Goal: Task Accomplishment & Management: Manage account settings

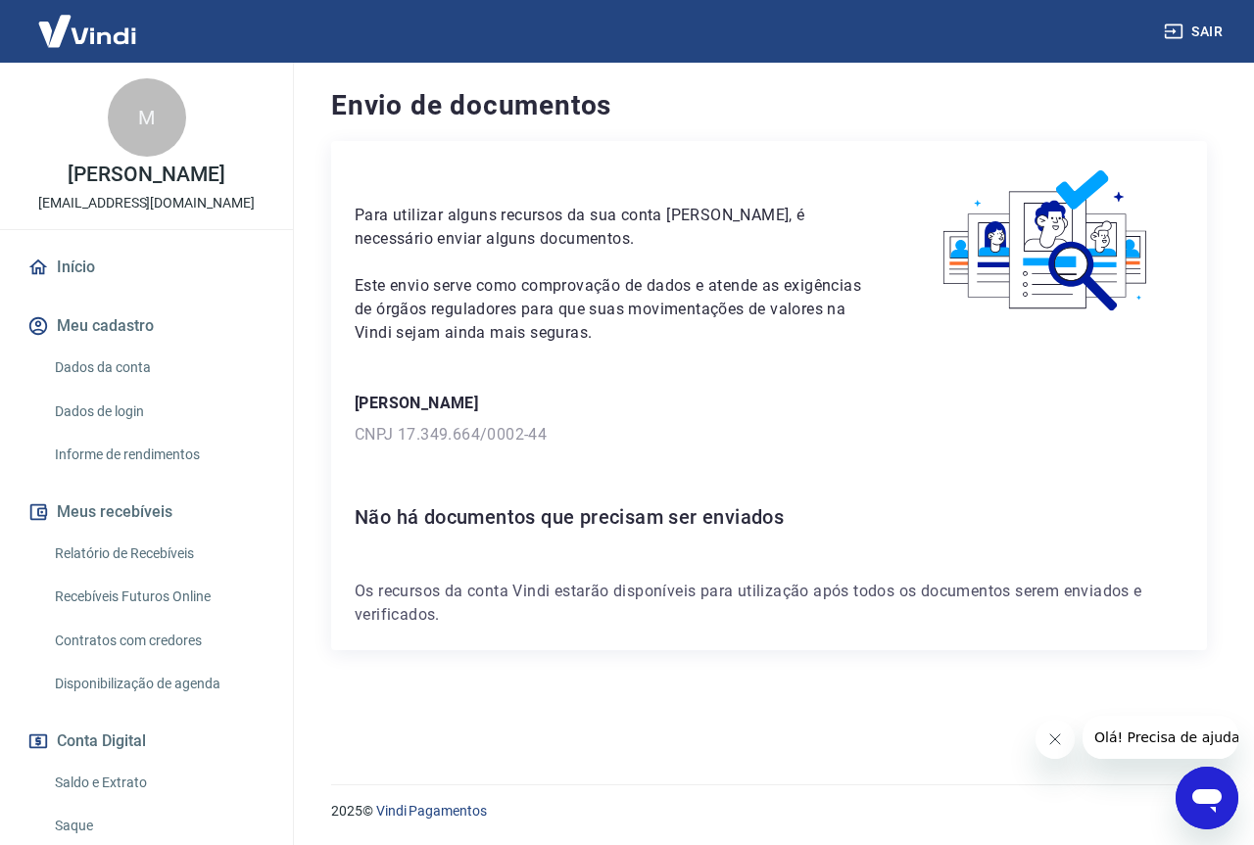
click at [1044, 744] on button "Fechar mensagem da empresa" at bounding box center [1053, 739] width 39 height 39
click at [1196, 788] on icon "Abrir janela de mensagens" at bounding box center [1206, 798] width 35 height 35
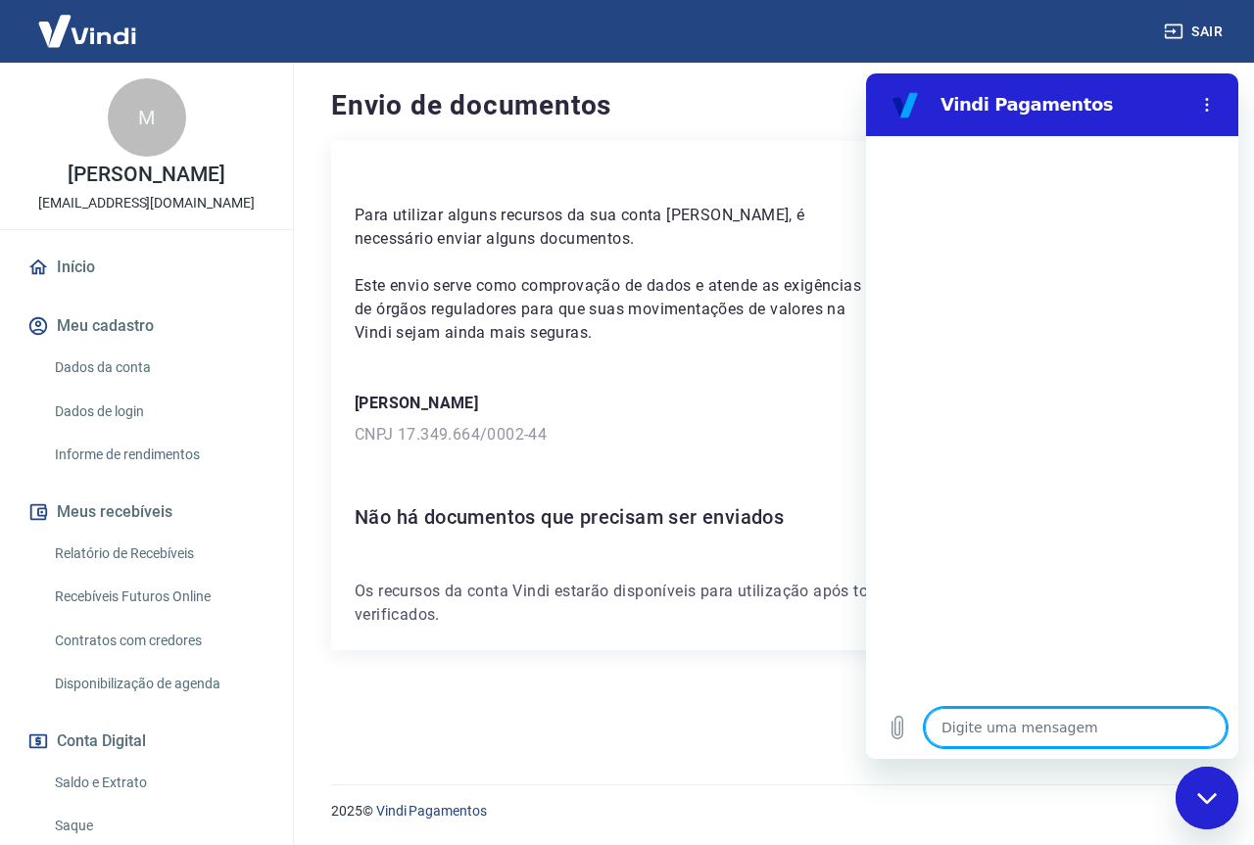
type textarea "b"
type textarea "x"
type textarea "bo"
type textarea "x"
type textarea "bom"
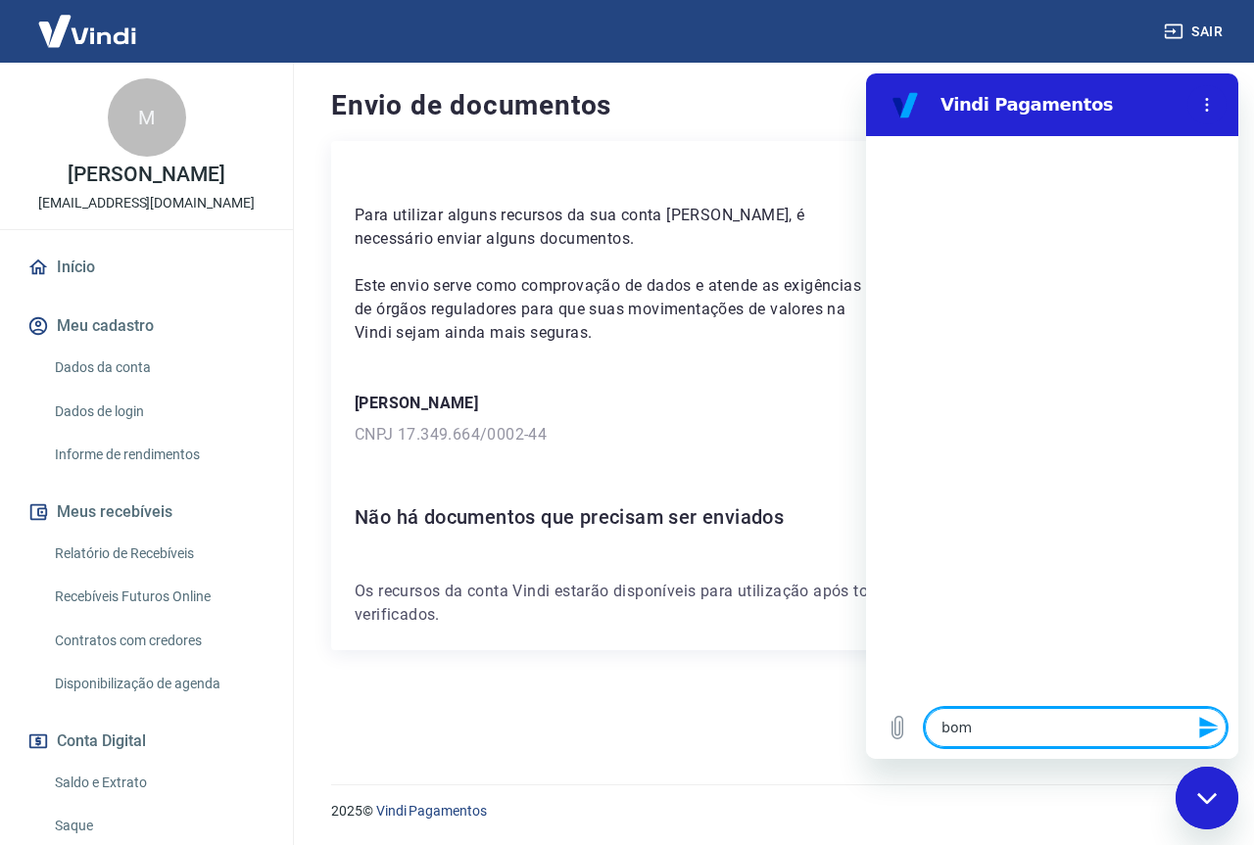
type textarea "x"
type textarea "bom"
type textarea "x"
type textarea "bom d"
type textarea "x"
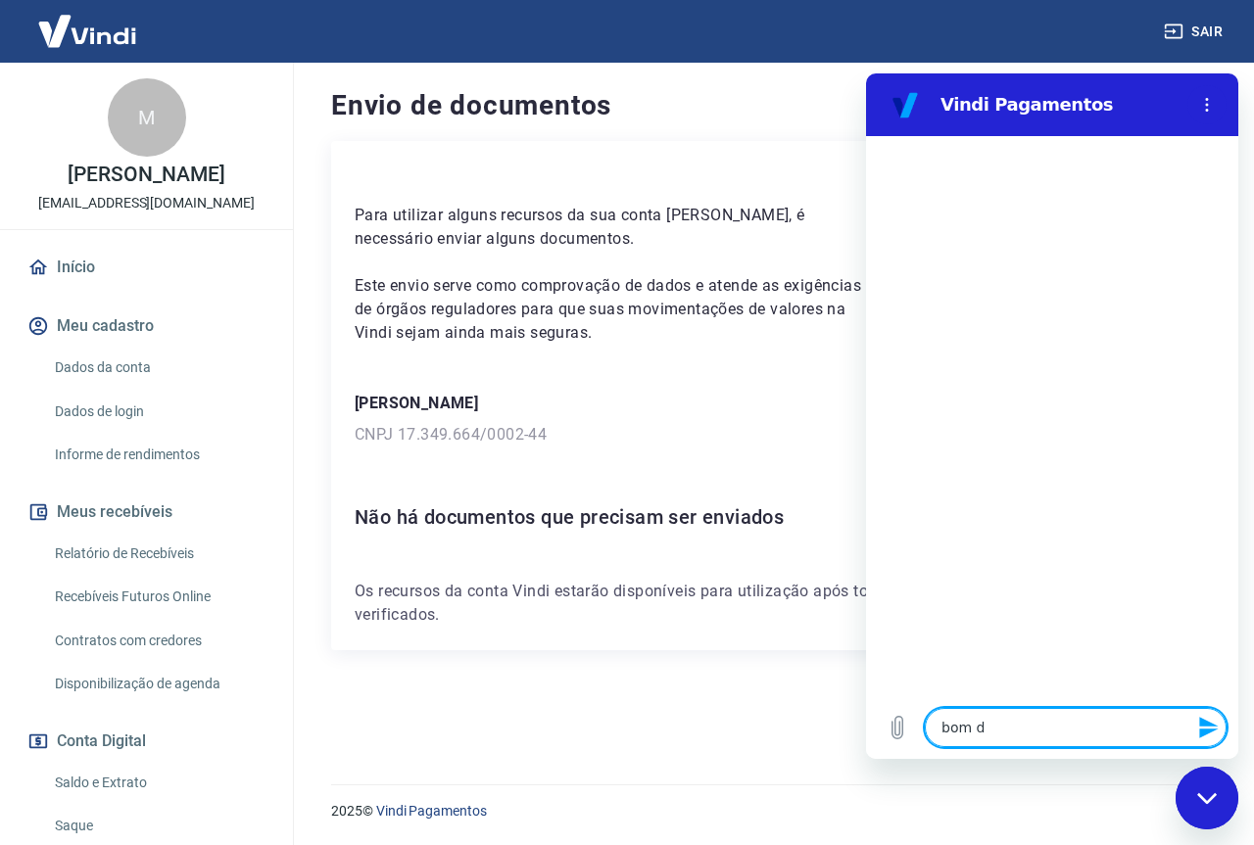
type textarea "bom di"
type textarea "x"
type textarea "bom dia"
type textarea "x"
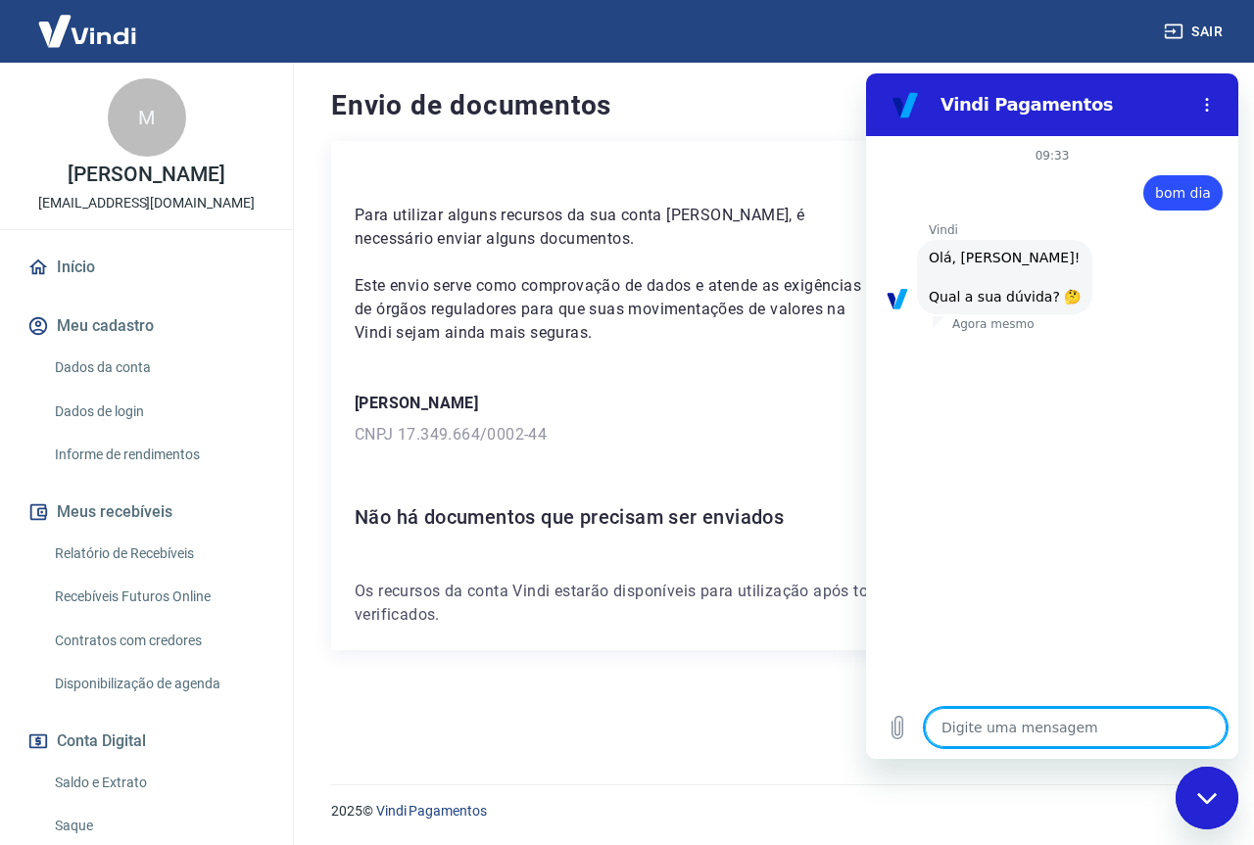
type textarea "p"
type textarea "x"
type textarea "pr"
type textarea "x"
type textarea "pre"
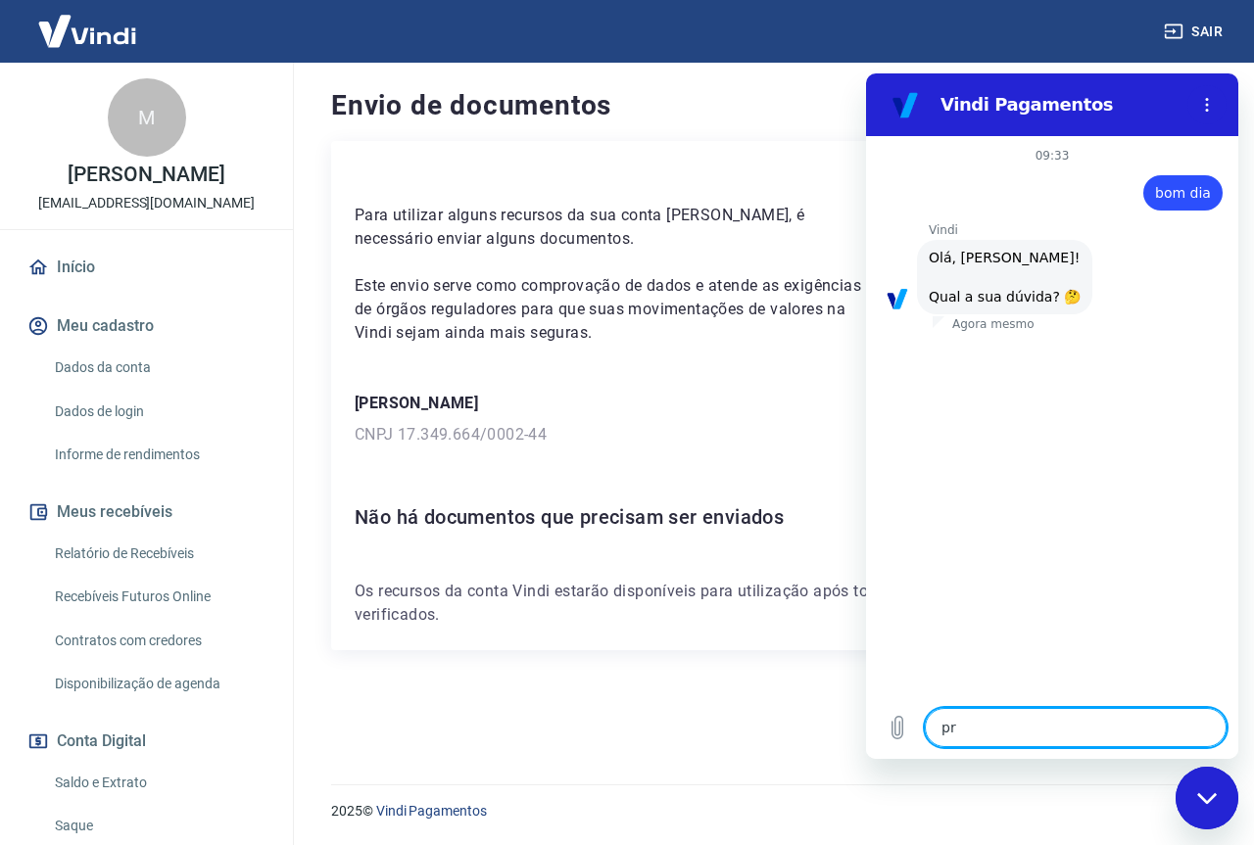
type textarea "x"
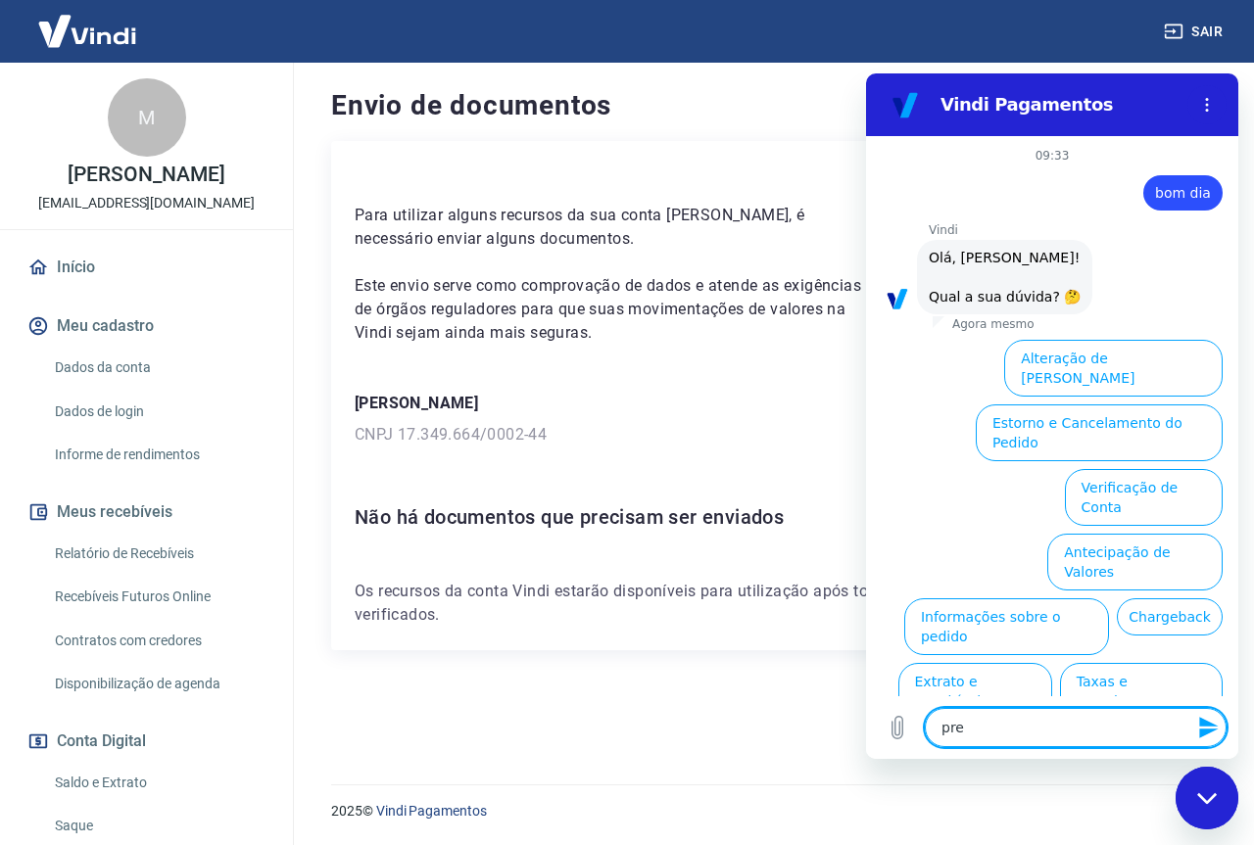
scroll to position [46, 0]
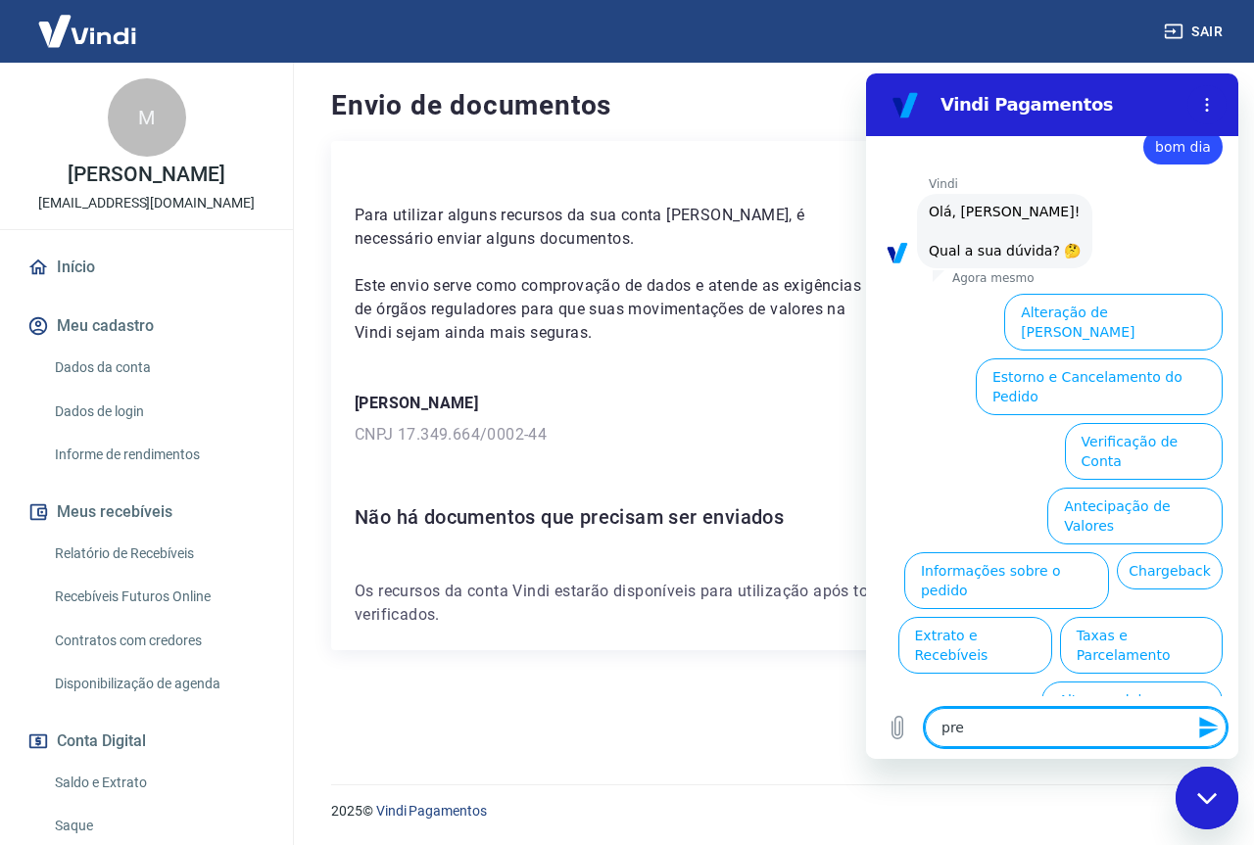
type textarea "prec"
type textarea "x"
type textarea "preci"
type textarea "x"
type textarea "precis"
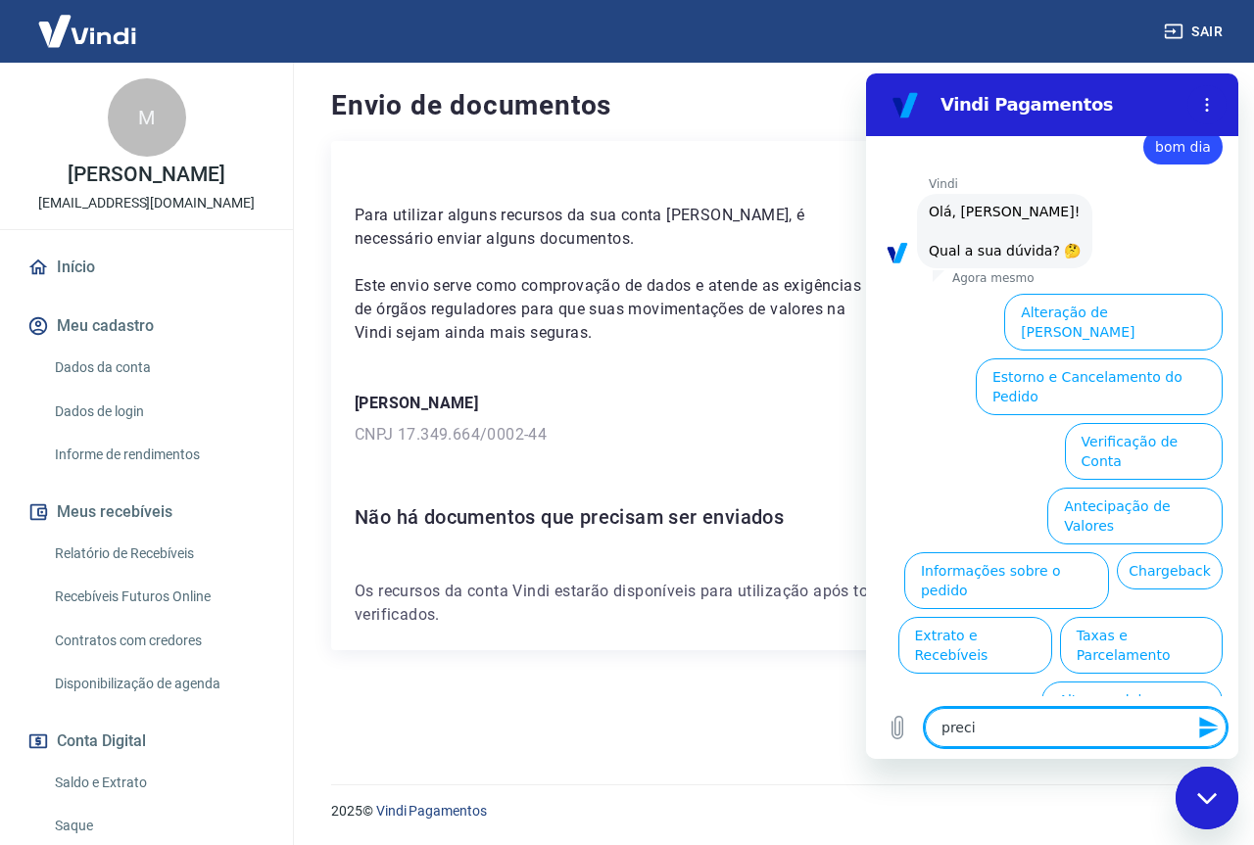
type textarea "x"
type textarea "preciso"
type textarea "x"
type textarea "precis"
type textarea "x"
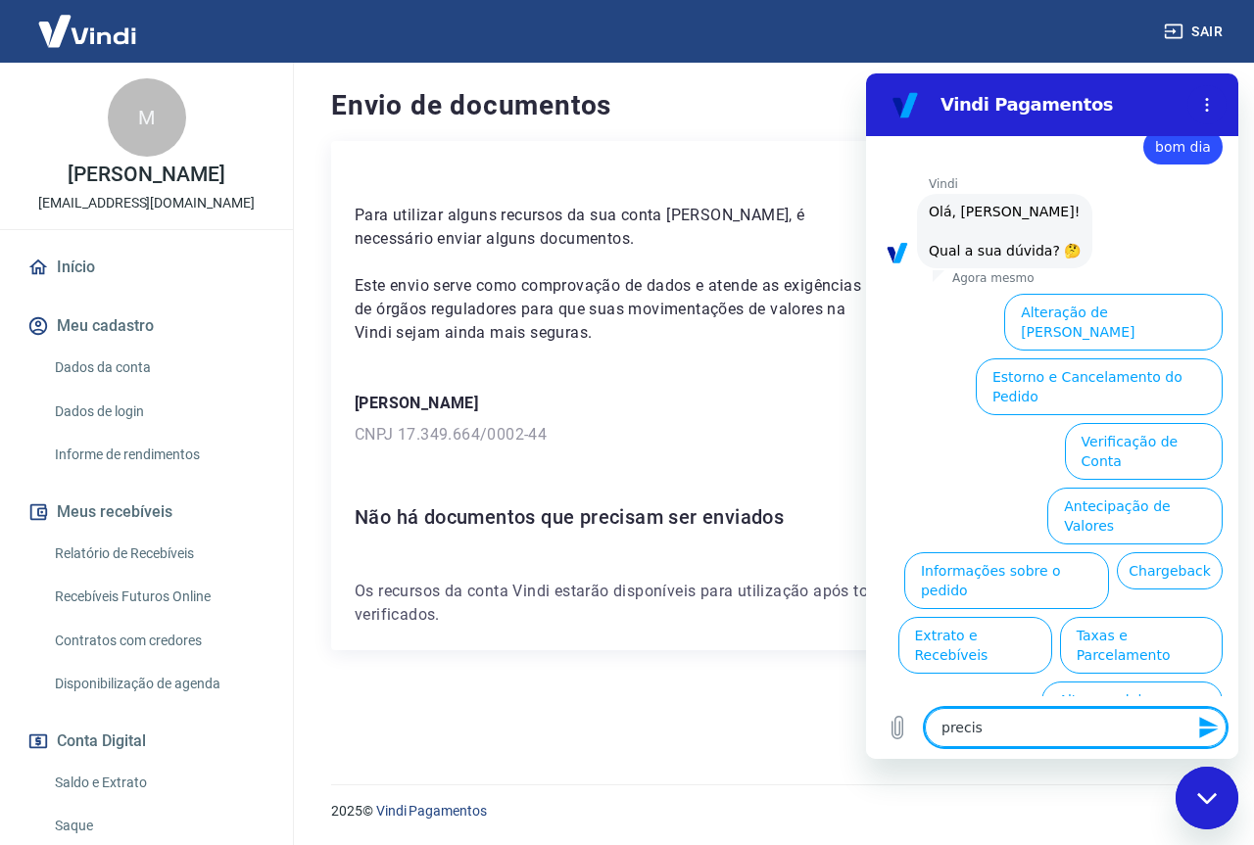
type textarea "preci"
type textarea "x"
type textarea "prec"
type textarea "x"
type textarea "pre"
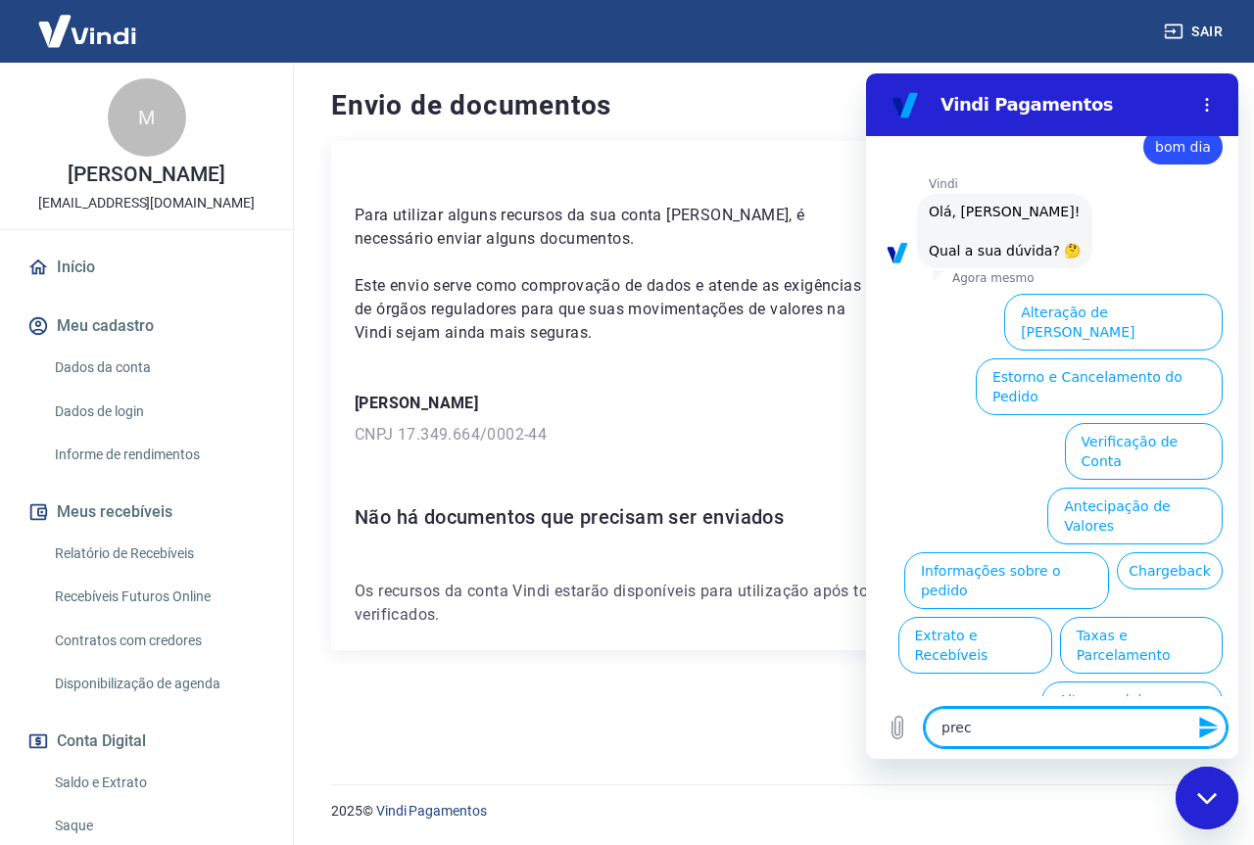
type textarea "x"
type textarea "pr"
type textarea "x"
type textarea "p"
type textarea "x"
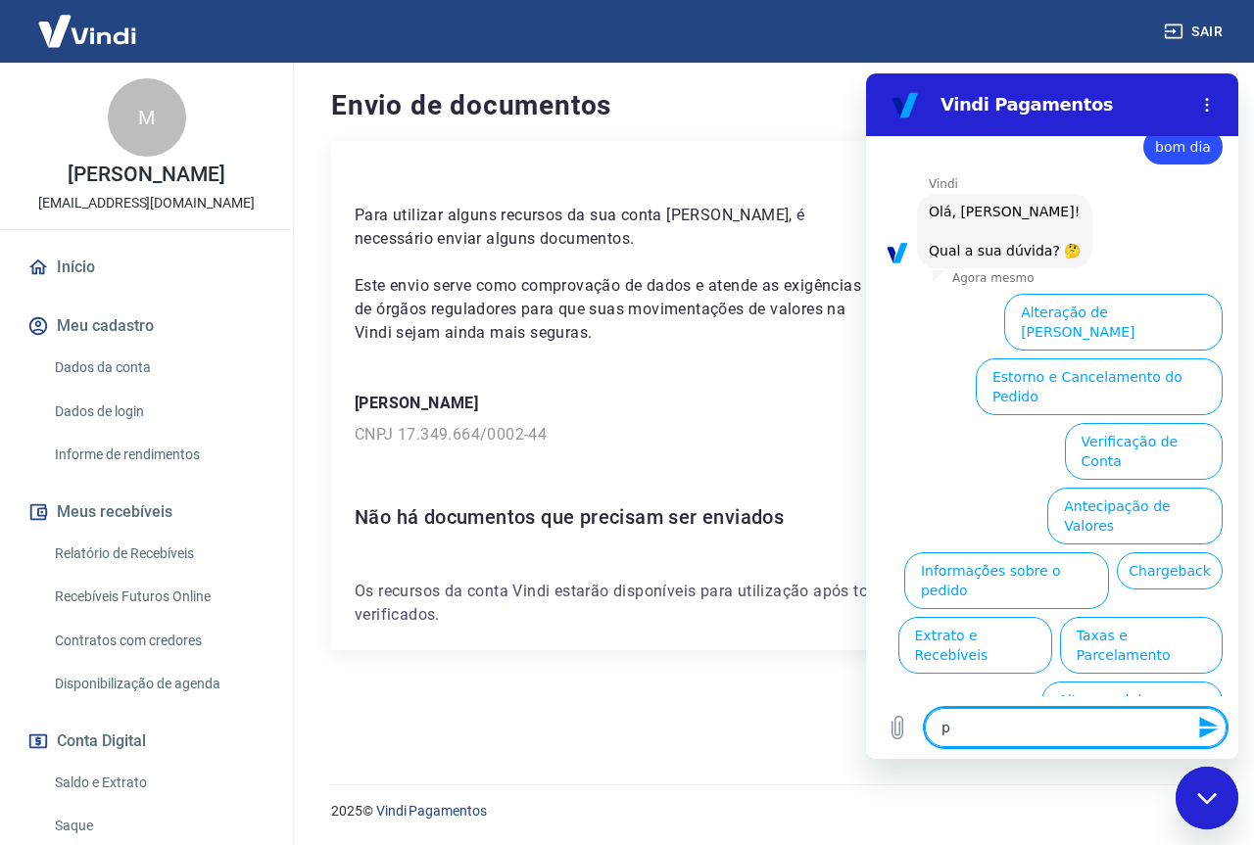
type textarea "x"
type textarea "q"
type textarea "x"
type textarea "qu"
type textarea "x"
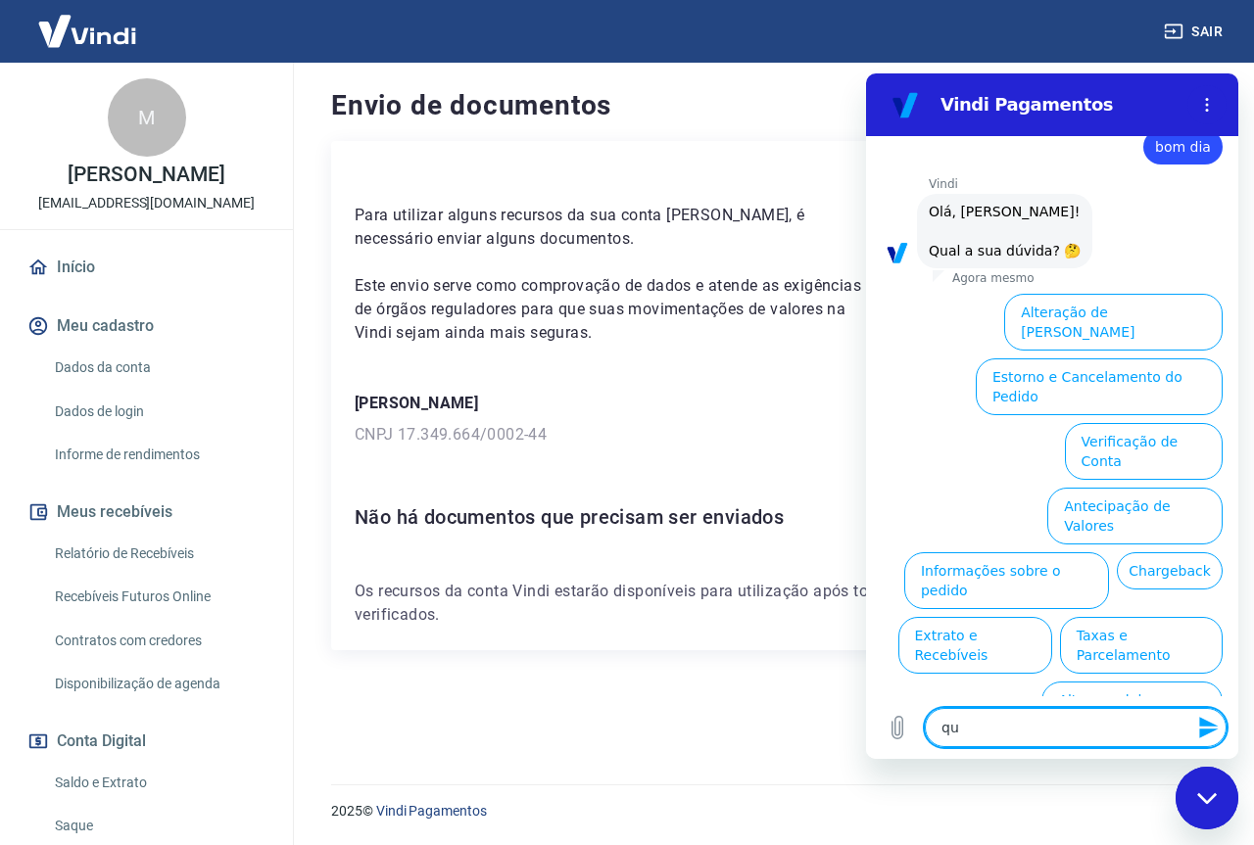
type textarea "que"
type textarea "x"
type textarea "quer"
type textarea "x"
type textarea "quero"
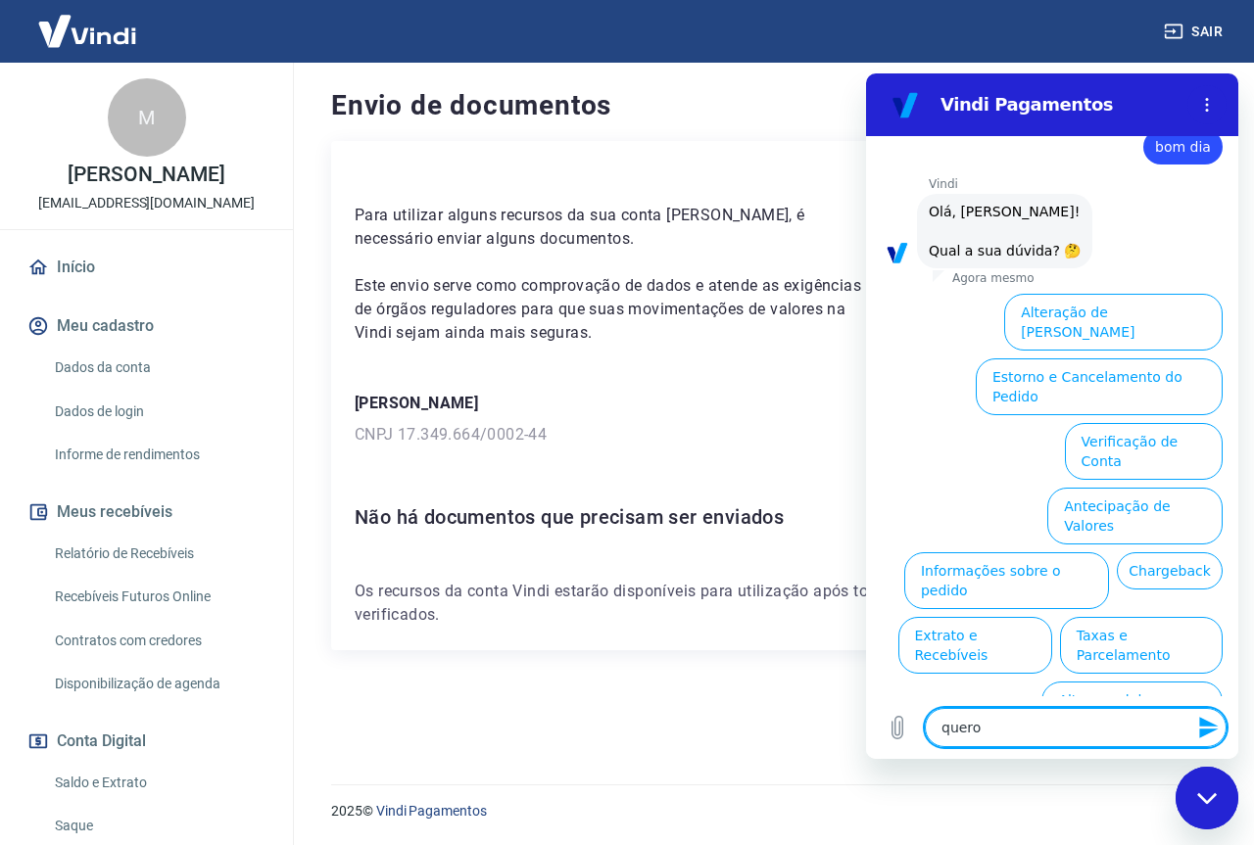
type textarea "x"
type textarea "quero f"
type textarea "x"
type textarea "quero fa"
type textarea "x"
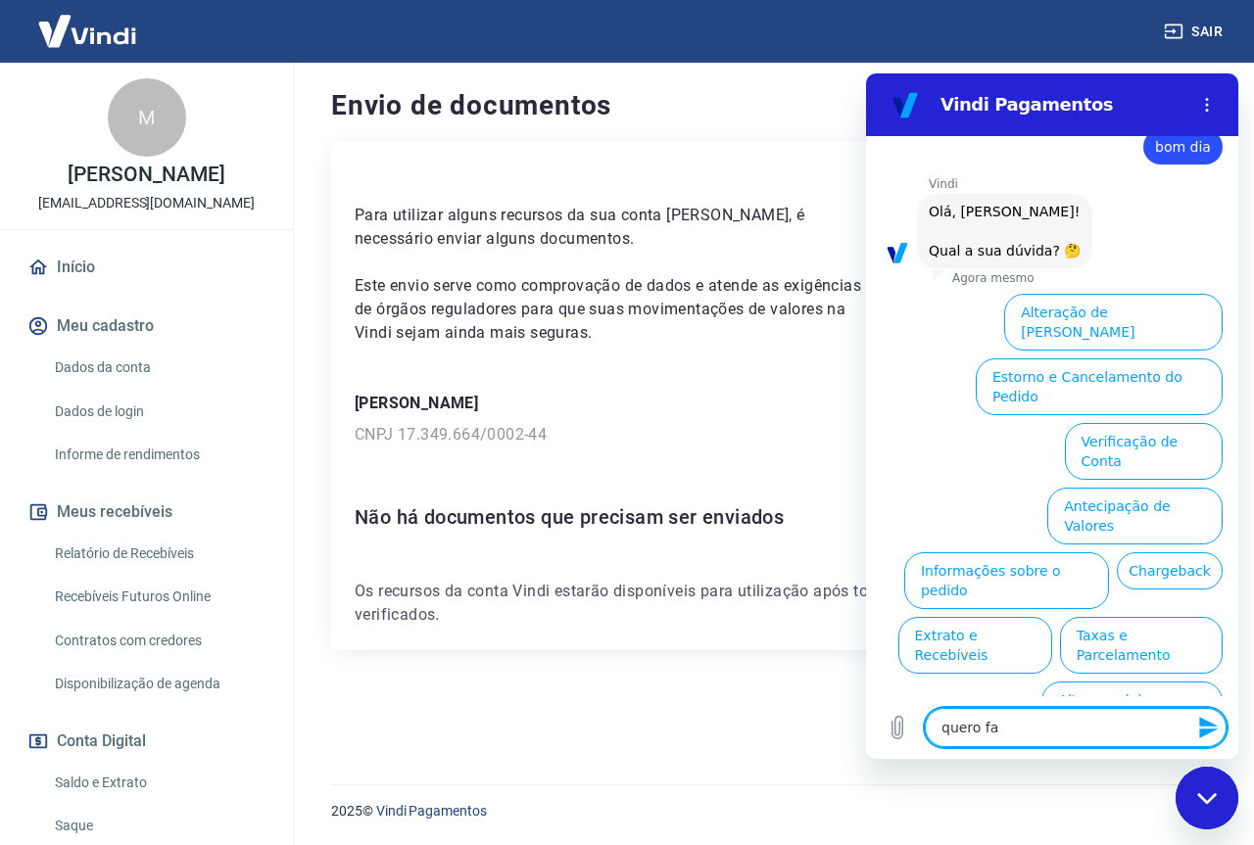
type textarea "quero fal"
type textarea "x"
type textarea "quero fala"
type textarea "x"
type textarea "quero falar"
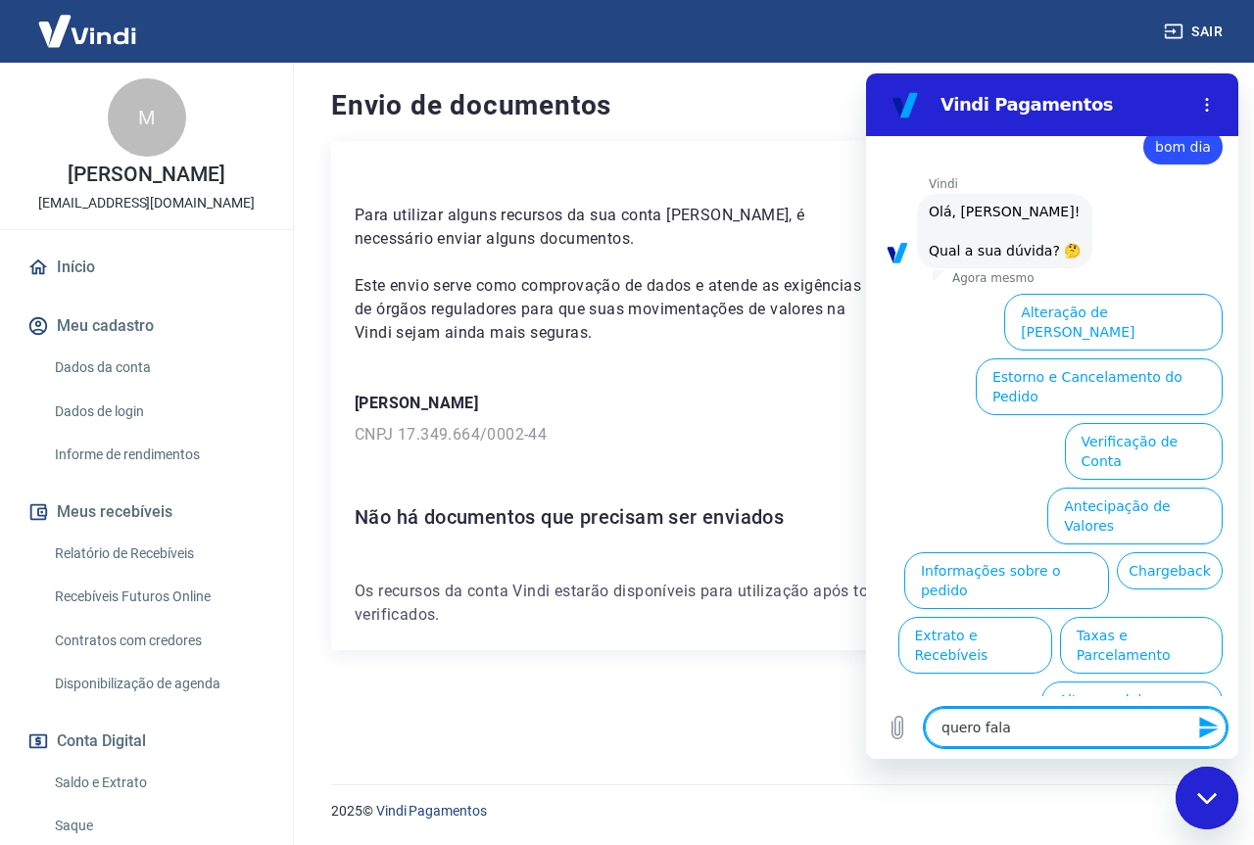
type textarea "x"
type textarea "quero falar"
type textarea "x"
type textarea "quero falar c"
type textarea "x"
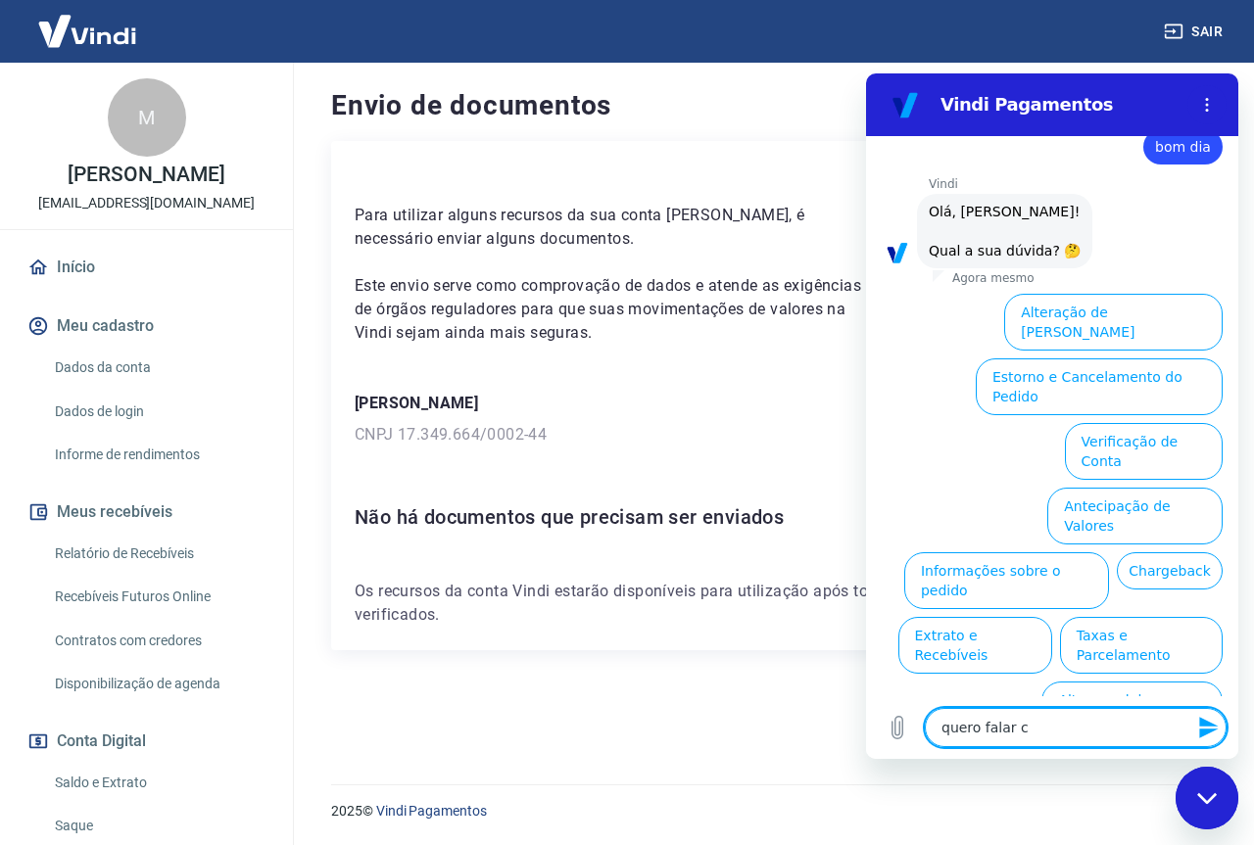
type textarea "quero falar co"
type textarea "x"
type textarea "quero falar com"
type textarea "x"
type textarea "quero falar com"
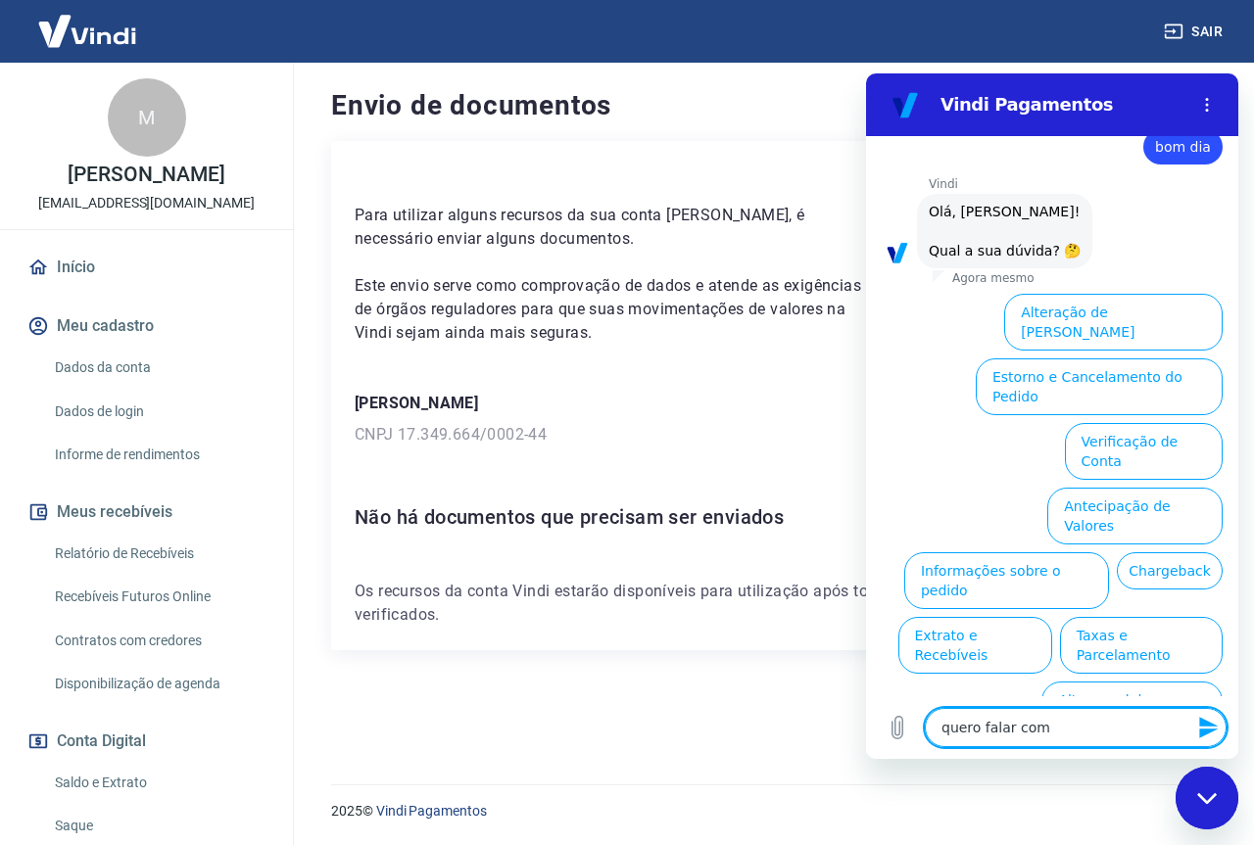
type textarea "x"
type textarea "quero falar com a"
type textarea "x"
type textarea "quero falar com at"
type textarea "x"
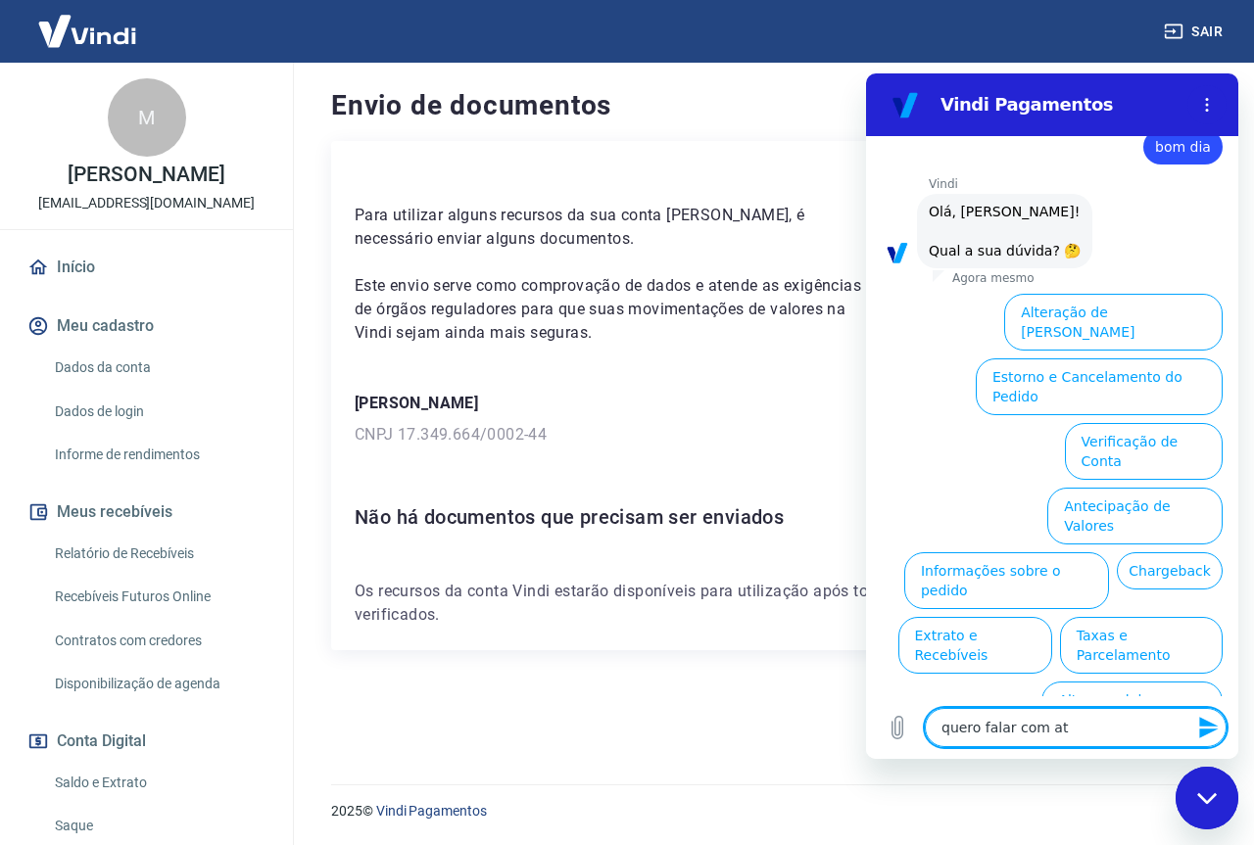
type textarea "quero falar com ate"
type textarea "x"
type textarea "quero falar com aten"
type textarea "x"
type textarea "quero falar com atend"
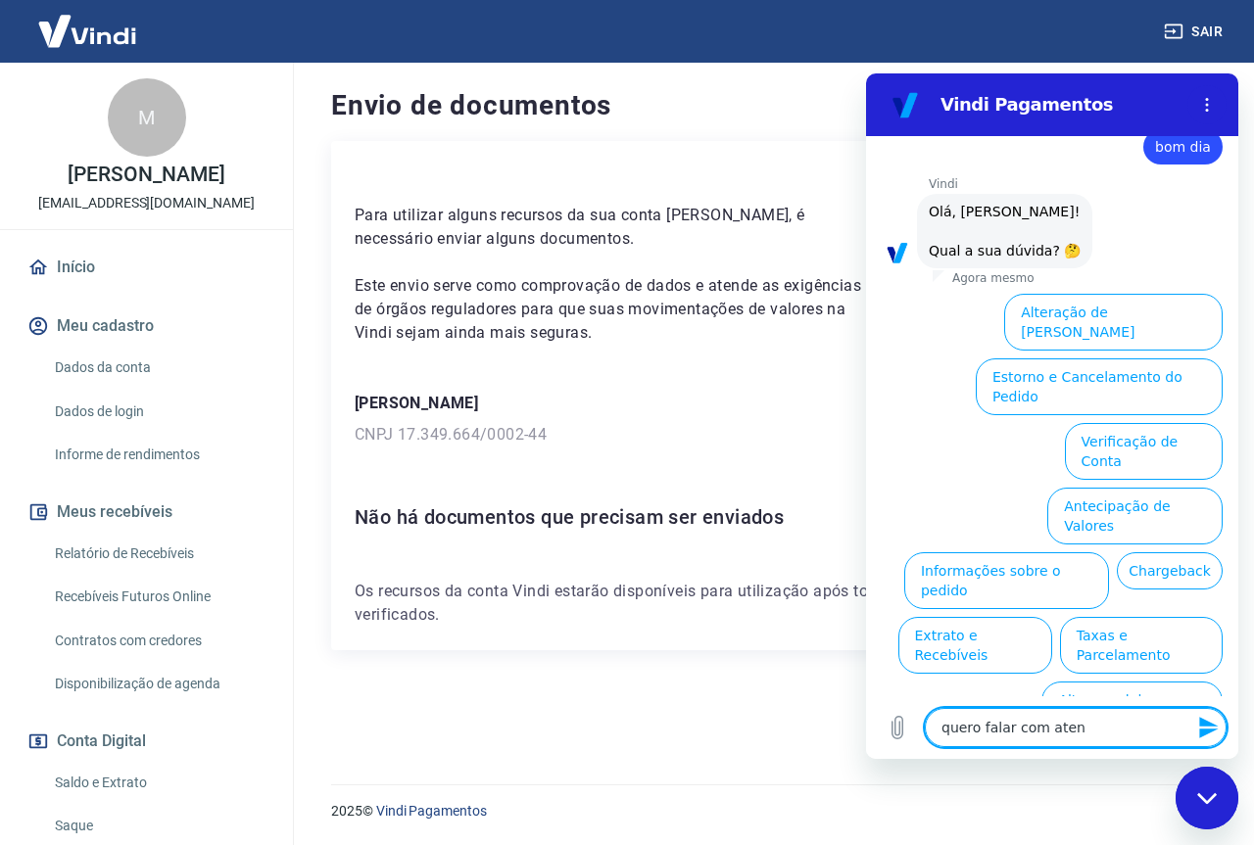
type textarea "x"
type textarea "quero falar com atende"
type textarea "x"
type textarea "quero falar com atenden"
type textarea "x"
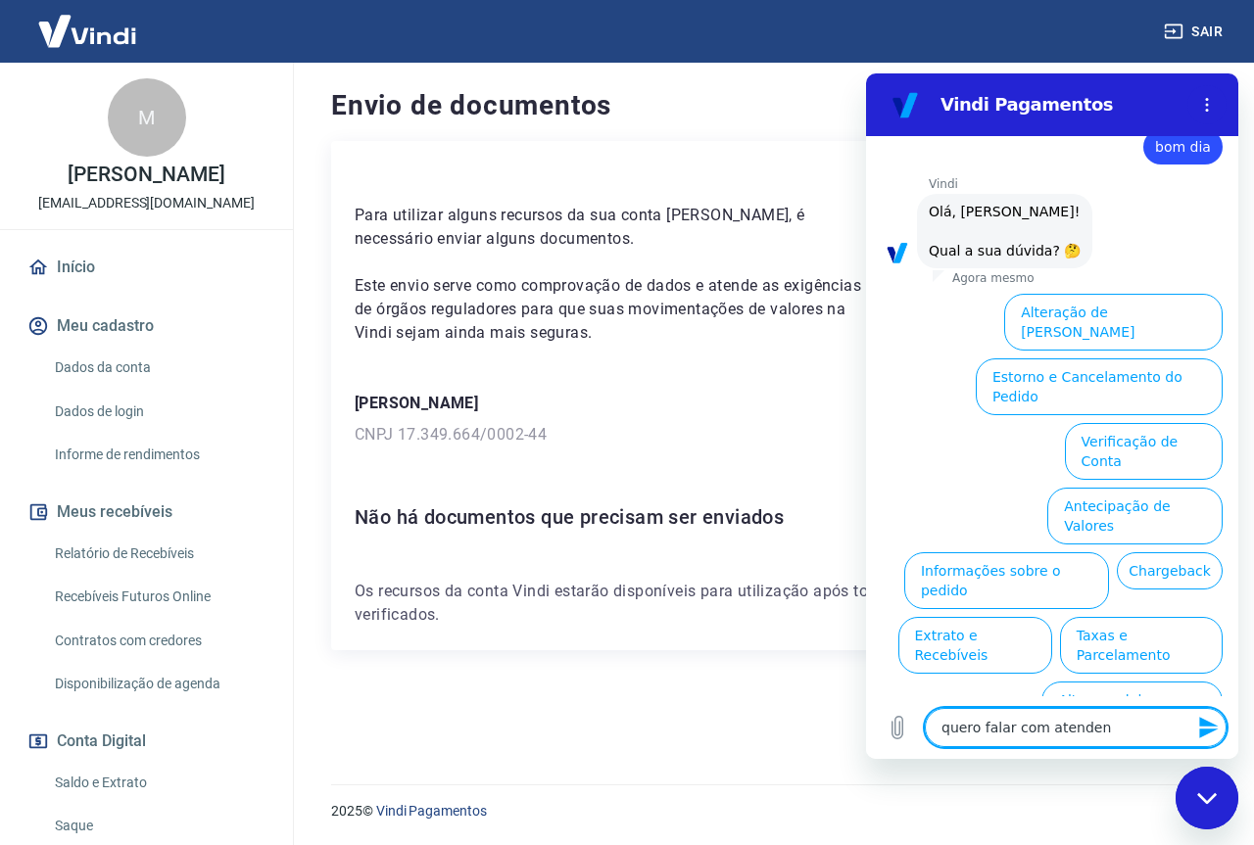
type textarea "quero falar com atendent"
type textarea "x"
type textarea "quero falar com atendente"
type textarea "x"
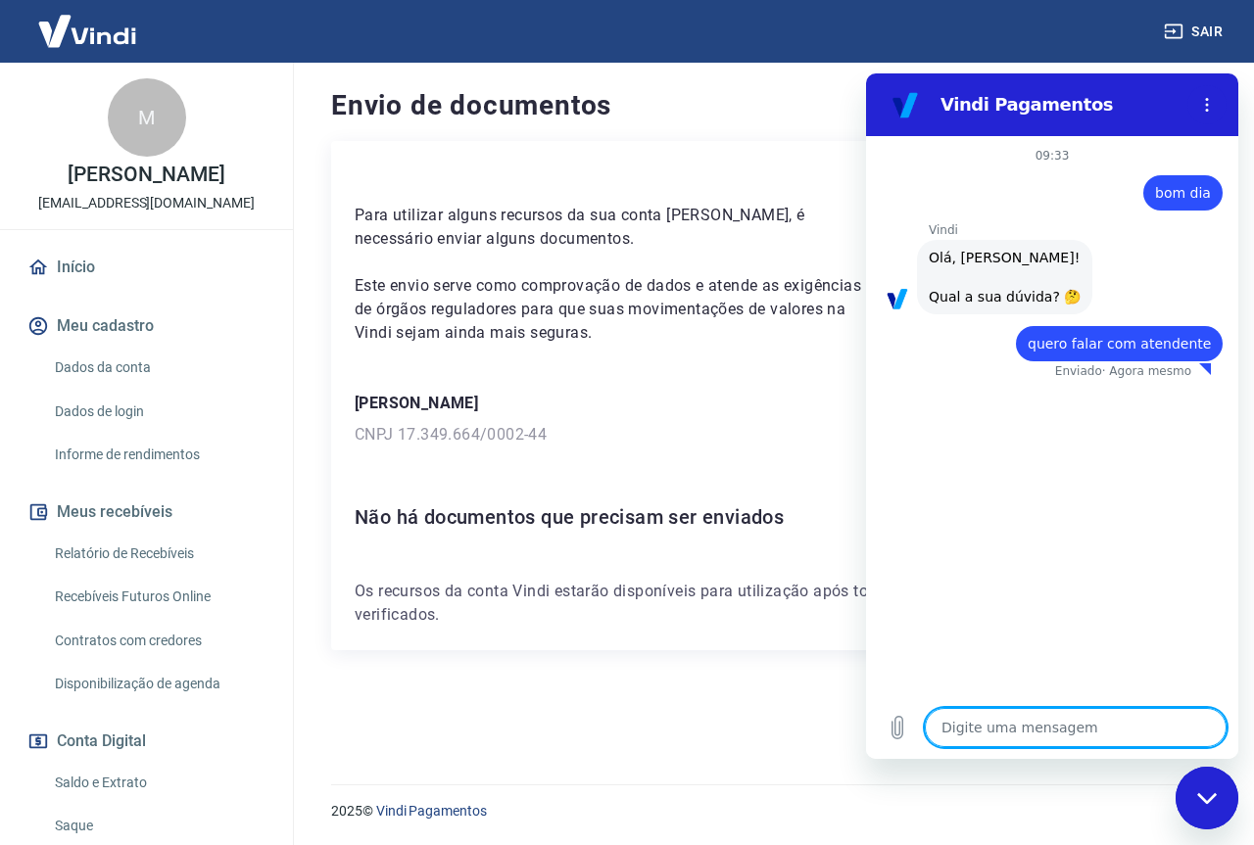
type textarea "x"
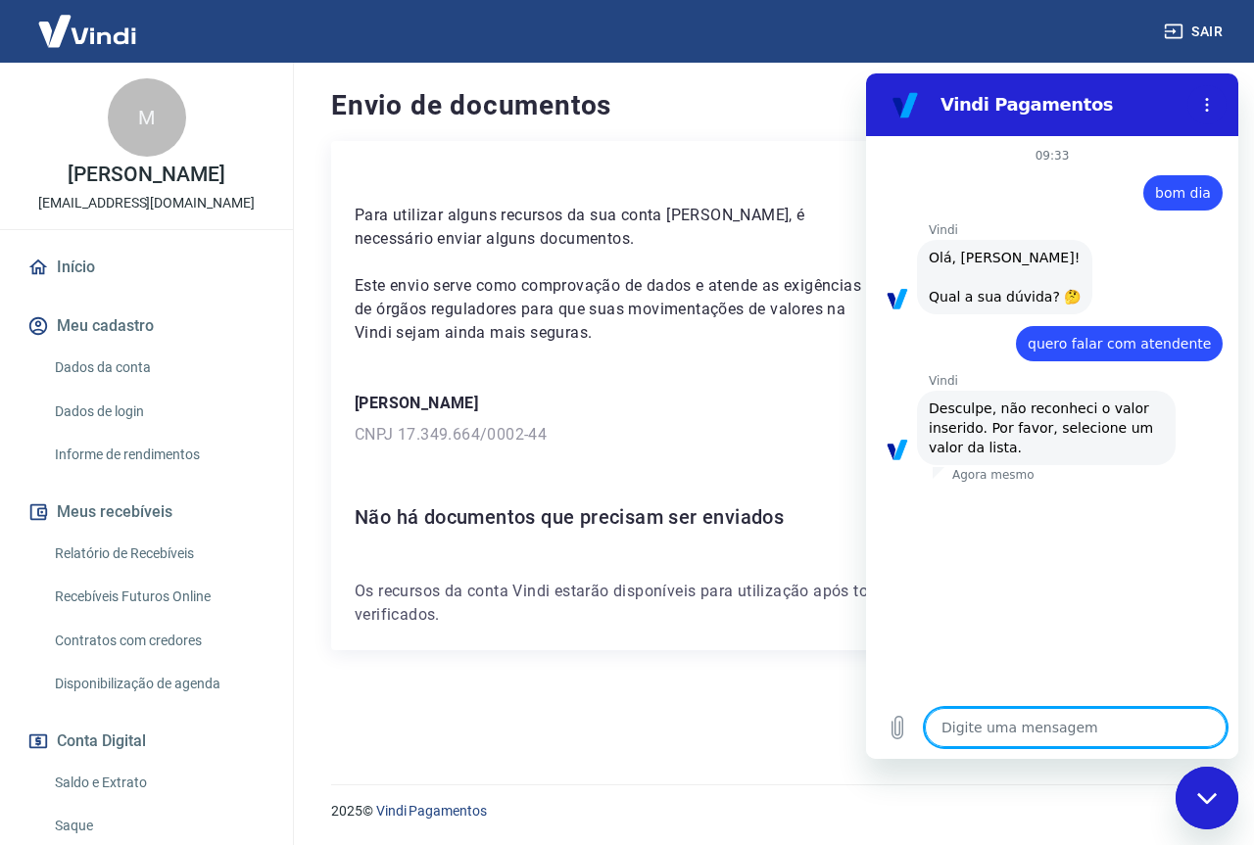
type textarea "o"
type textarea "x"
type textarea "oi"
type textarea "x"
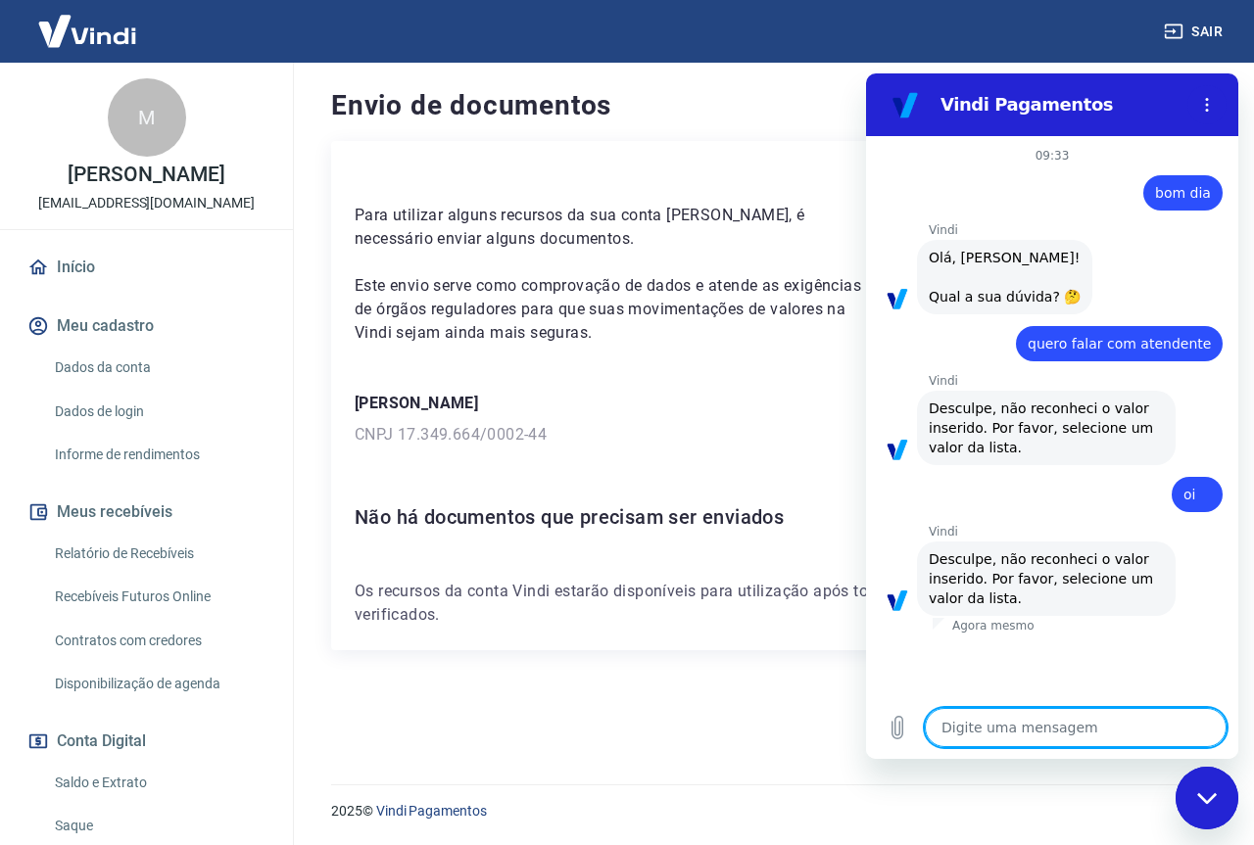
type textarea "1"
type textarea "x"
type textarea "1,"
type textarea "x"
type textarea "1,0"
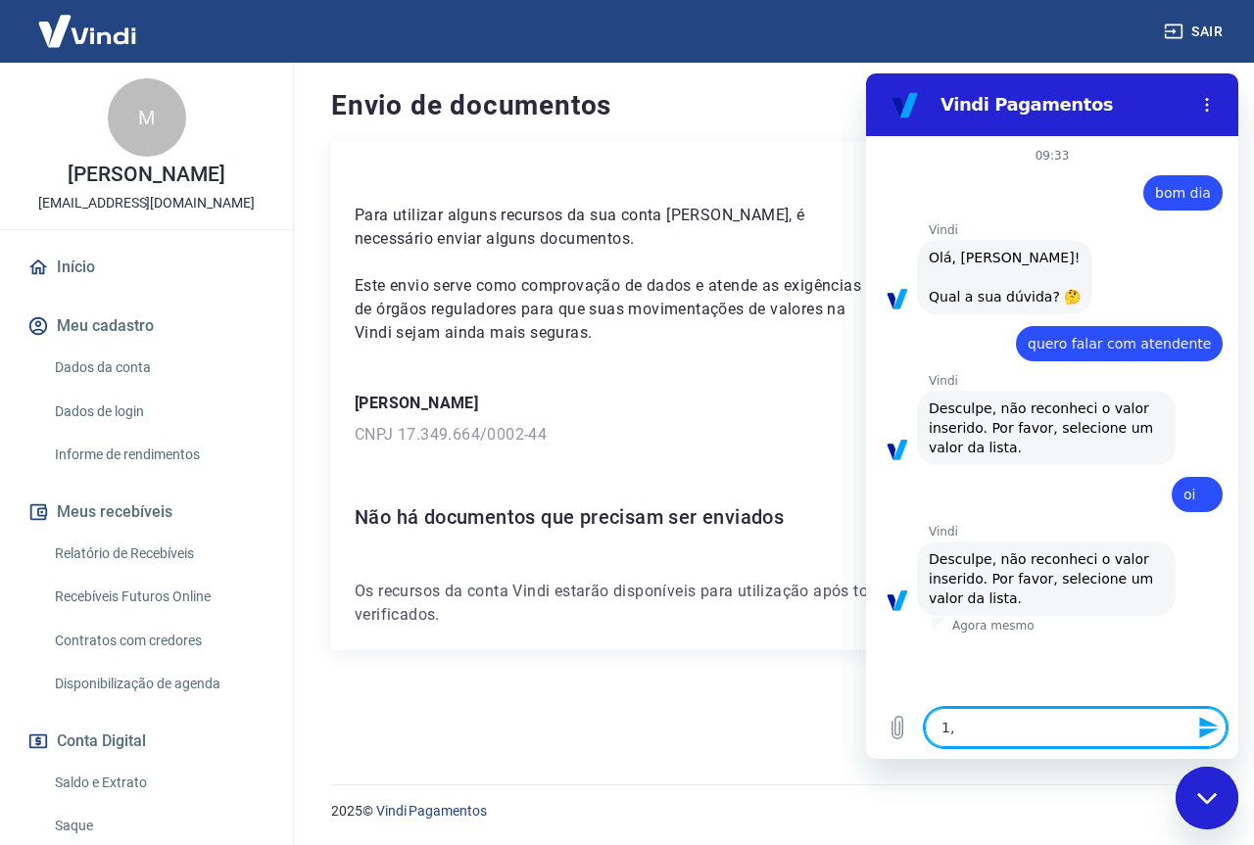
type textarea "x"
type textarea "1,00"
type textarea "x"
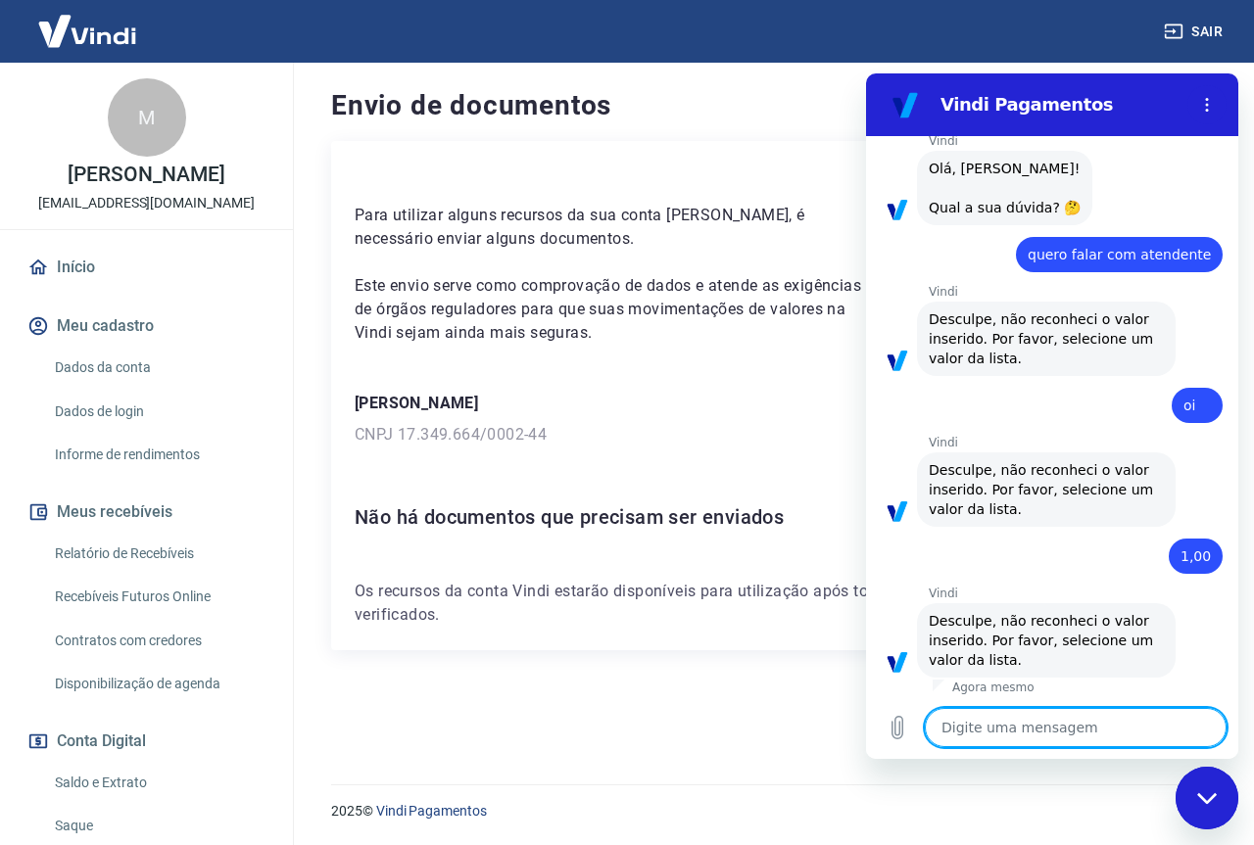
scroll to position [93, 0]
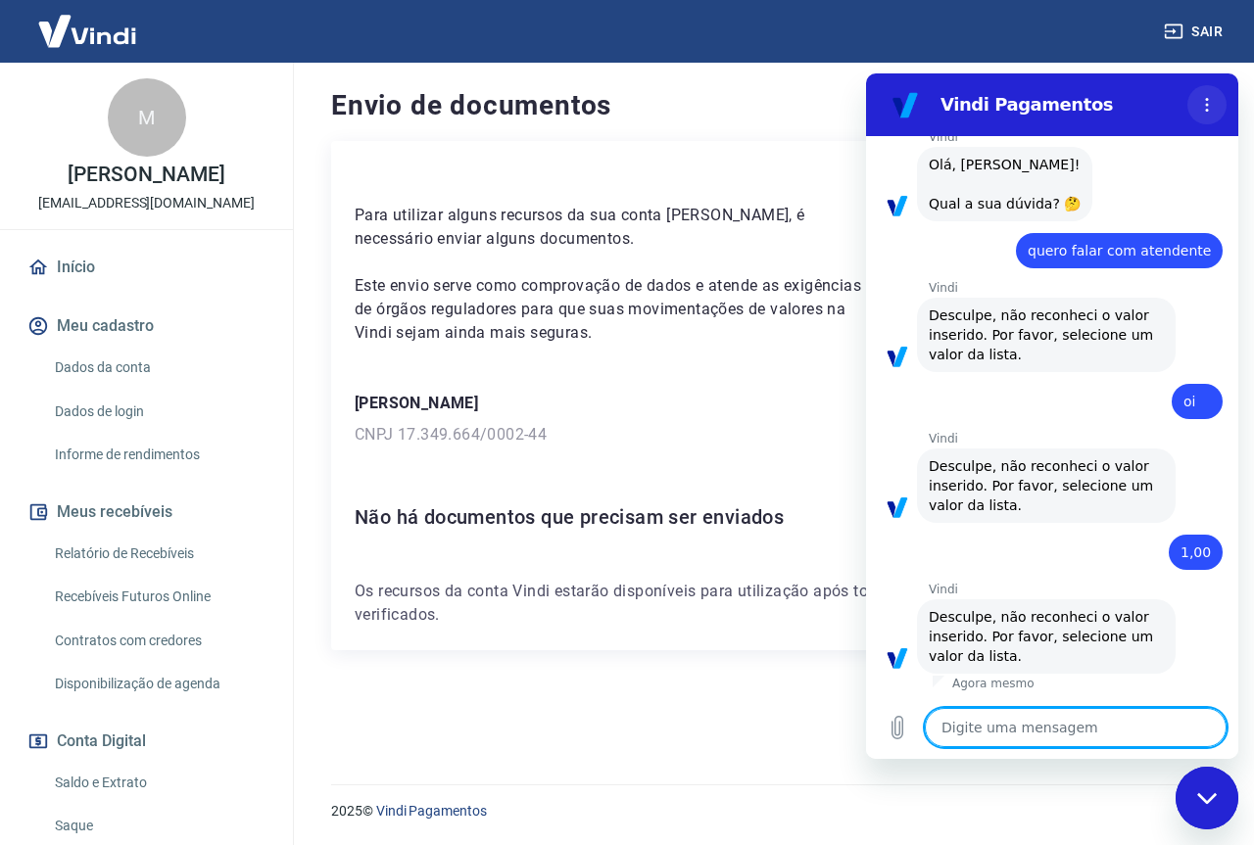
click at [1204, 89] on button "Menu de opções" at bounding box center [1206, 104] width 39 height 39
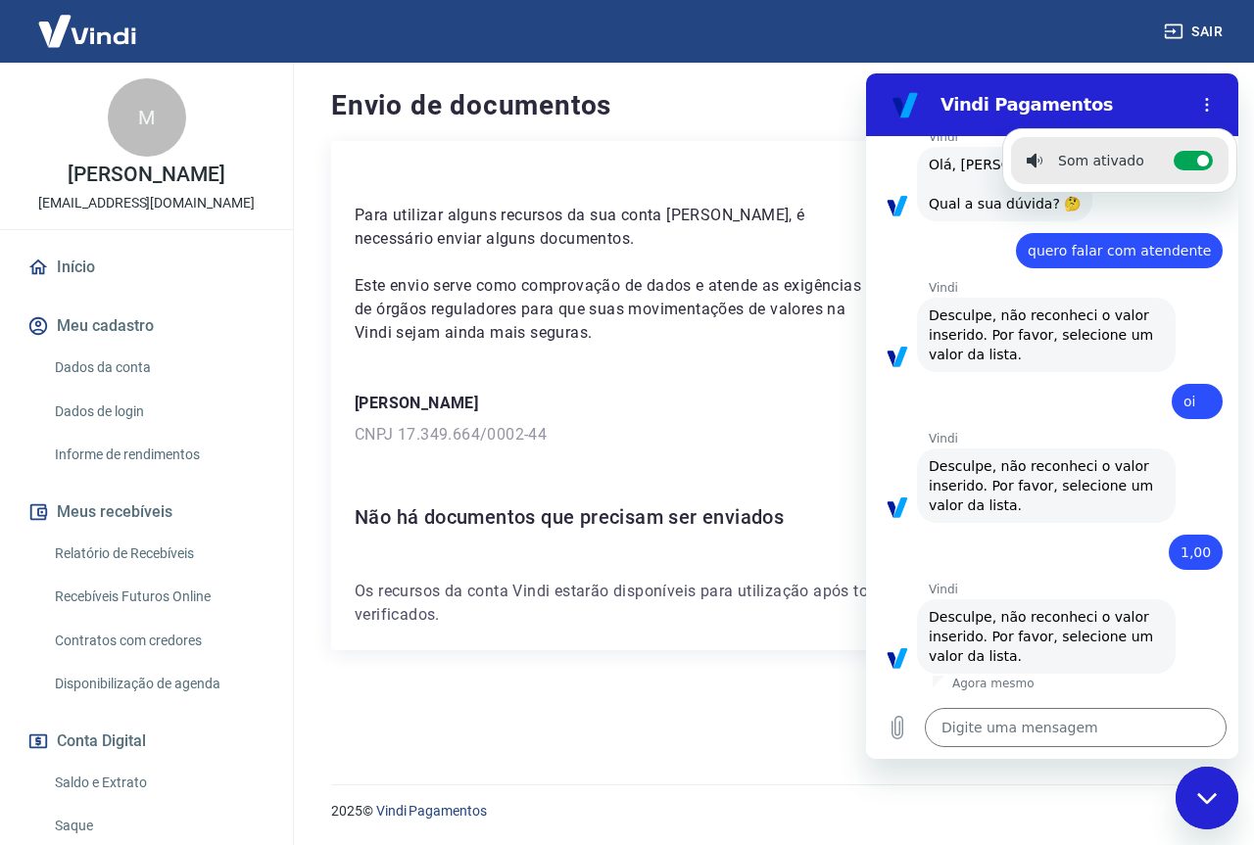
click at [1176, 791] on button "Fechar janela de mensagens" at bounding box center [1206, 798] width 63 height 63
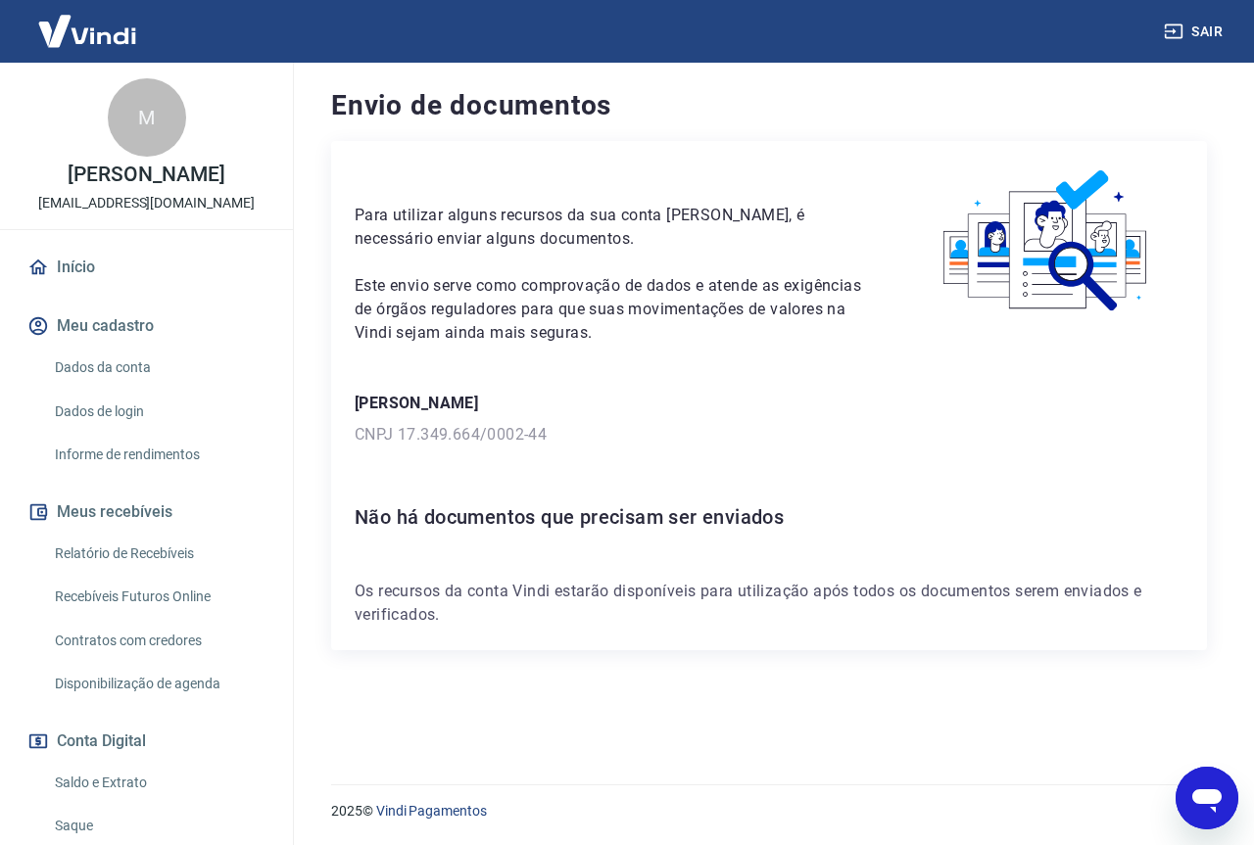
click at [1222, 799] on icon "Abrir janela de mensagens" at bounding box center [1206, 798] width 35 height 35
type textarea "x"
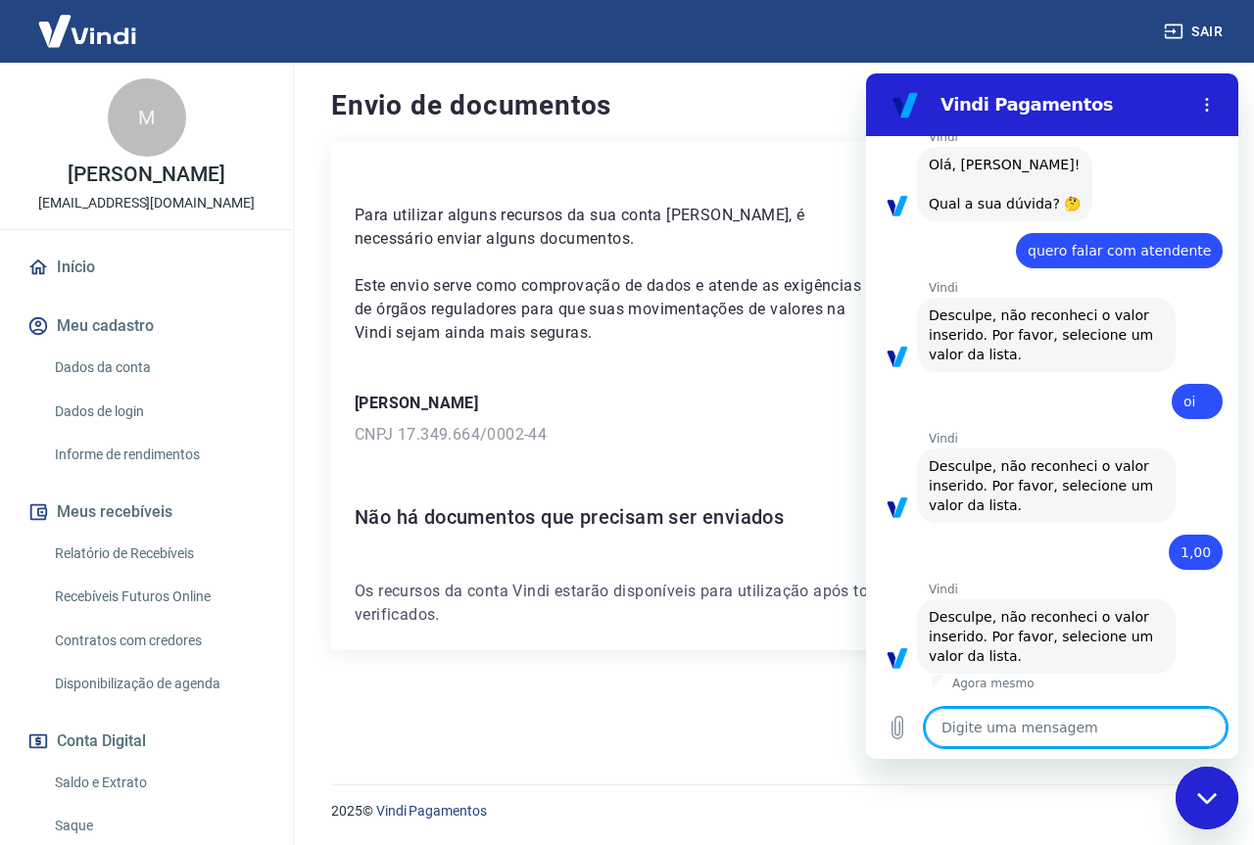
scroll to position [0, 0]
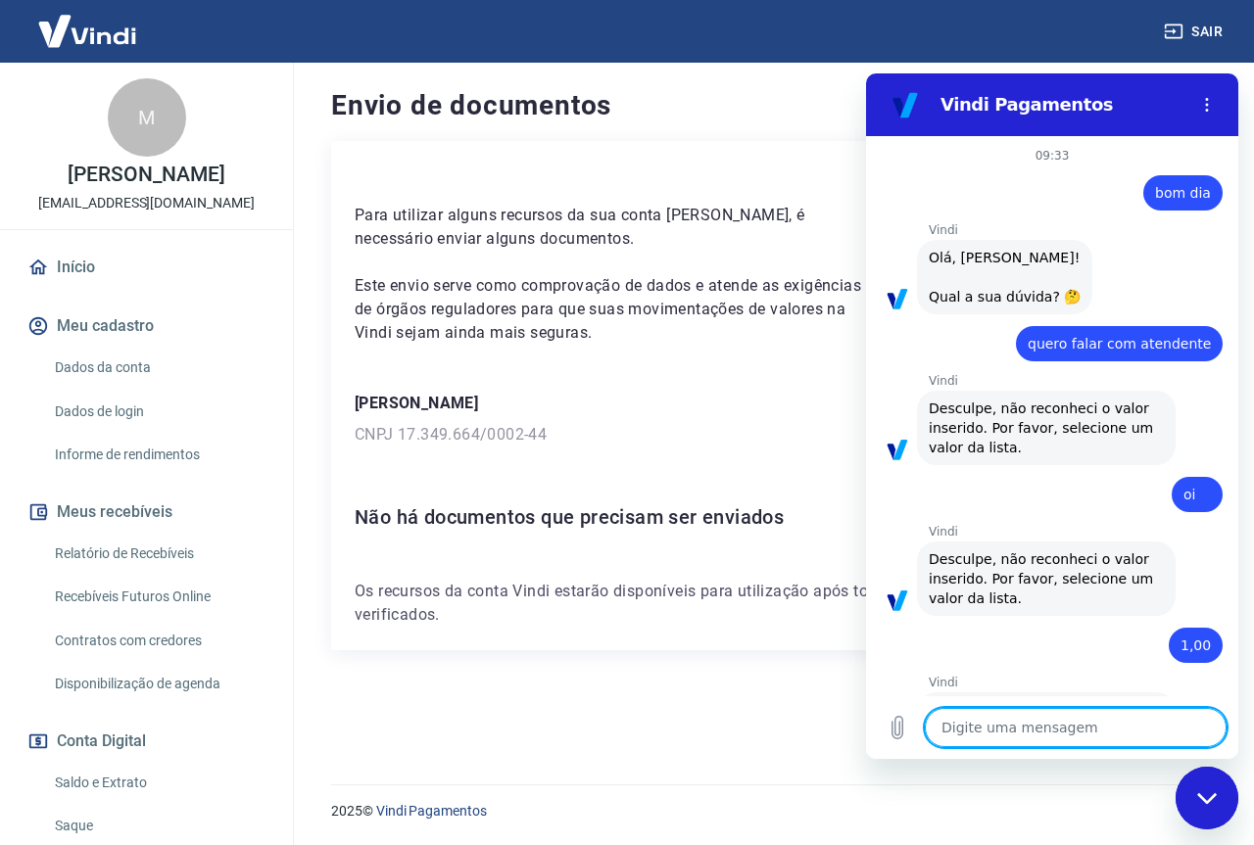
type textarea "m"
type textarea "x"
type textarea "me"
type textarea "x"
type textarea "men"
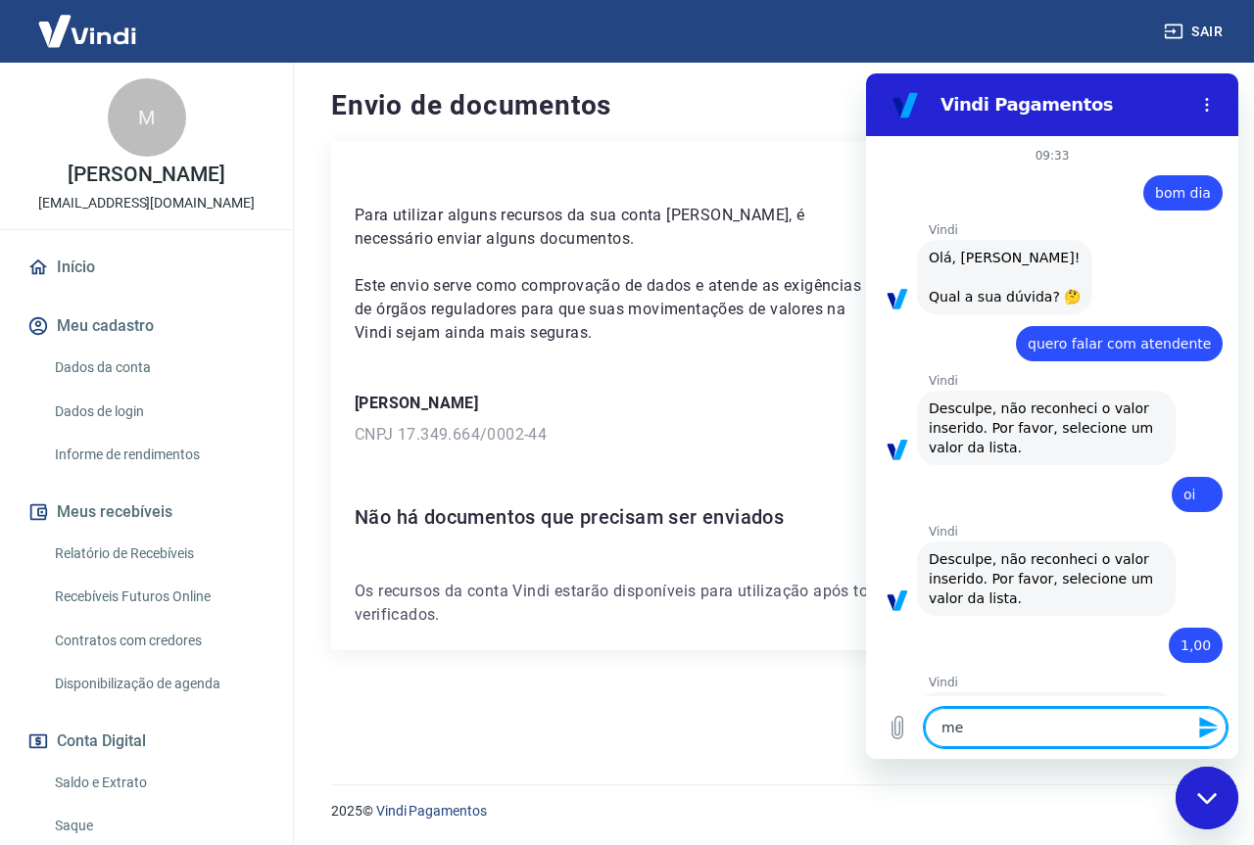
type textarea "x"
type textarea "menu"
type textarea "x"
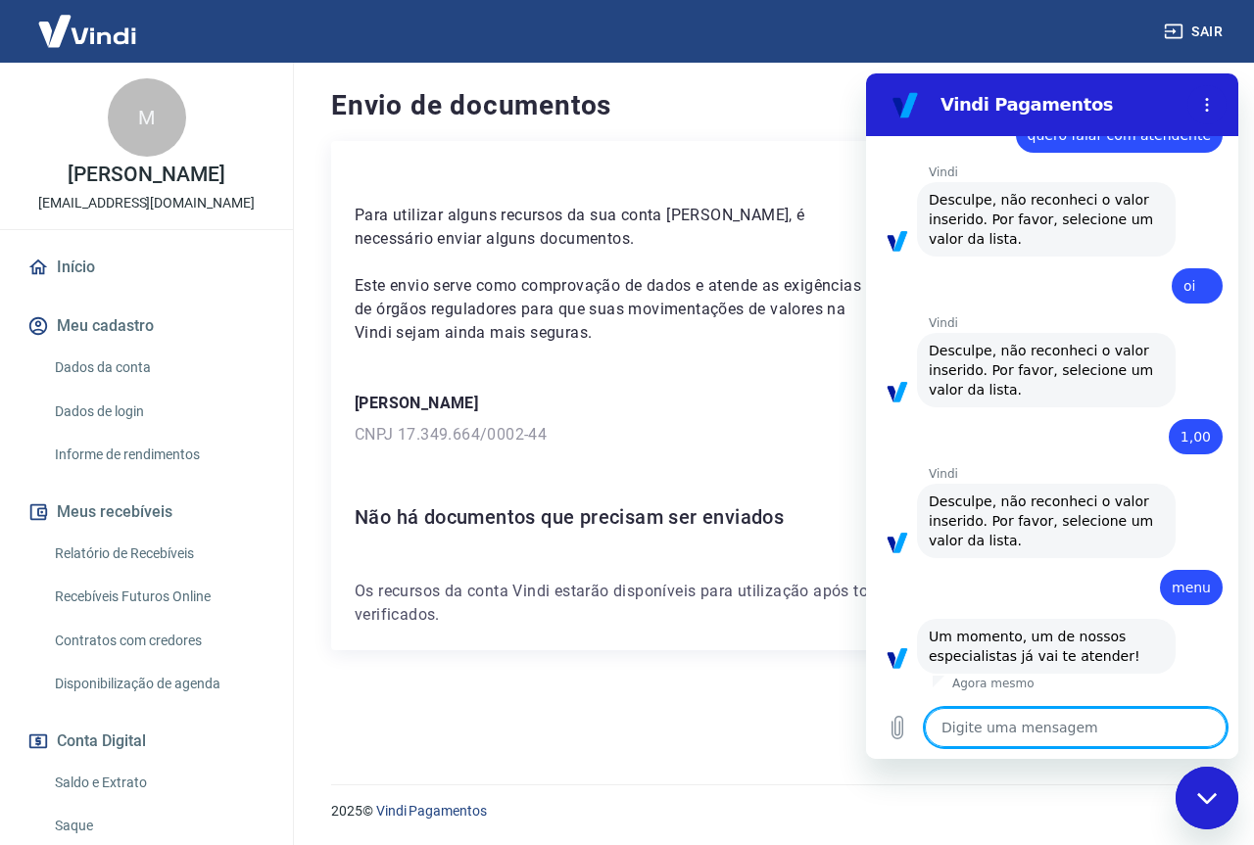
type textarea "x"
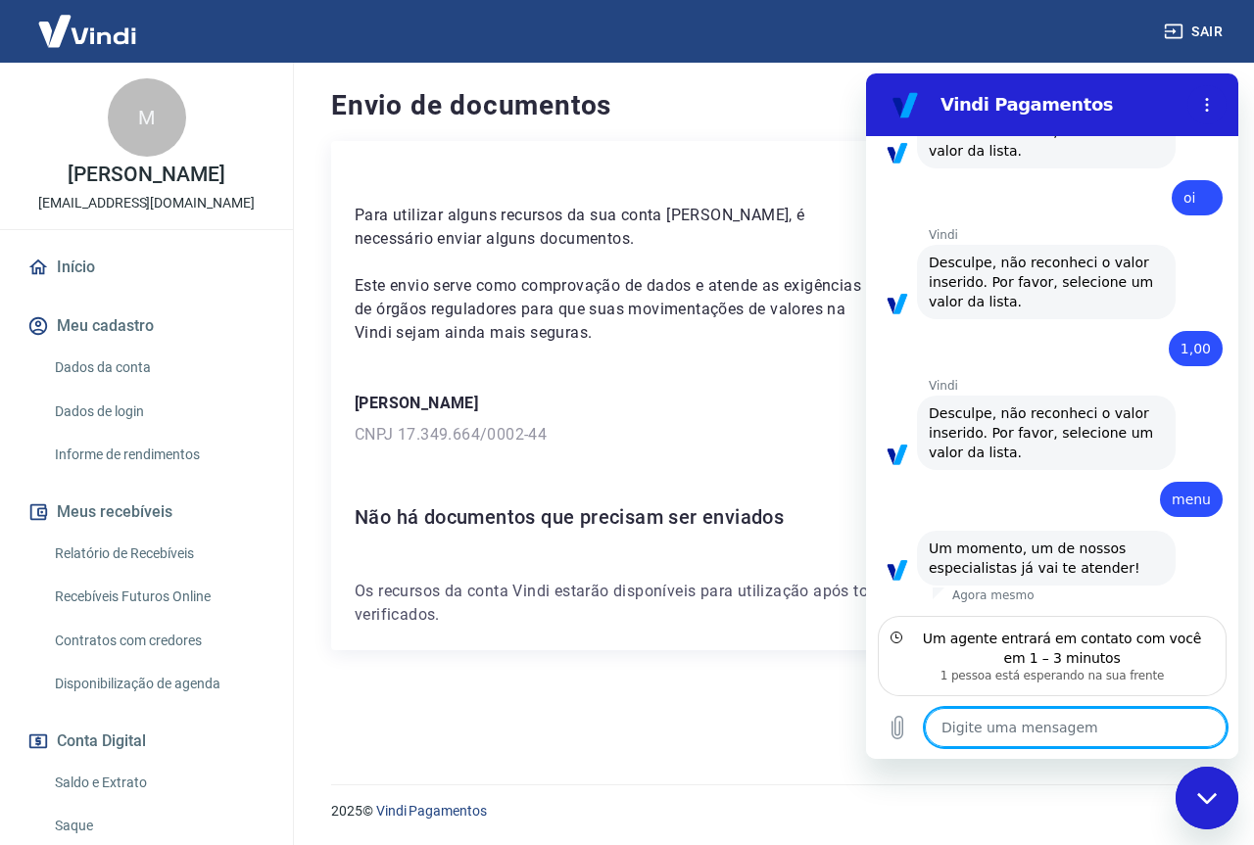
click at [1062, 735] on textarea at bounding box center [1076, 727] width 302 height 39
type textarea "o"
type textarea "x"
type textarea "ok"
type textarea "x"
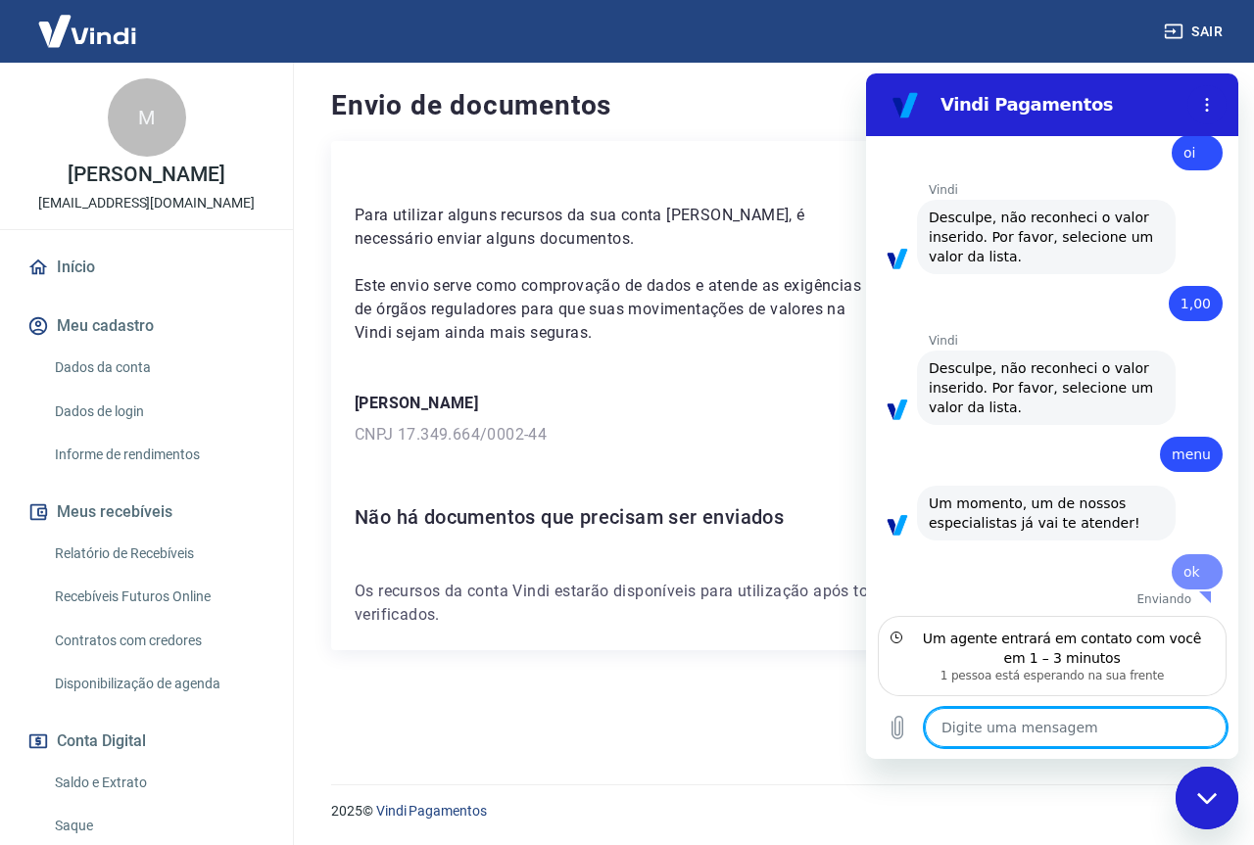
type textarea "x"
type textarea "B"
type textarea "x"
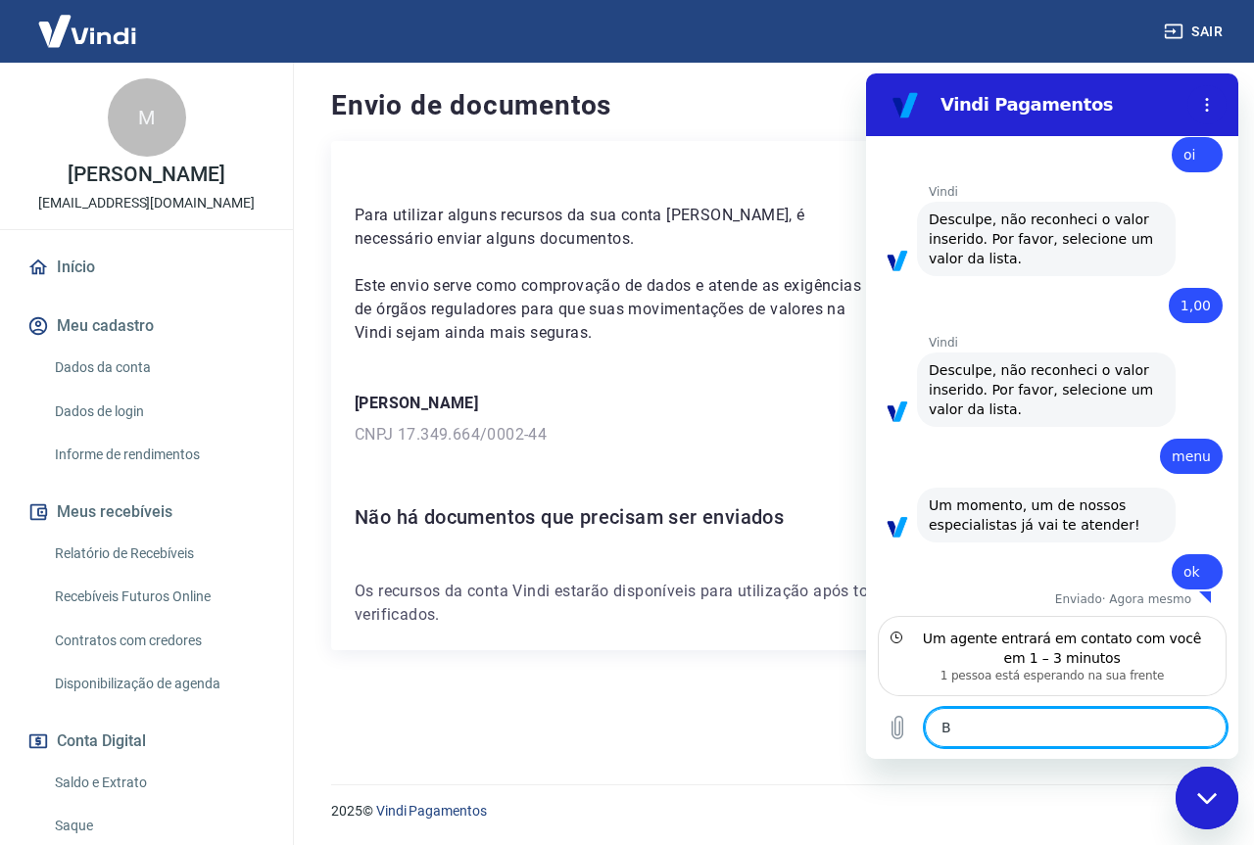
scroll to position [344, 0]
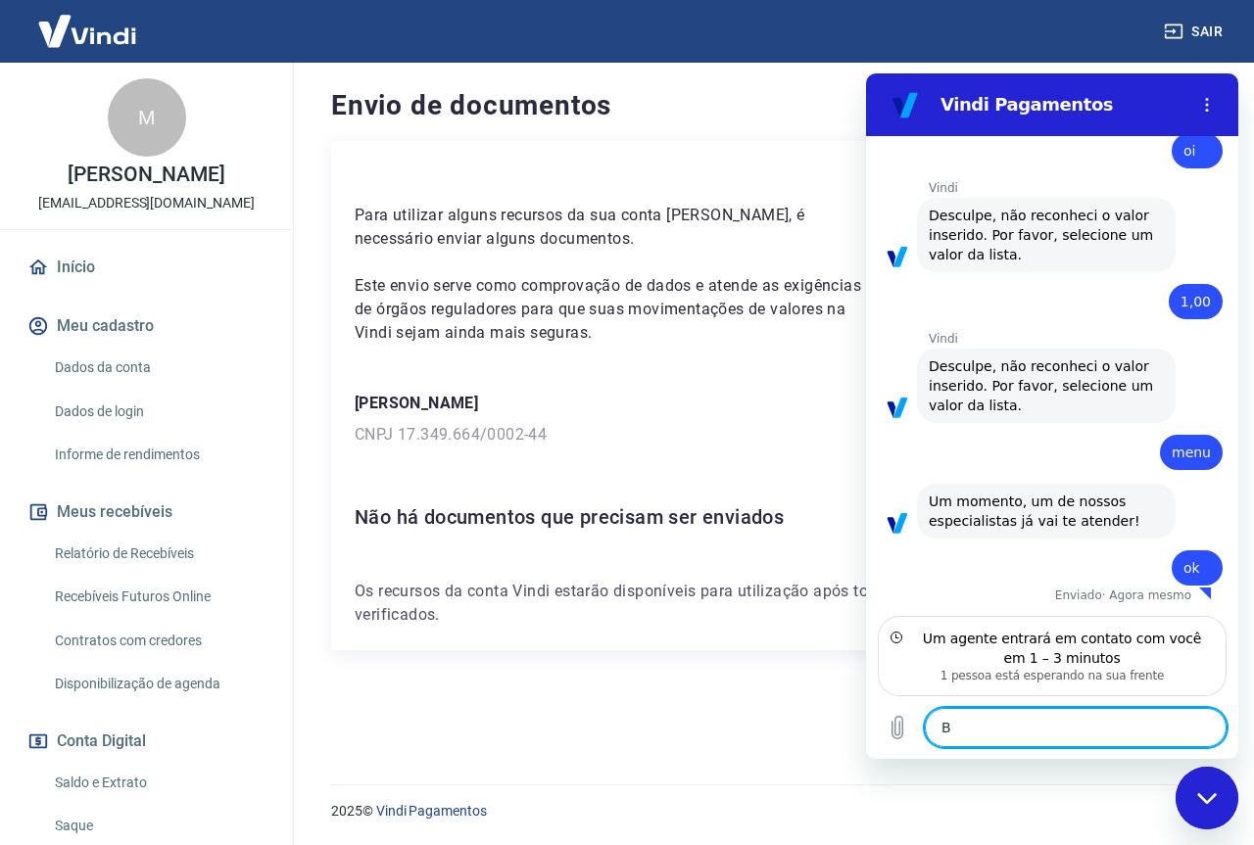
type textarea "Bo"
type textarea "x"
type textarea "Bom"
type textarea "x"
type textarea "Bom"
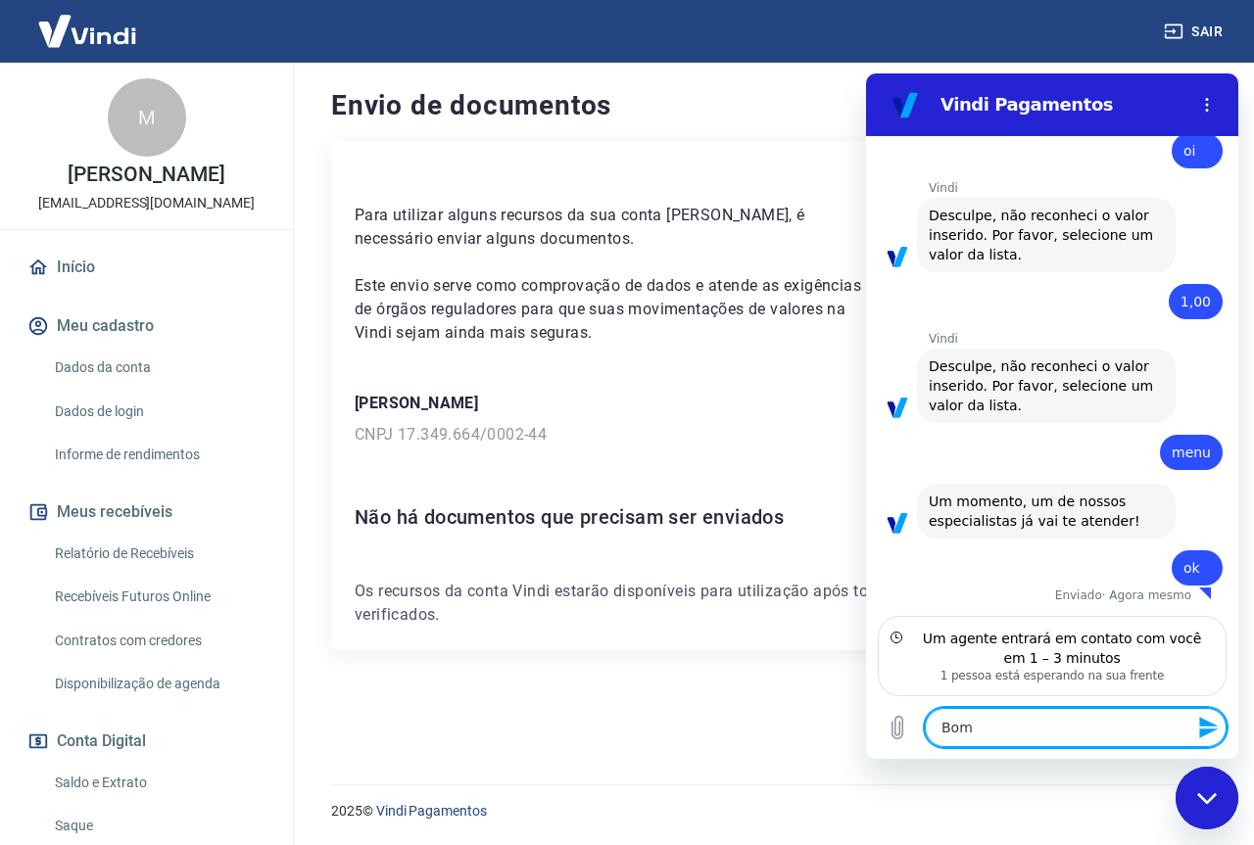
type textarea "x"
type textarea "Bom d"
type textarea "x"
type textarea "Bom di"
type textarea "x"
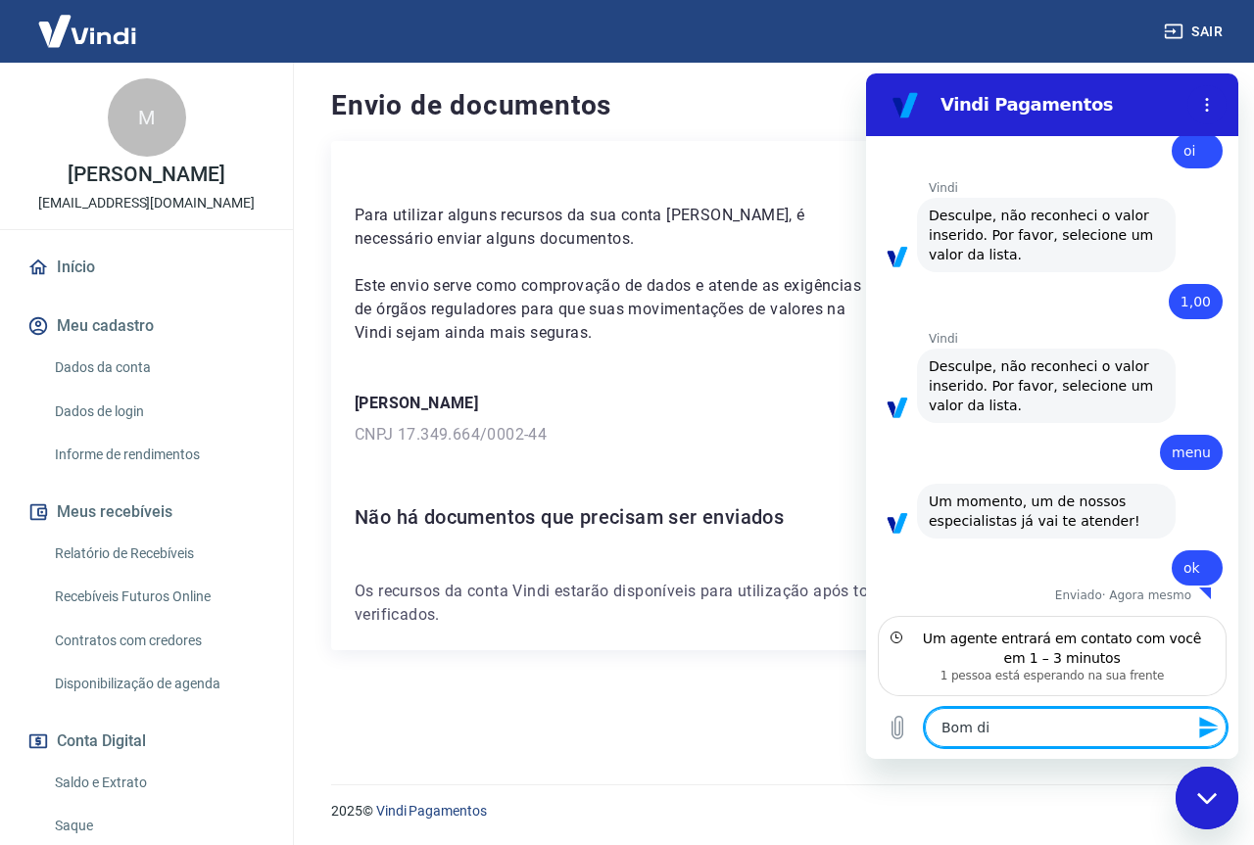
type textarea "Bom dia"
type textarea "x"
type textarea "Bom dia,"
type textarea "x"
type textarea "Bom dia,"
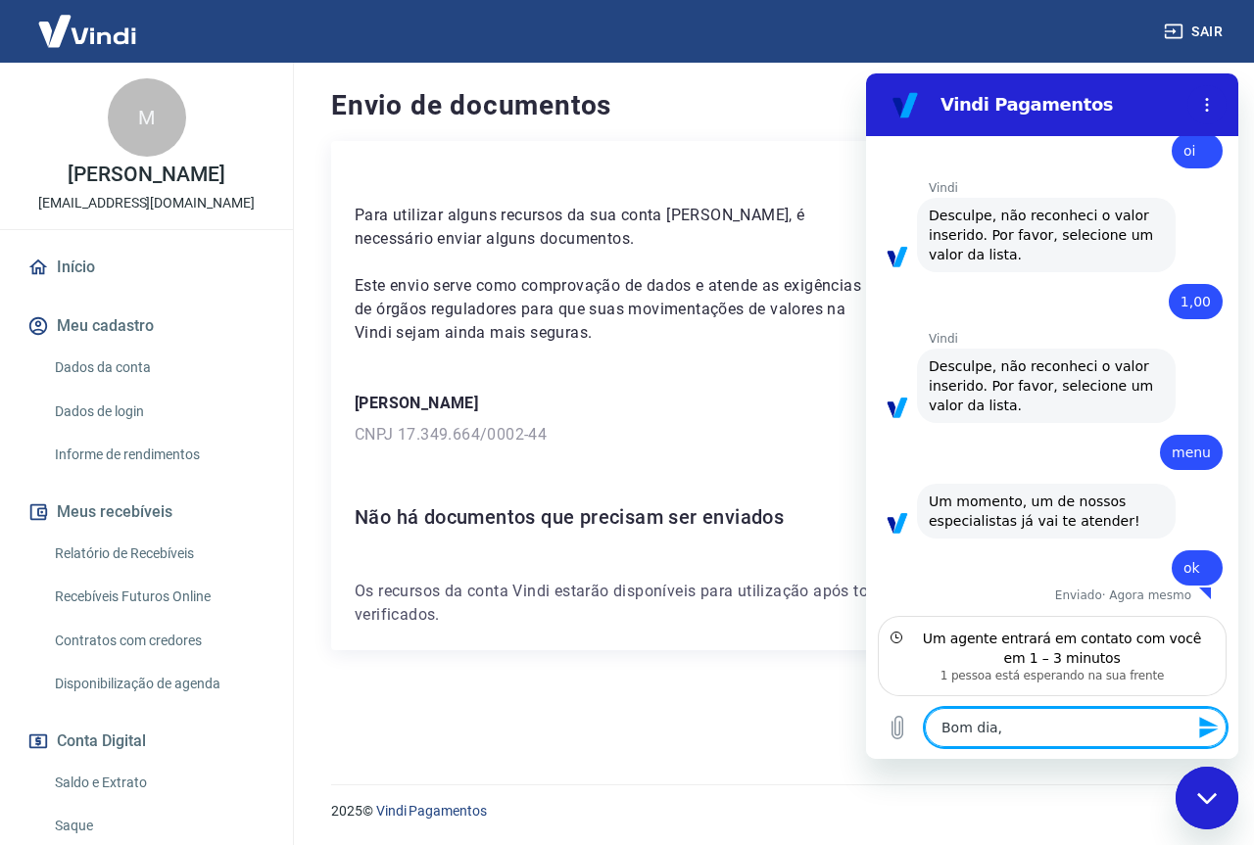
type textarea "x"
type textarea "Bom dia, t"
type textarea "x"
type textarea "Bom dia, tu"
type textarea "x"
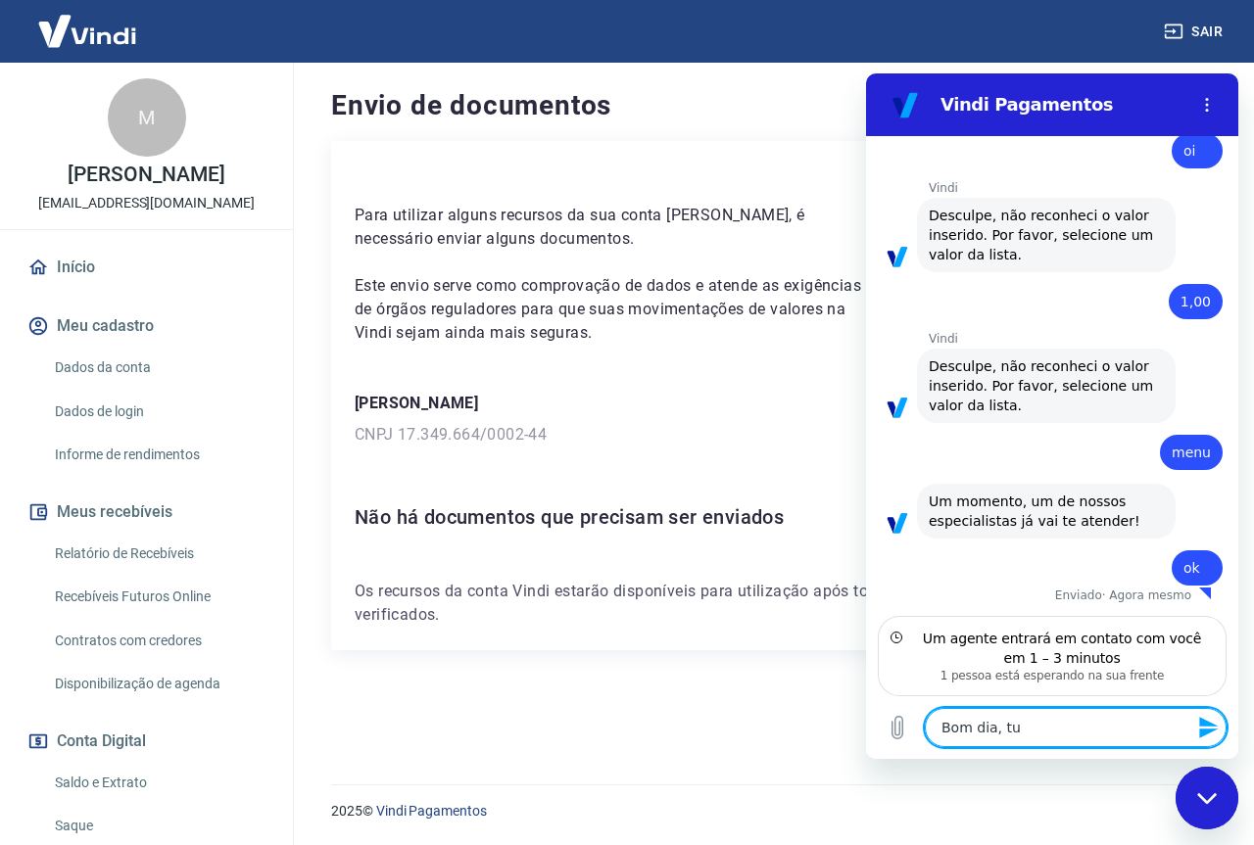
type textarea "Bom dia, tud"
type textarea "x"
type textarea "Bom dia, tudo"
type textarea "x"
type textarea "Bom dia, tudo"
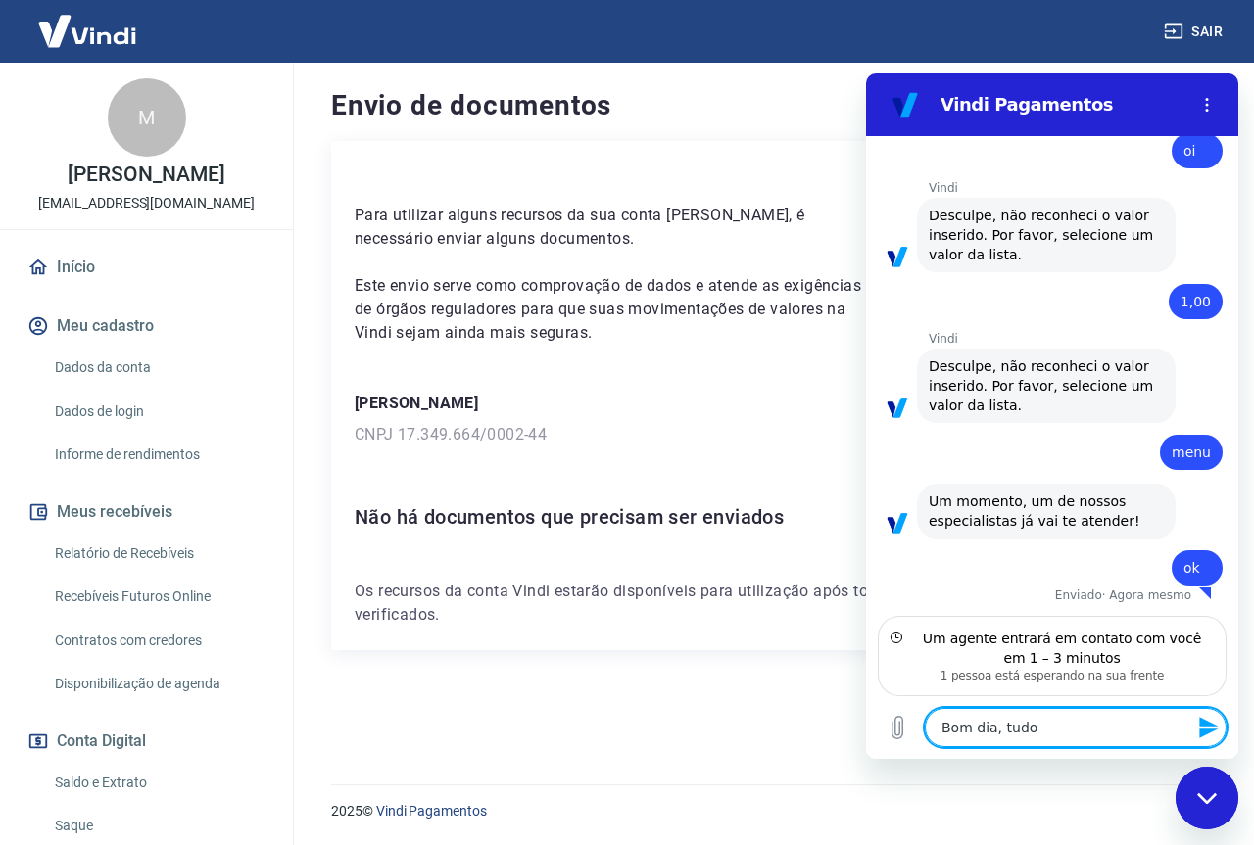
type textarea "x"
type textarea "Bom dia, tudo b"
type textarea "x"
type textarea "Bom dia, tudo be"
type textarea "x"
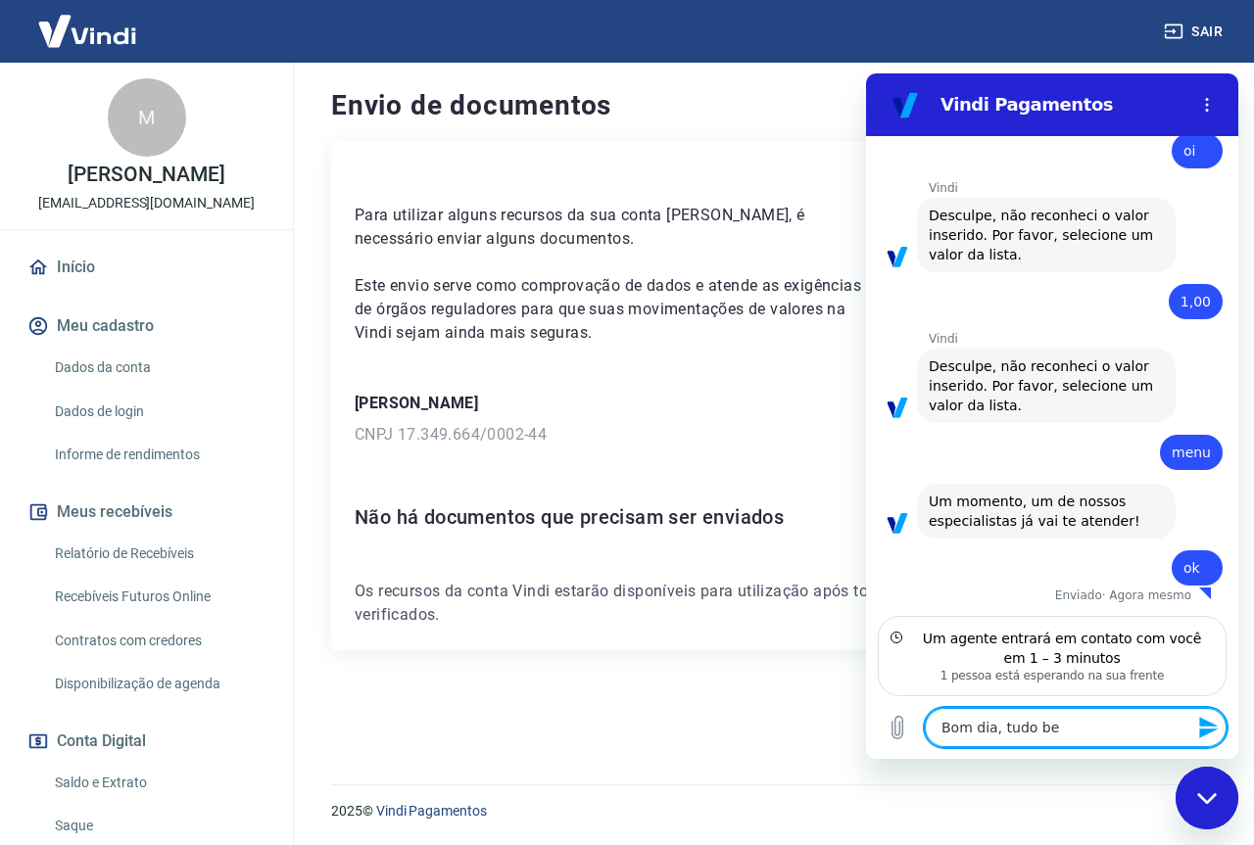
type textarea "Bom dia, tudo bem"
type textarea "x"
type textarea "Bom dia, tudo bem?"
type textarea "x"
type textarea "Bom dia, tudo bem?"
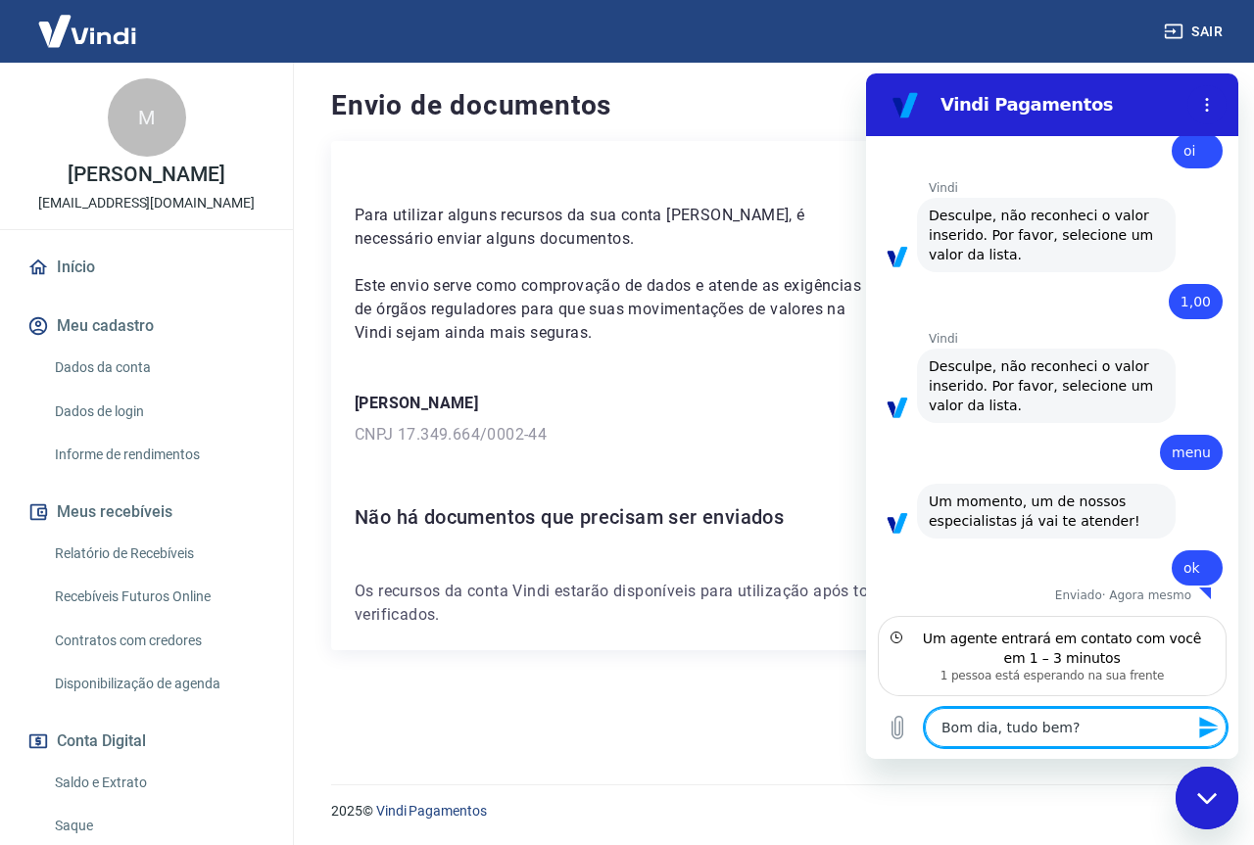
type textarea "x"
type textarea "Bom dia, tudo bem? P"
type textarea "x"
type textarea "Bom dia, tudo bem? Pr"
type textarea "x"
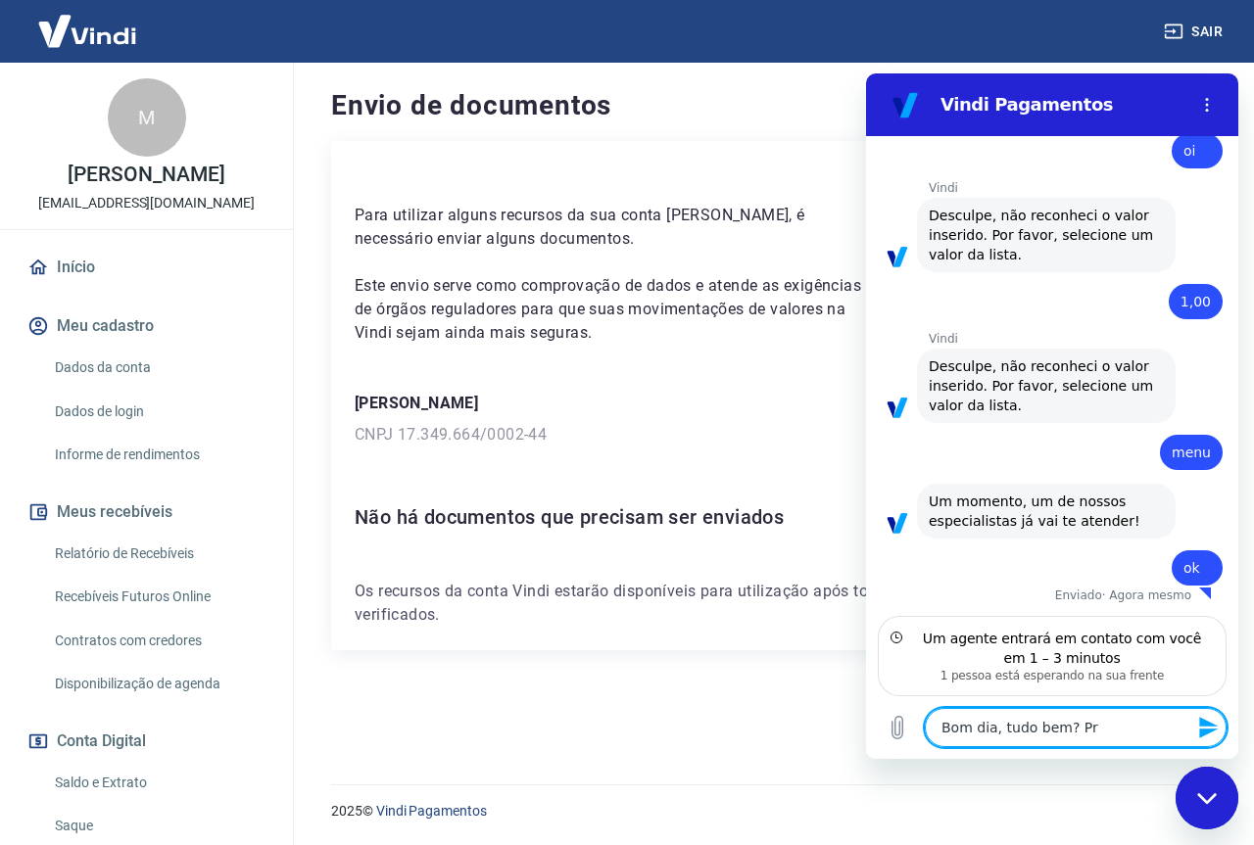
type textarea "Bom dia, tudo bem? Pre"
type textarea "x"
type textarea "Bom dia, tudo bem? Prec"
type textarea "x"
type textarea "Bom dia, tudo bem? Preci"
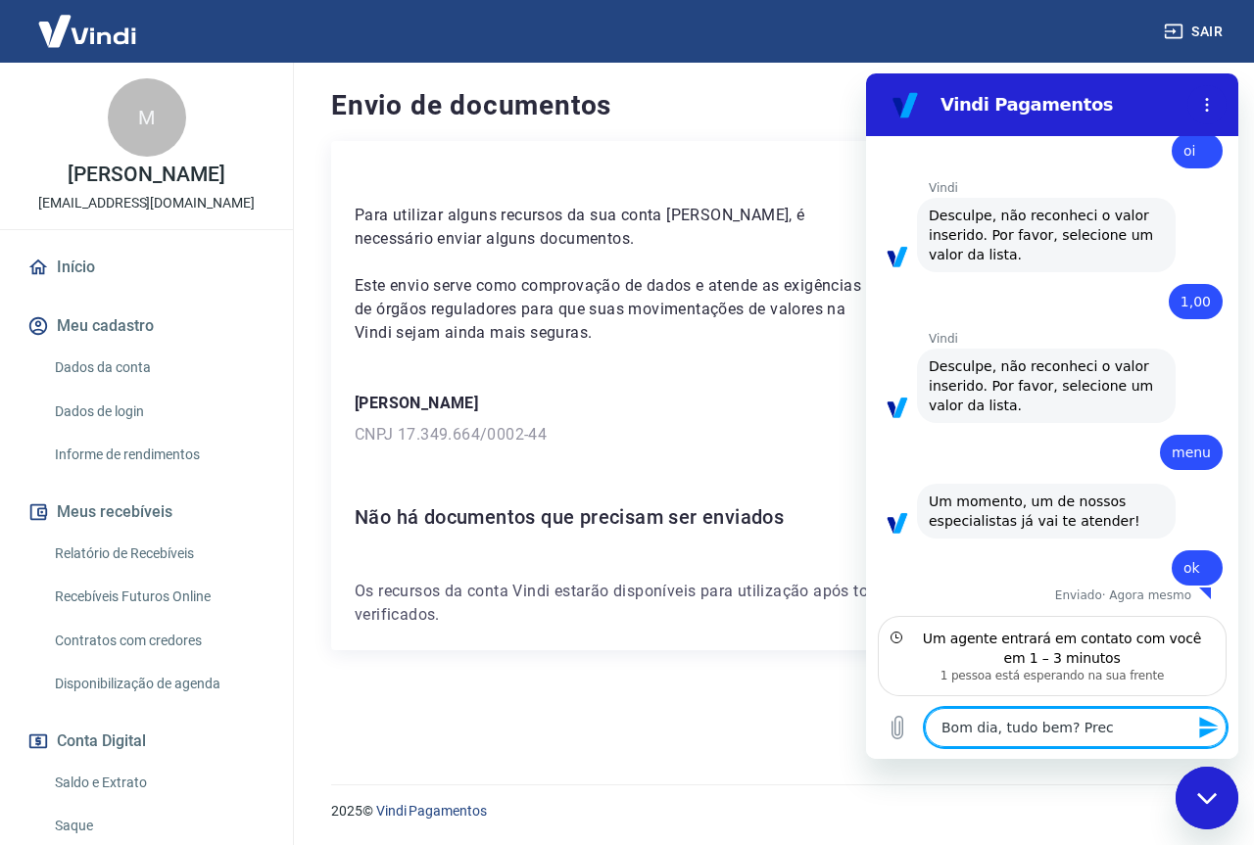
type textarea "x"
type textarea "Bom dia, tudo bem? Precis"
type textarea "x"
type textarea "Bom dia, tudo bem? Preciso"
type textarea "x"
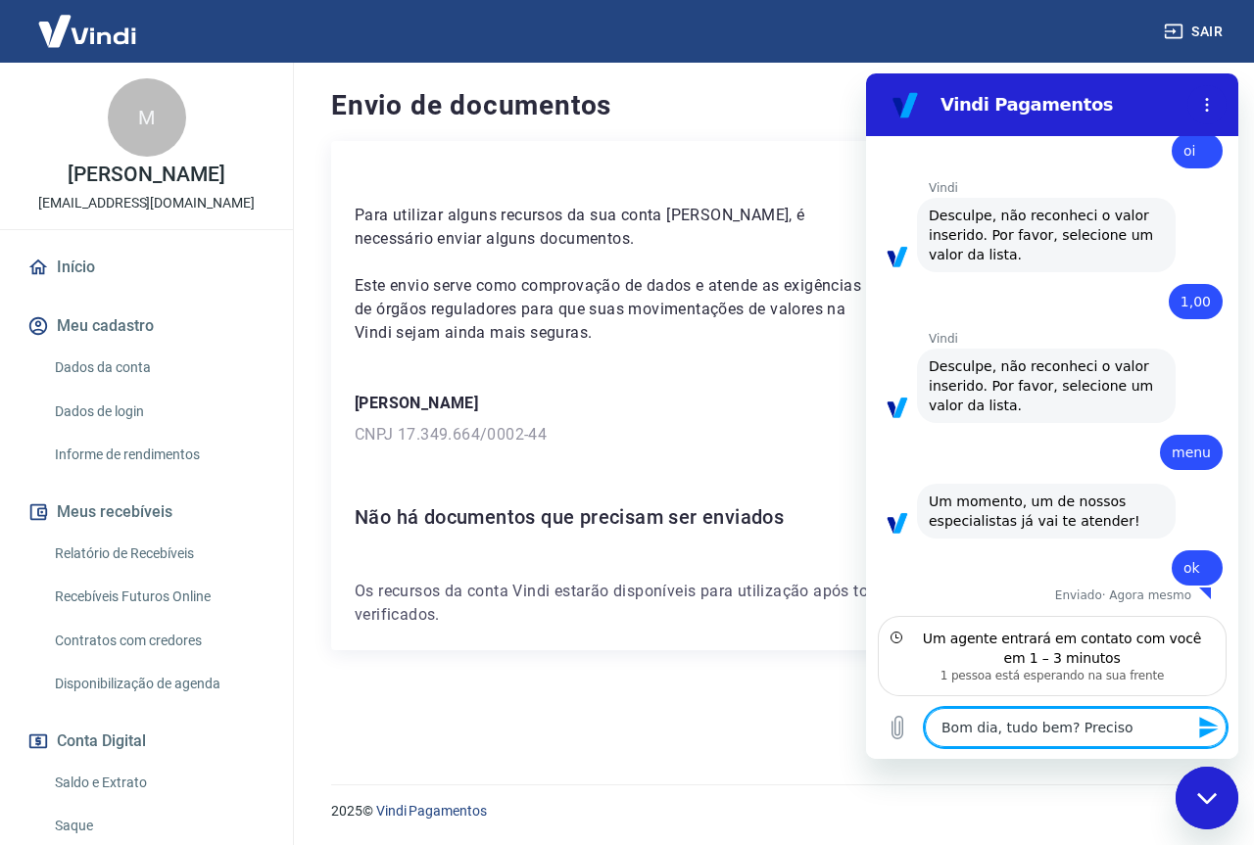
type textarea "Bom dia, tudo bem? Preciso"
type textarea "x"
type textarea "Bom dia, tudo bem? Preciso e"
type textarea "x"
type textarea "Bom dia, tudo bem? Preciso en"
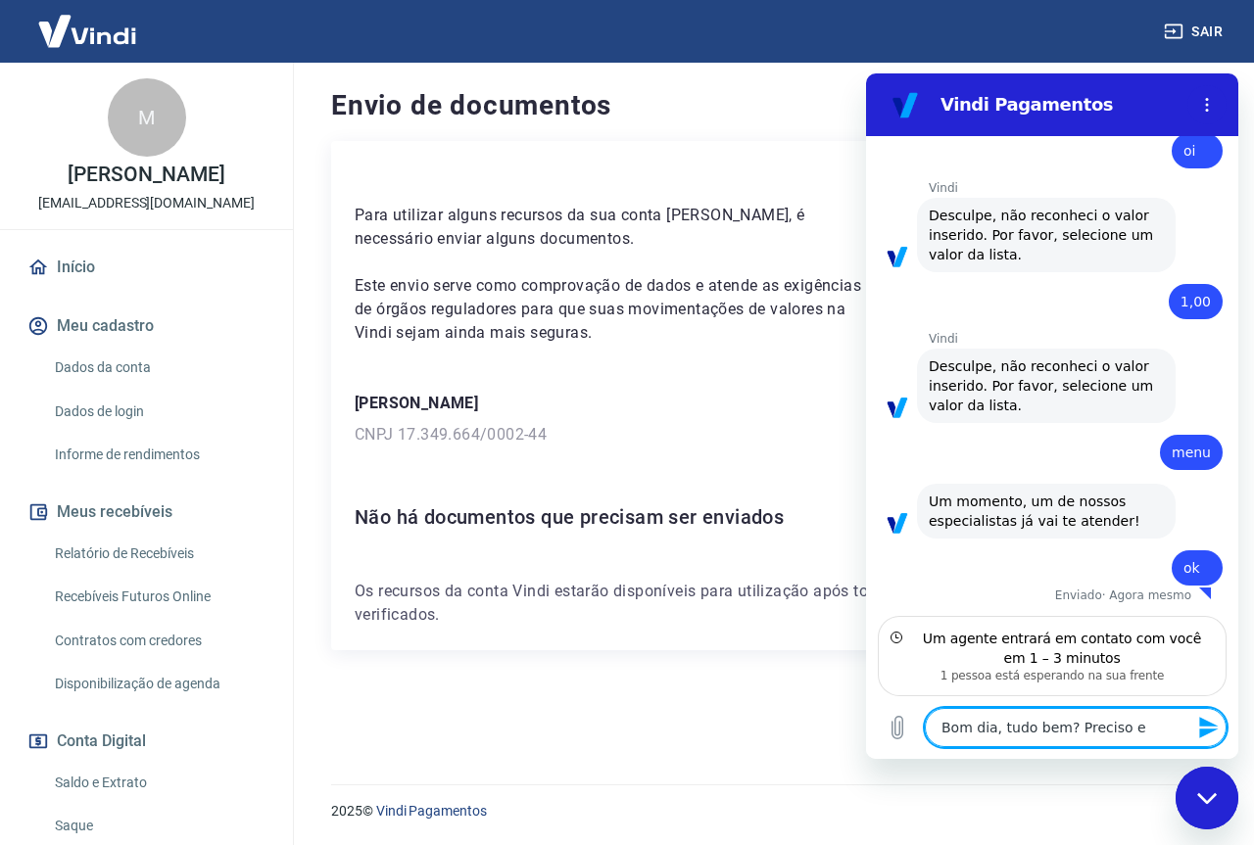
type textarea "x"
type textarea "Bom dia, tudo bem? Preciso env"
type textarea "x"
type textarea "Bom dia, tudo bem? Preciso envia"
type textarea "x"
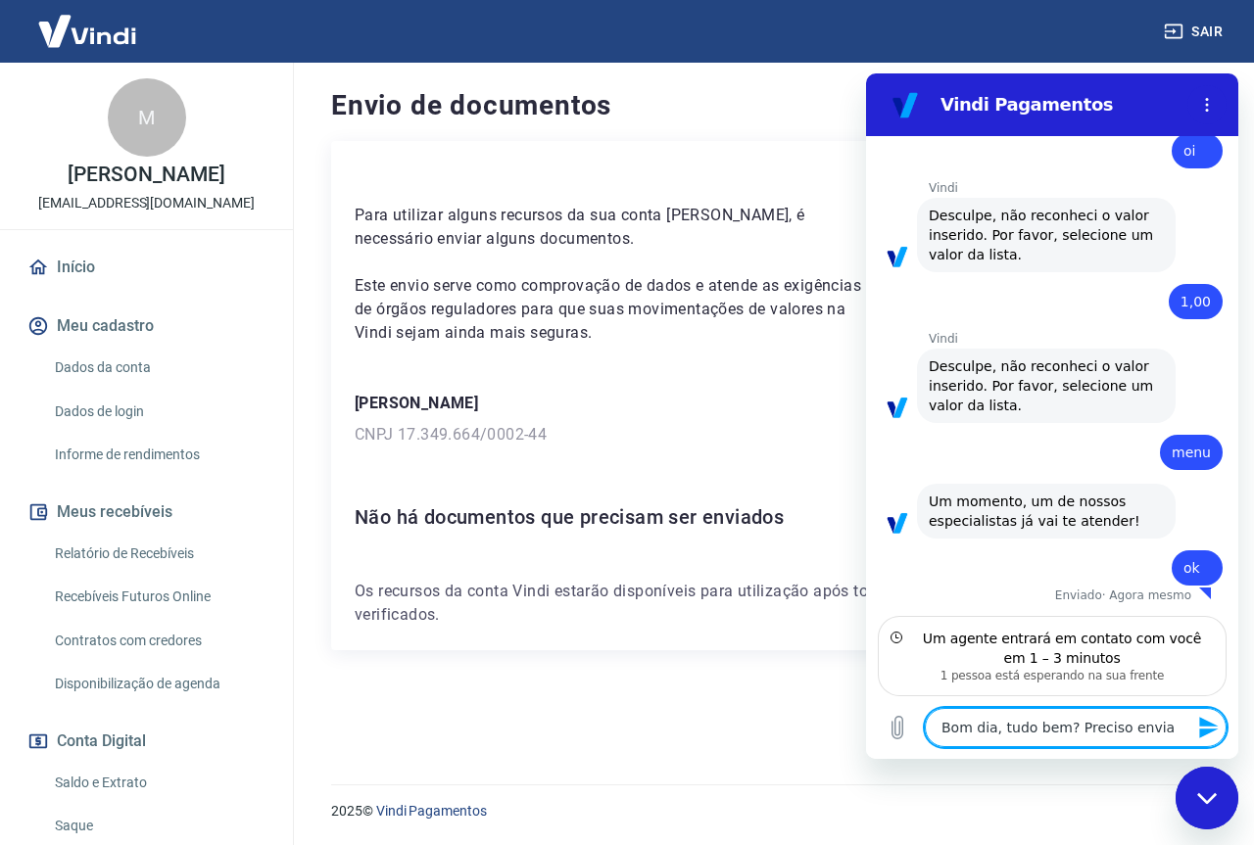
type textarea "Bom dia, tudo bem? Preciso enviar"
type textarea "x"
type textarea "Bom dia, tudo bem? Preciso enviar"
type textarea "x"
type textarea "Bom dia, tudo bem? Preciso enviar u"
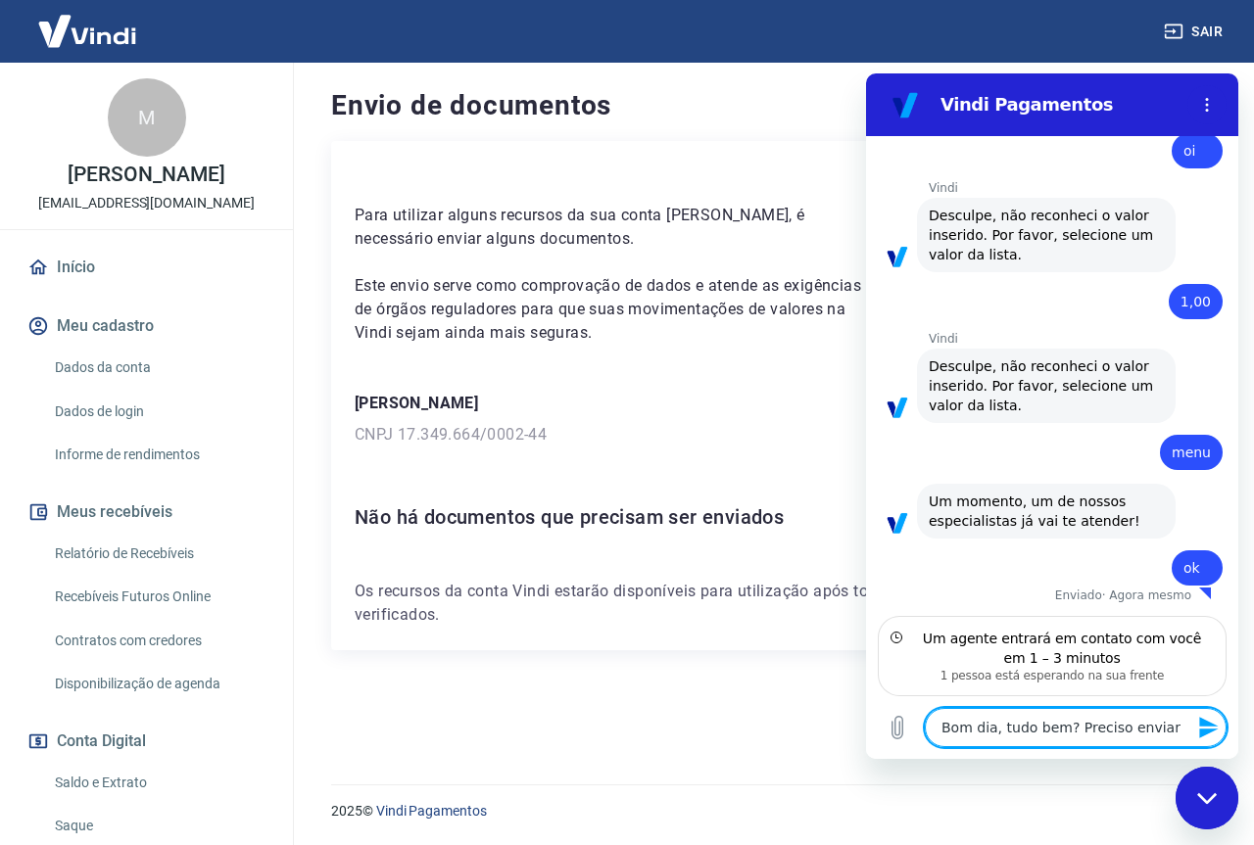
type textarea "x"
type textarea "Bom dia, tudo bem? Preciso enviar um"
type textarea "x"
type textarea "Bom dia, tudo bem? Preciso enviar u"
type textarea "x"
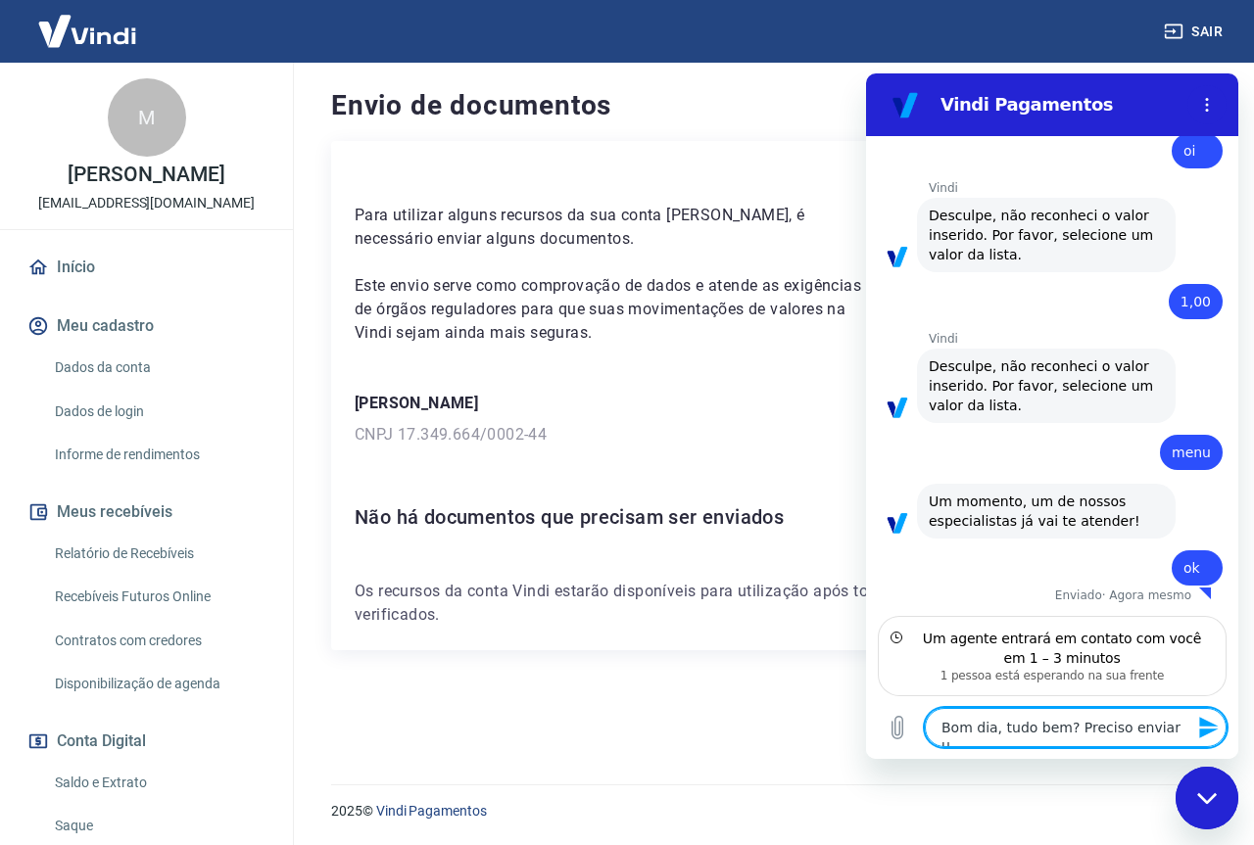
type textarea "Bom dia, tudo bem? Preciso enviar un"
type textarea "x"
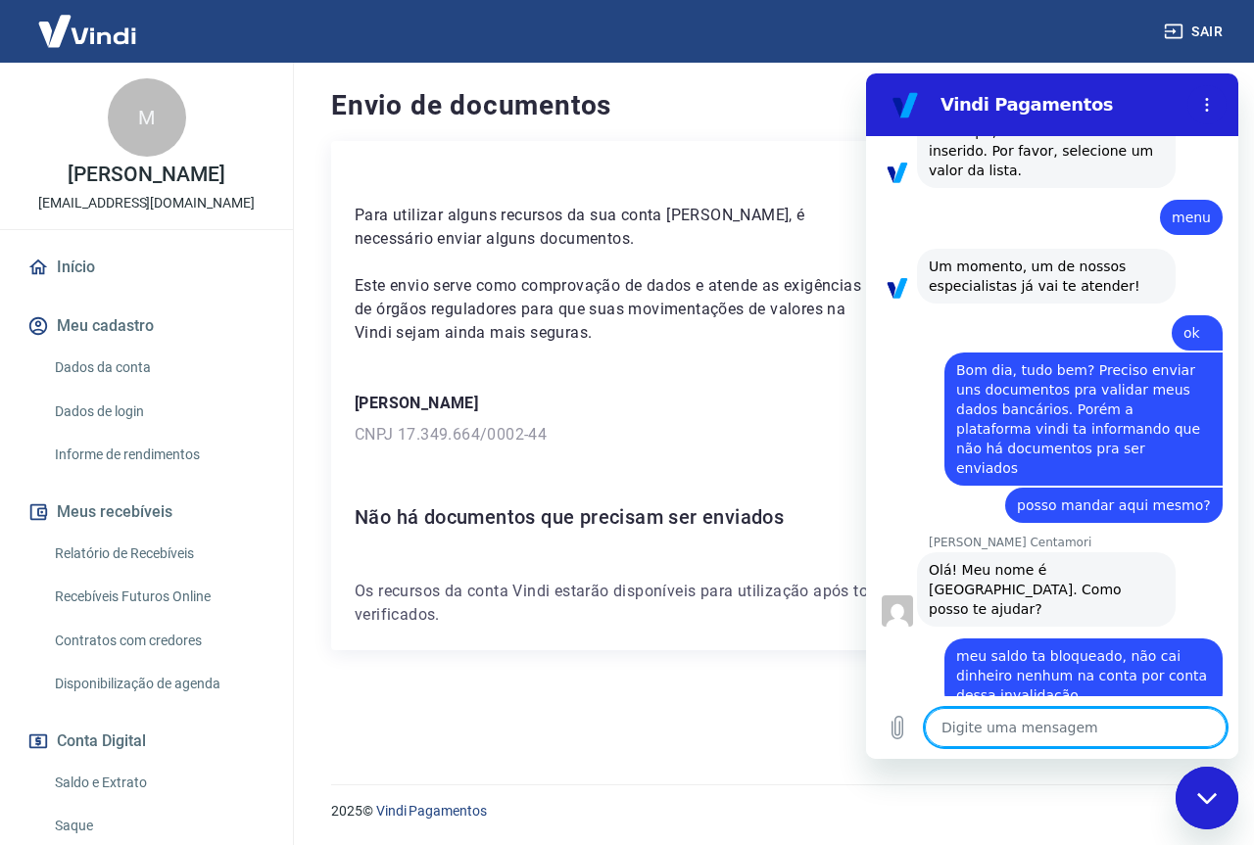
scroll to position [759, 0]
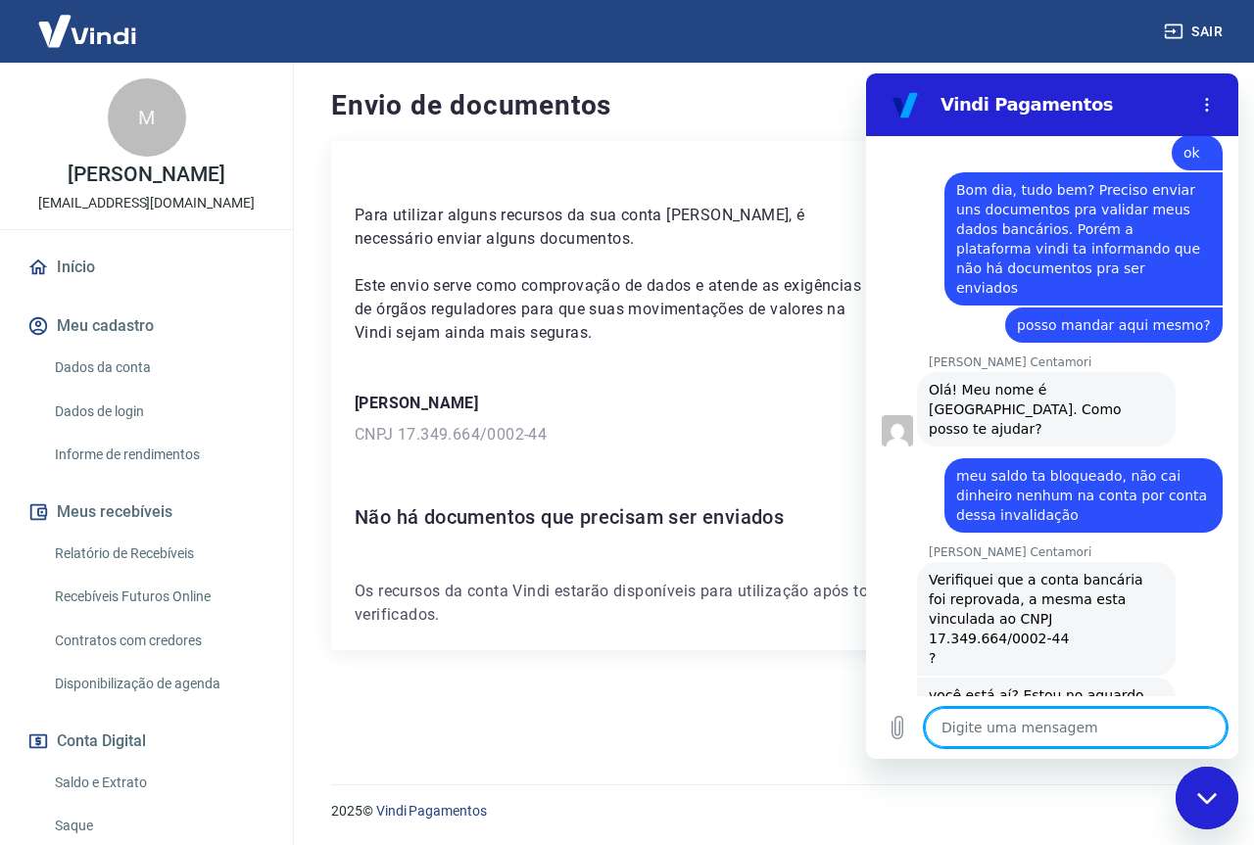
click at [1044, 734] on textarea at bounding box center [1076, 727] width 302 height 39
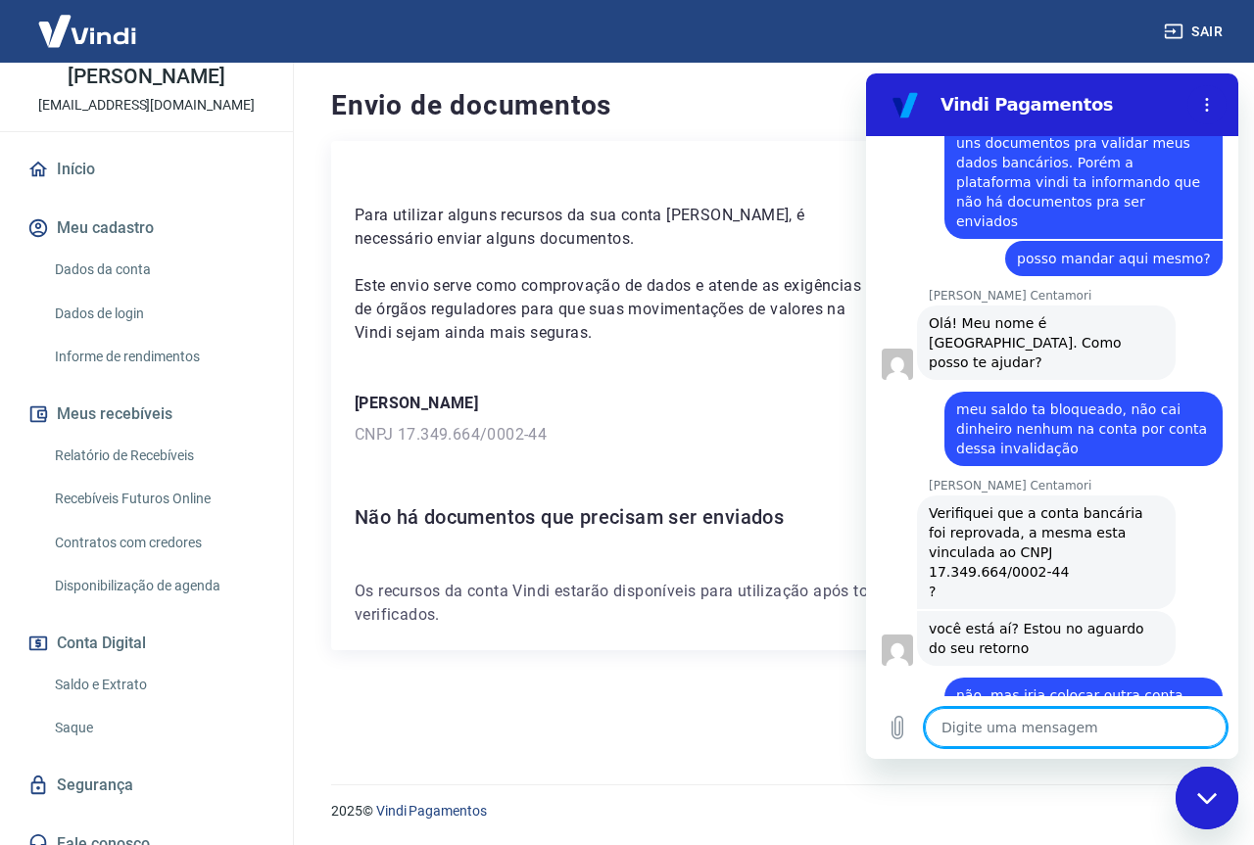
scroll to position [969, 0]
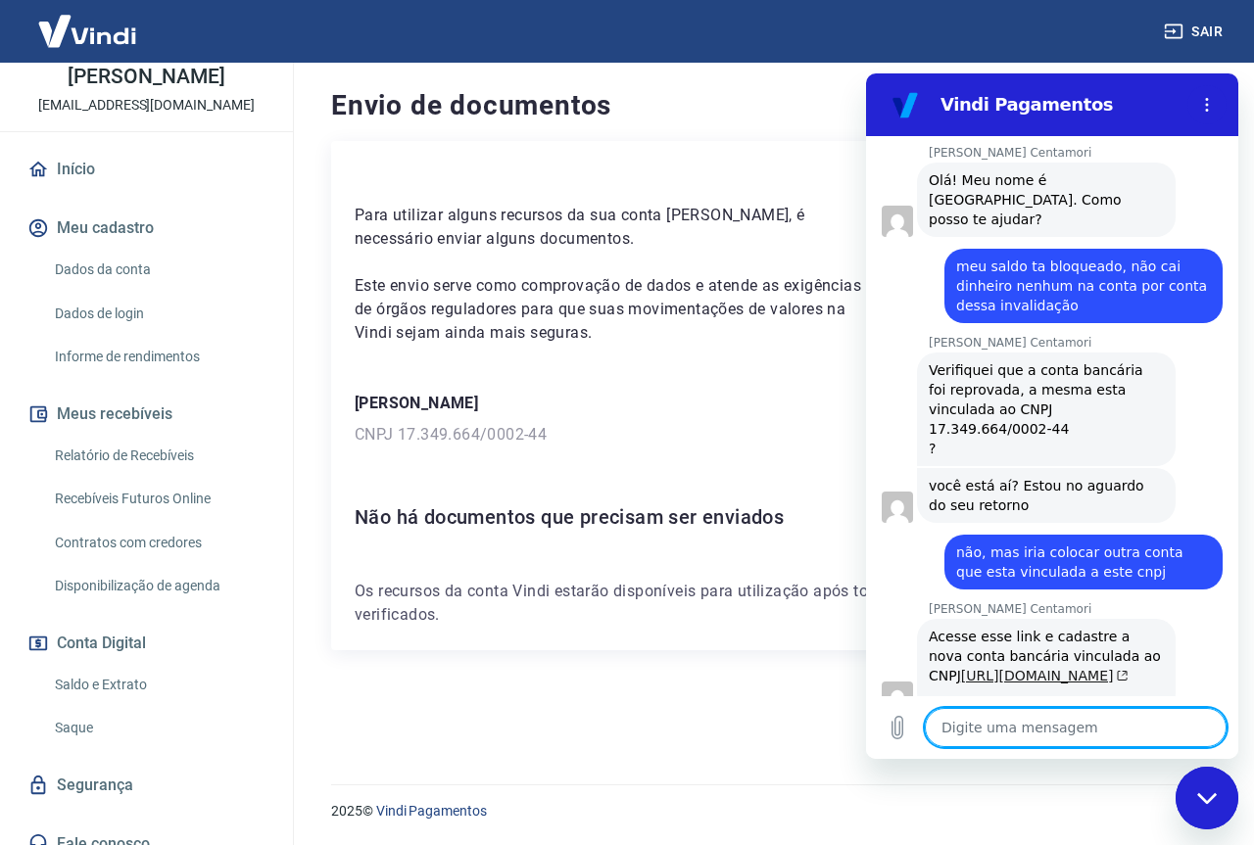
click at [1005, 668] on link "https://myaccount.yapay.com.br/personal-information/" at bounding box center [1044, 676] width 167 height 16
click at [1001, 728] on textarea at bounding box center [1076, 727] width 302 height 39
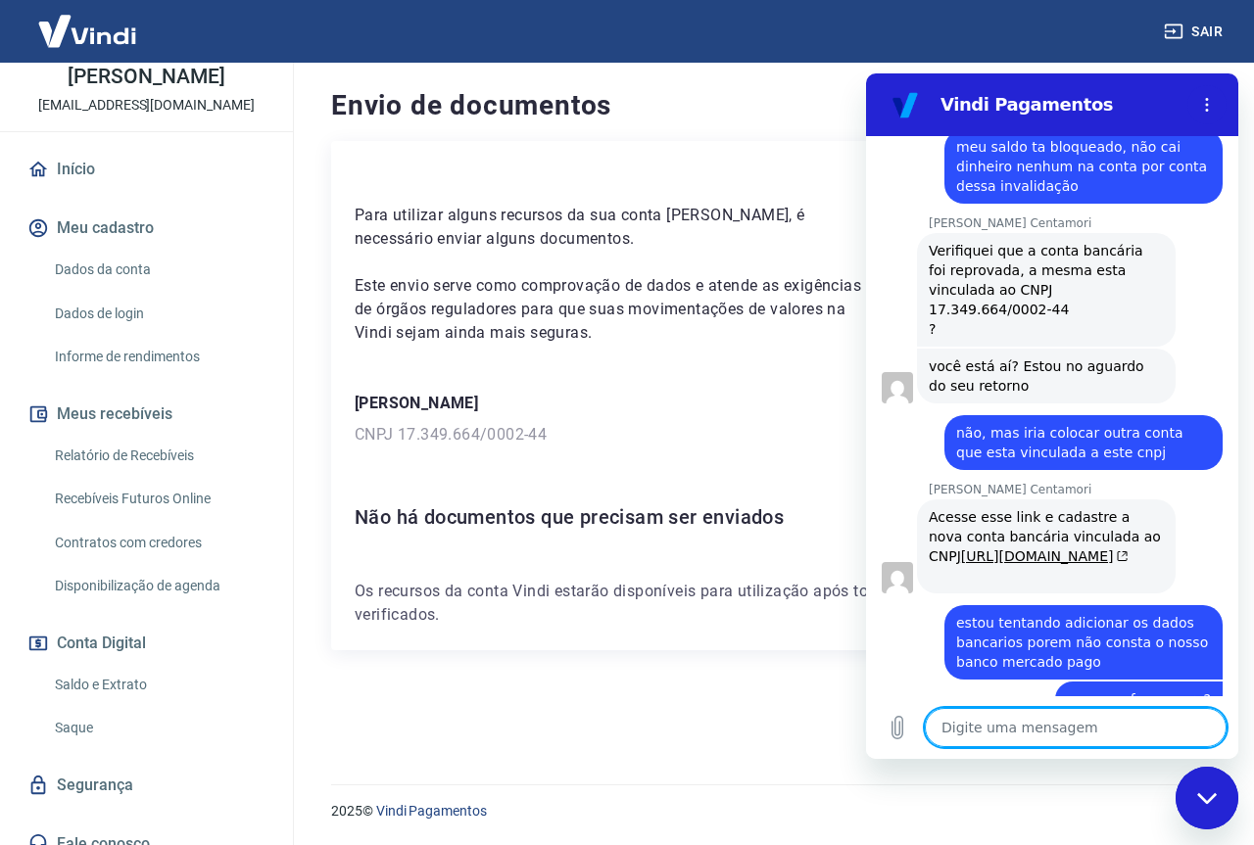
scroll to position [1092, 0]
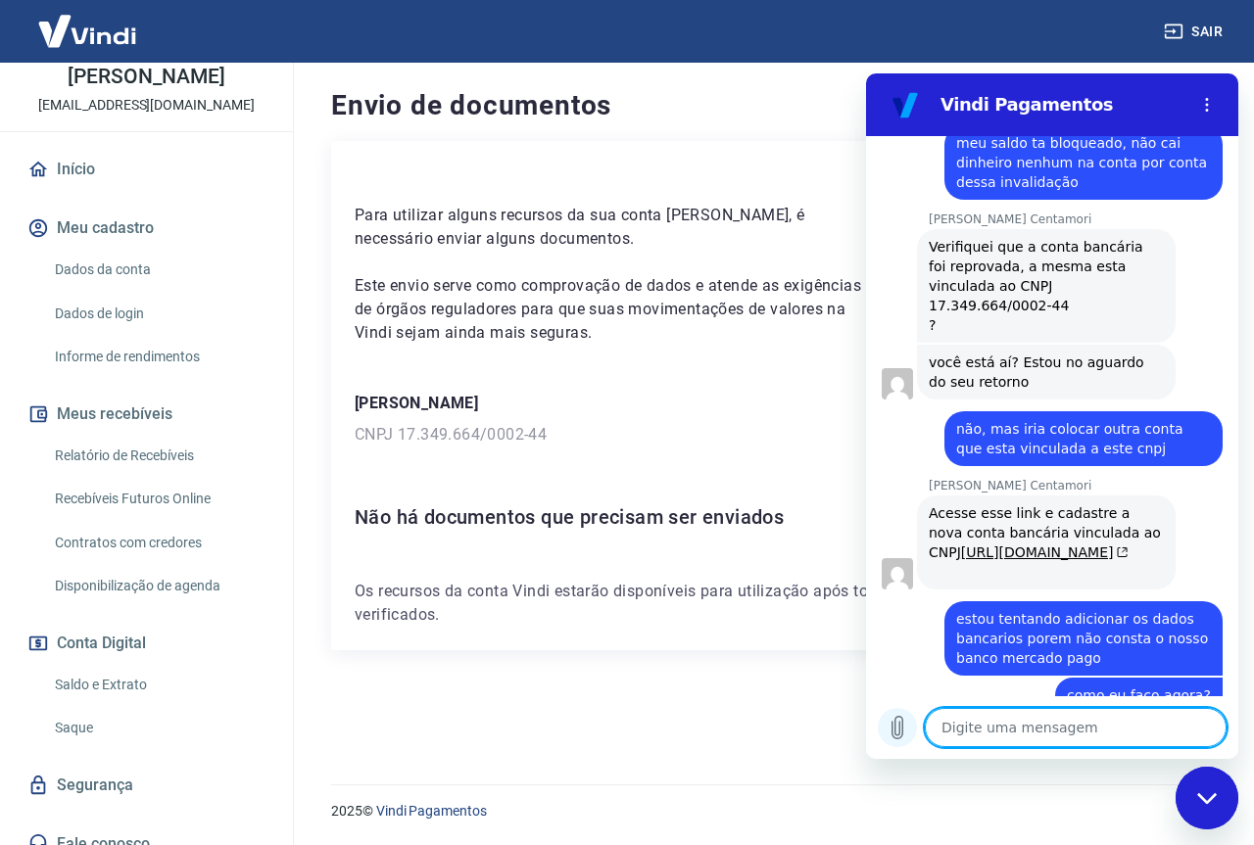
click at [902, 723] on icon "Carregar arquivo" at bounding box center [897, 728] width 11 height 23
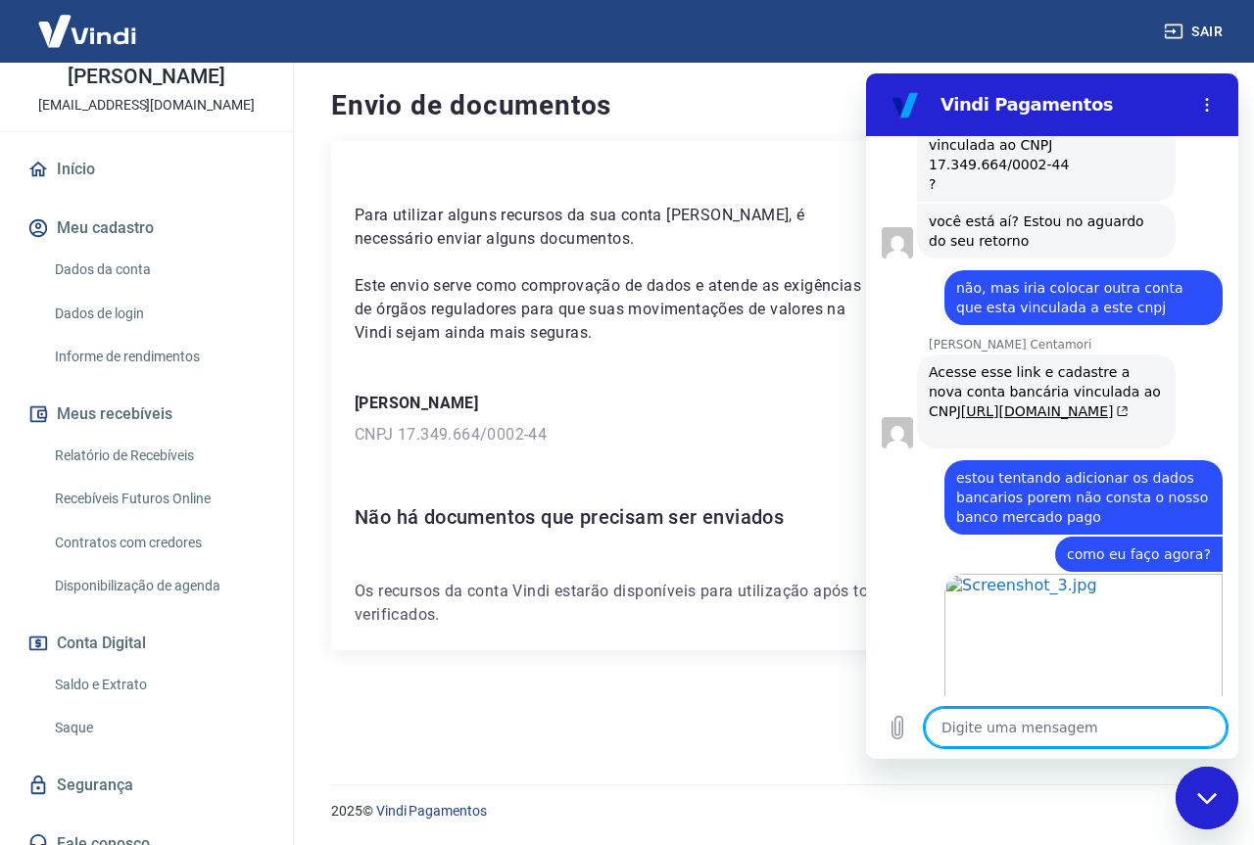
scroll to position [1237, 0]
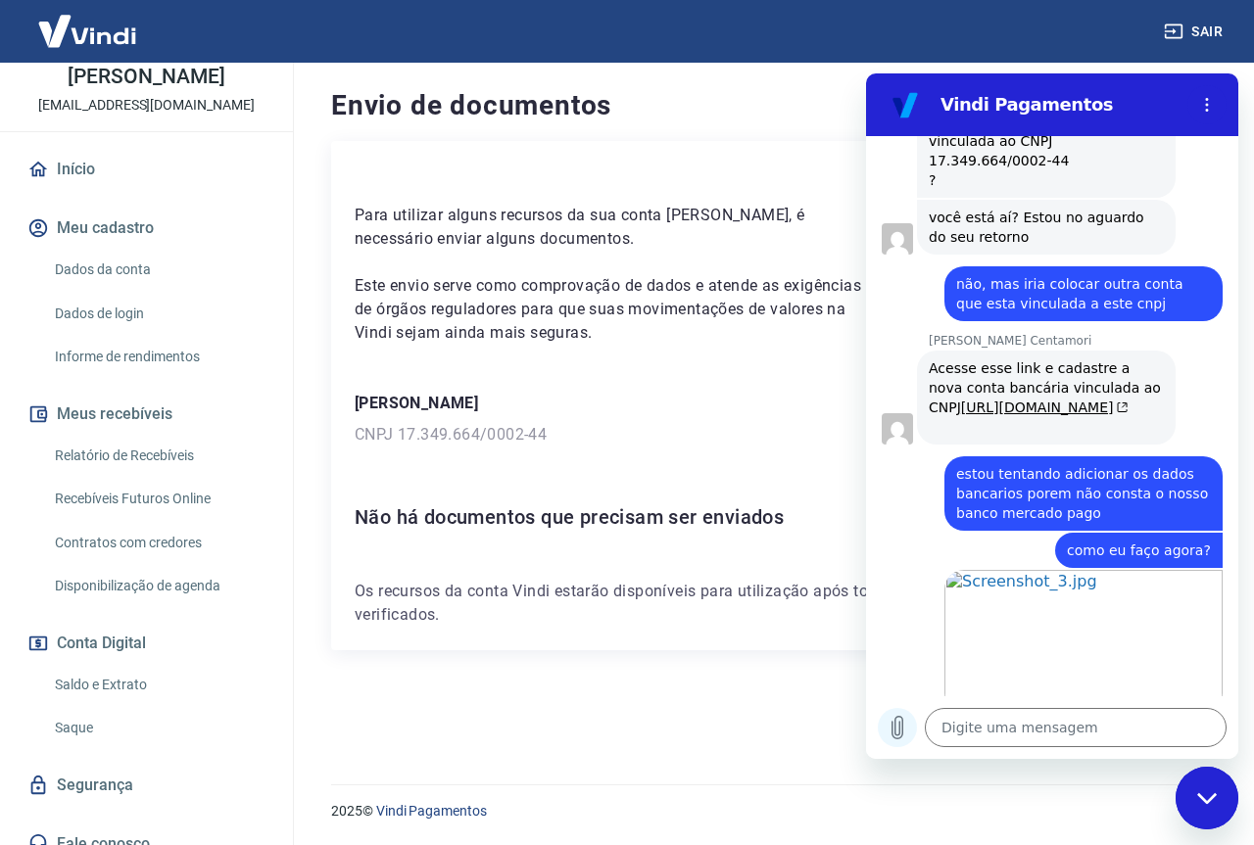
click at [900, 732] on icon "Carregar arquivo" at bounding box center [897, 728] width 11 height 23
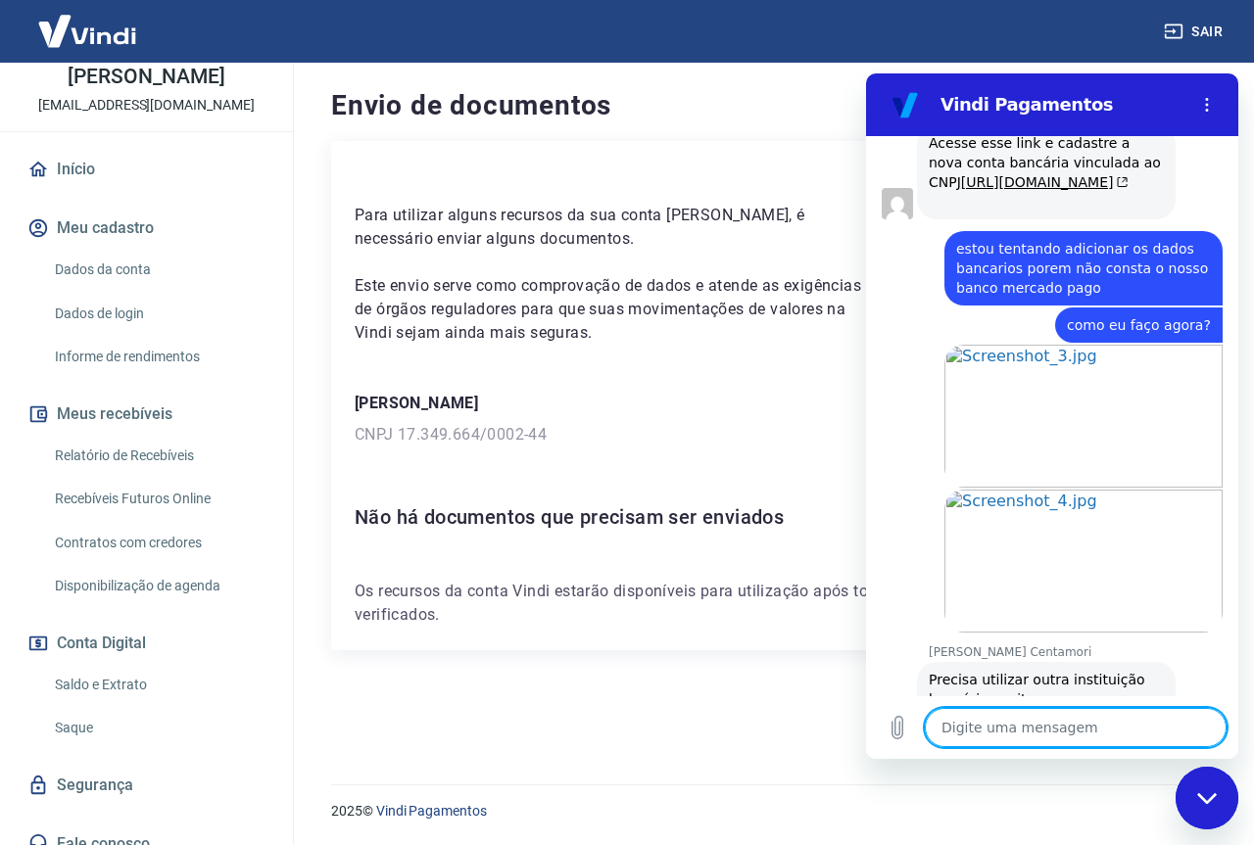
scroll to position [1466, 0]
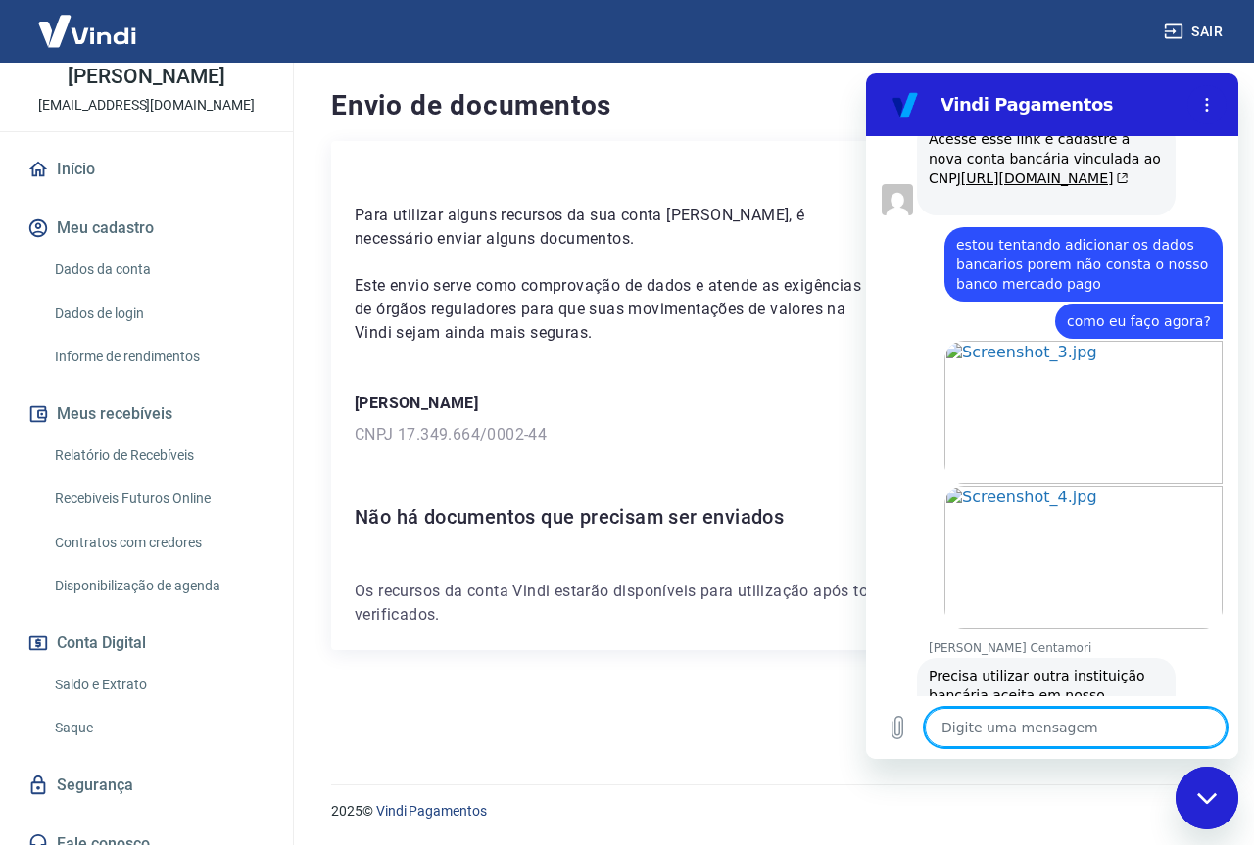
click at [1072, 728] on textarea at bounding box center [1076, 727] width 302 height 39
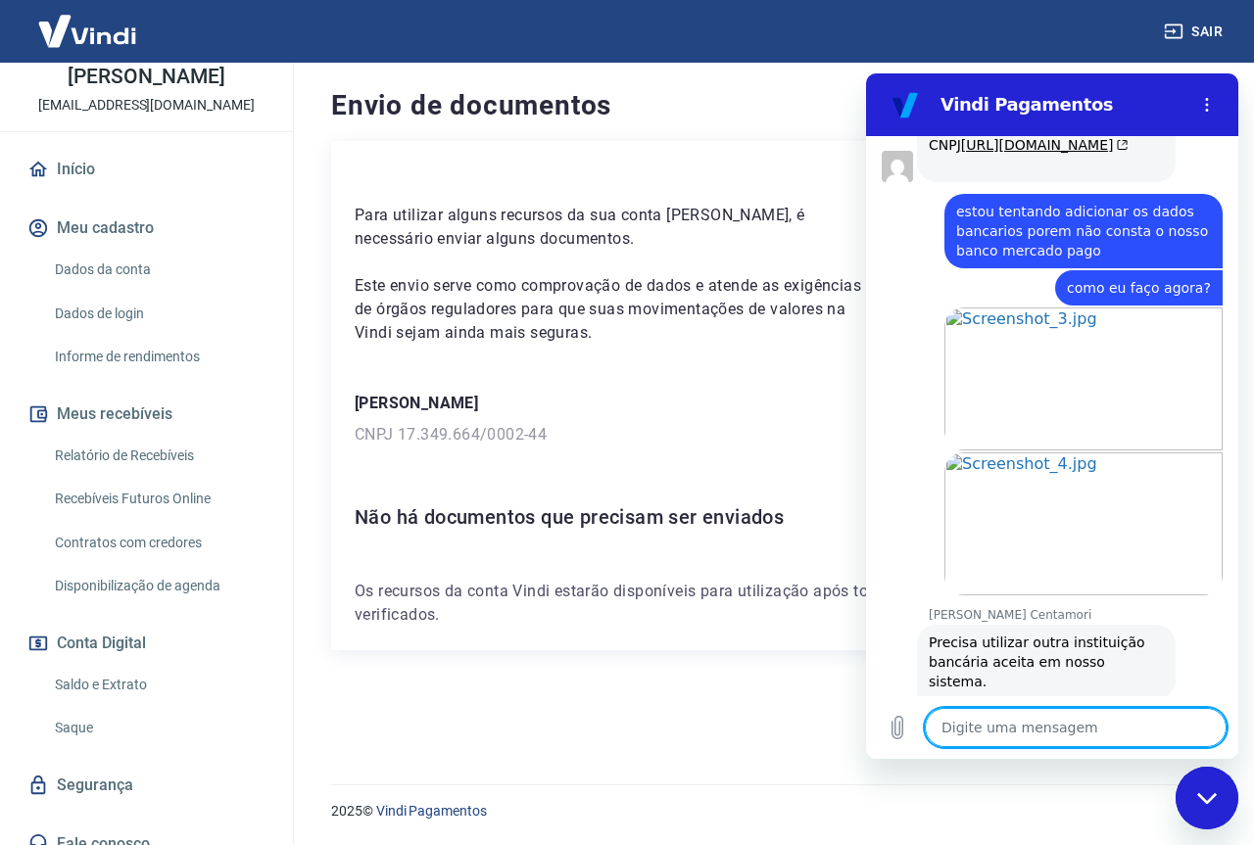
scroll to position [1503, 0]
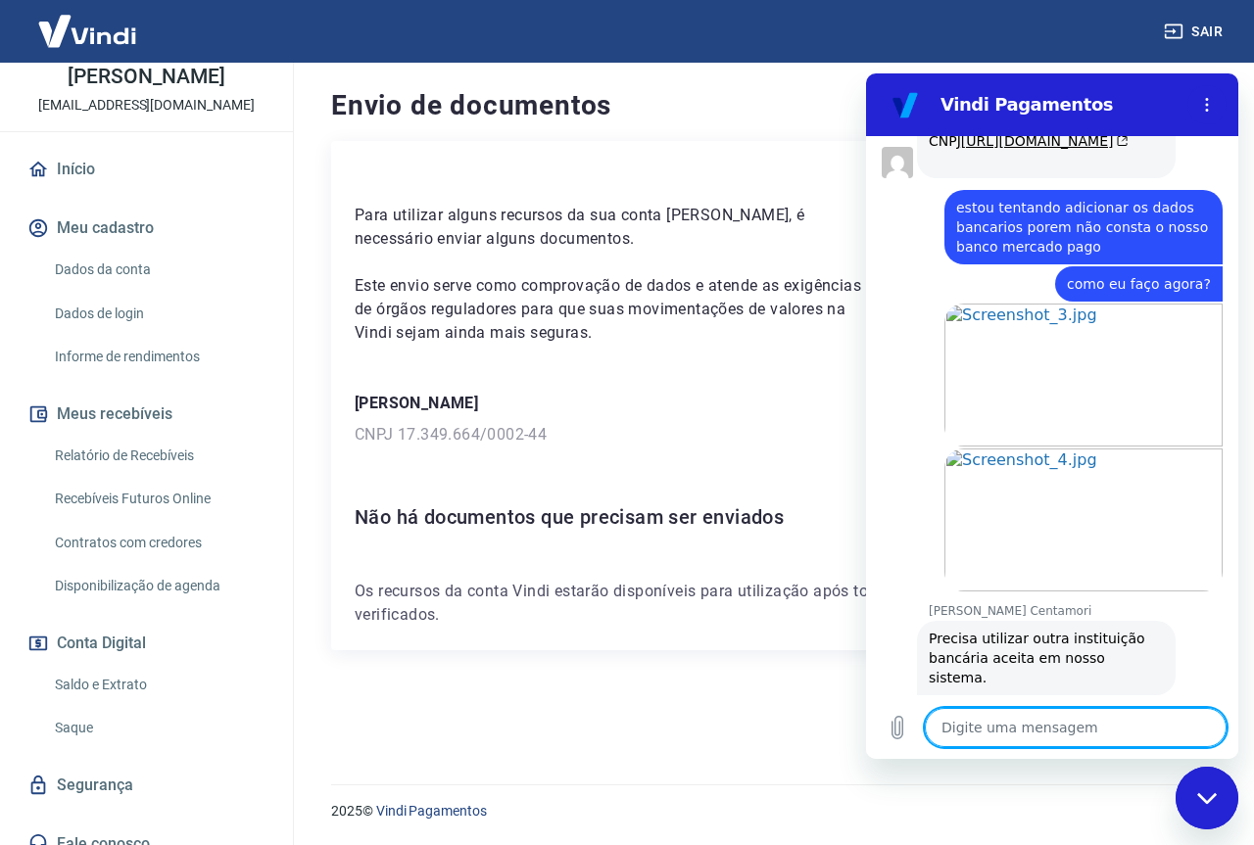
click at [1072, 728] on textarea at bounding box center [1076, 727] width 302 height 39
click at [1059, 729] on textarea at bounding box center [1076, 727] width 302 height 39
click at [1035, 729] on textarea at bounding box center [1076, 727] width 302 height 39
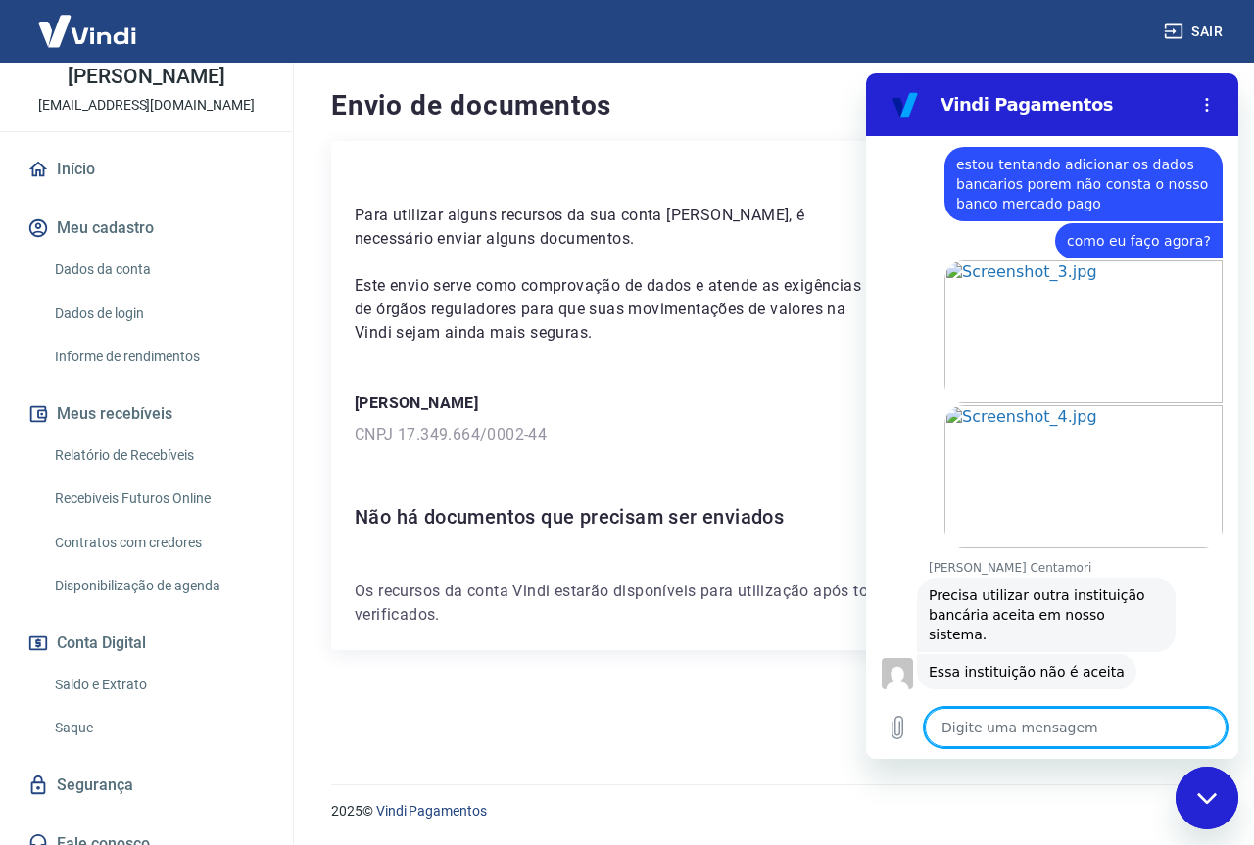
scroll to position [1550, 0]
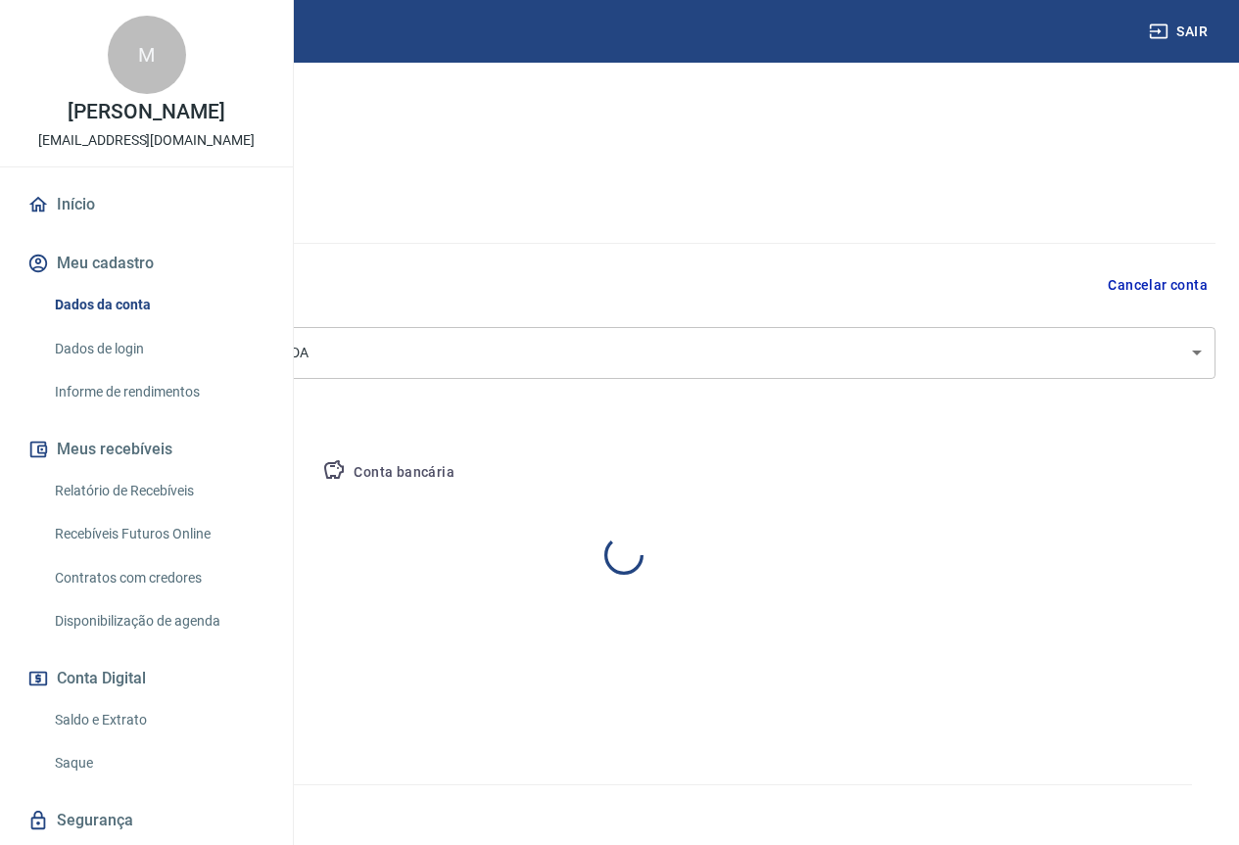
select select "SP"
select select "business"
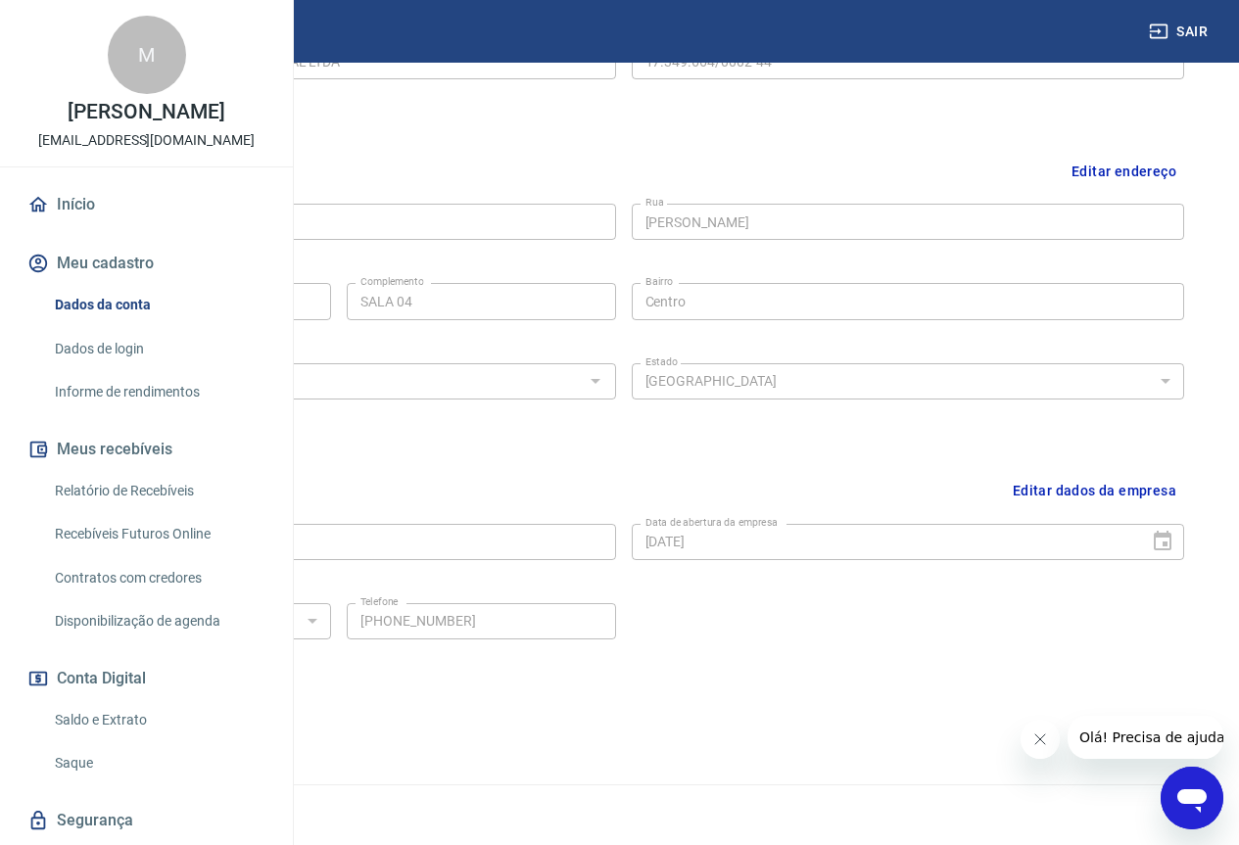
scroll to position [77, 0]
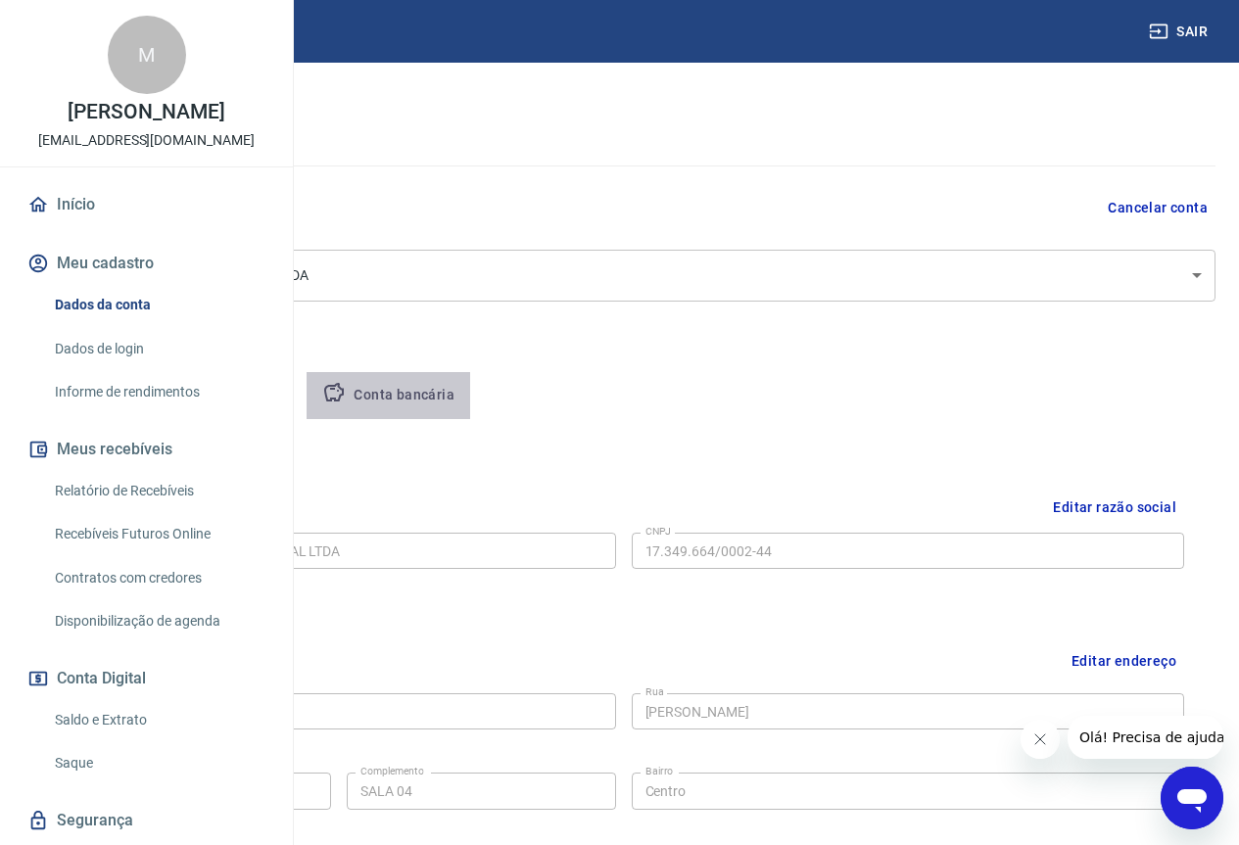
click at [470, 407] on button "Conta bancária" at bounding box center [389, 395] width 164 height 47
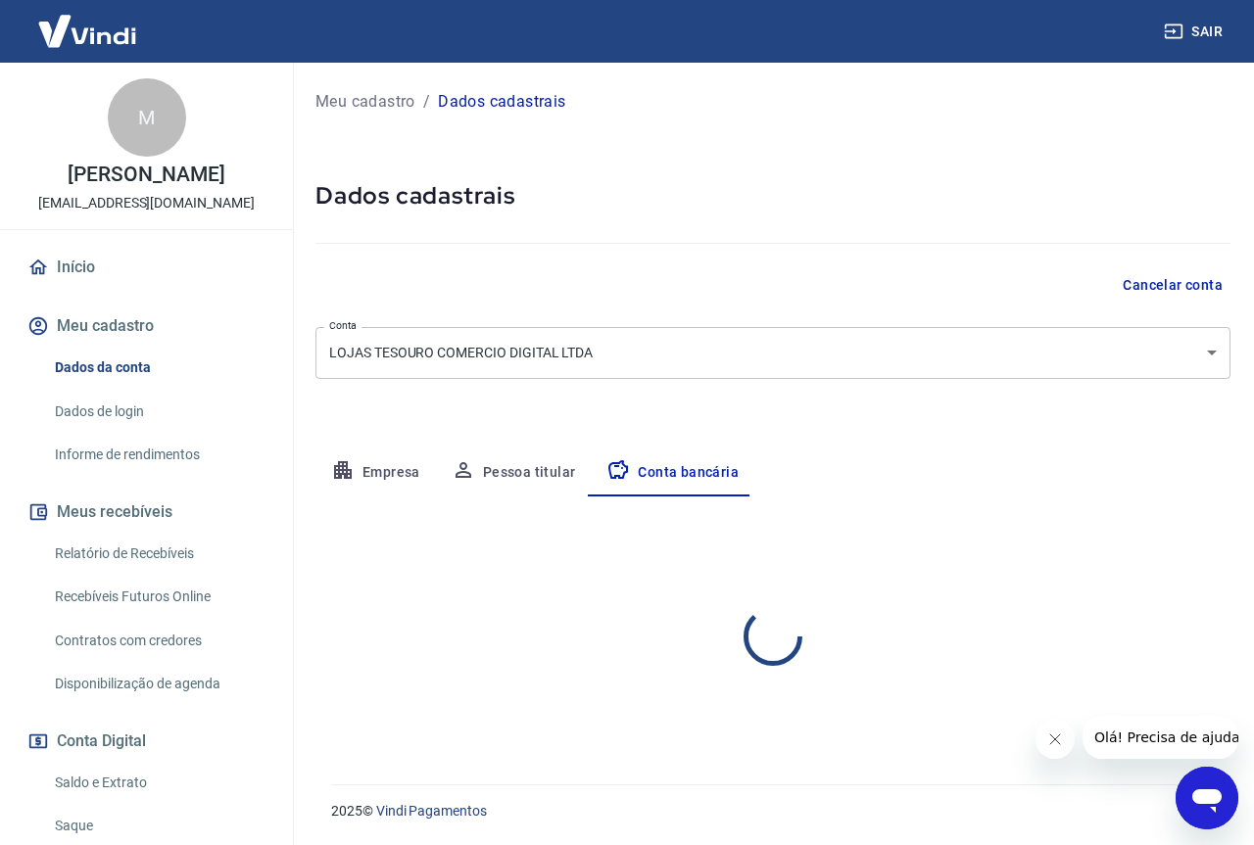
select select "1"
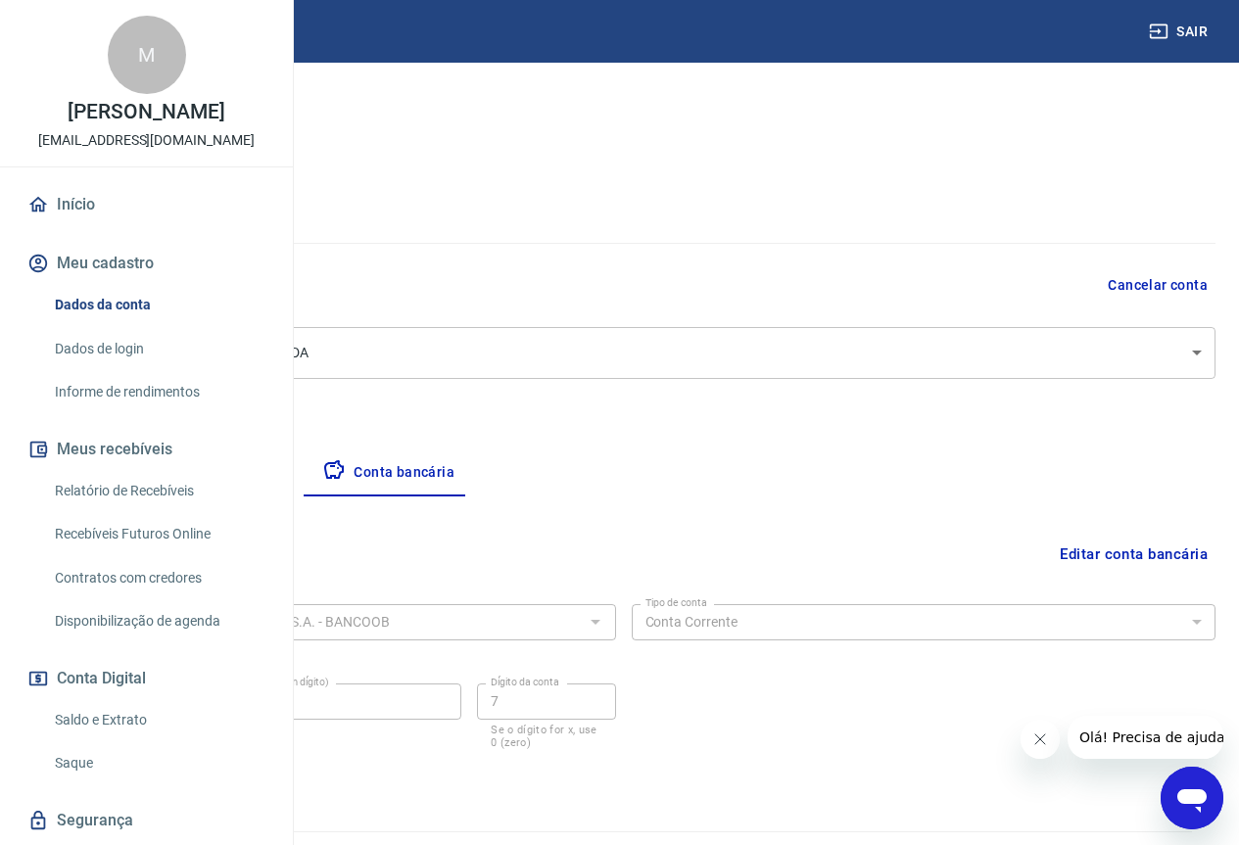
scroll to position [47, 0]
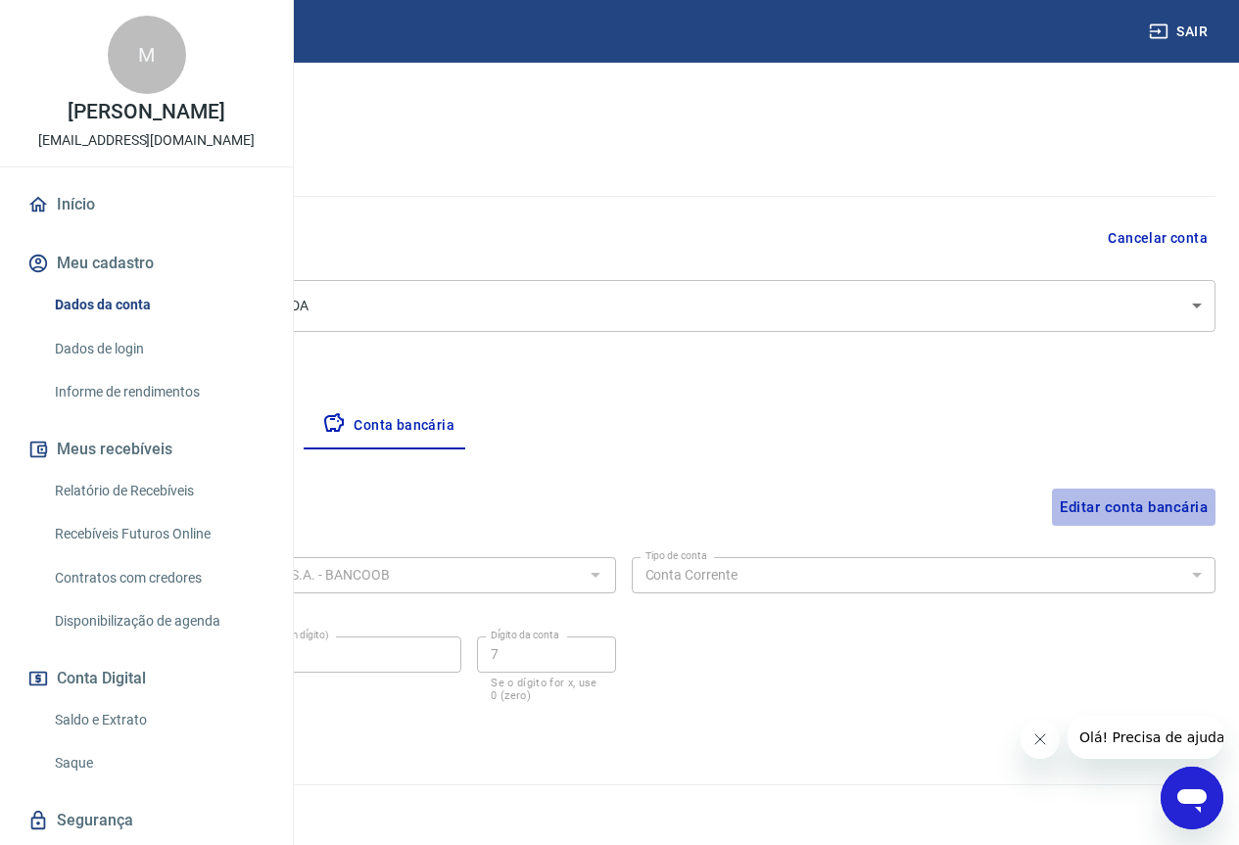
click at [1115, 509] on button "Editar conta bancária" at bounding box center [1134, 507] width 164 height 37
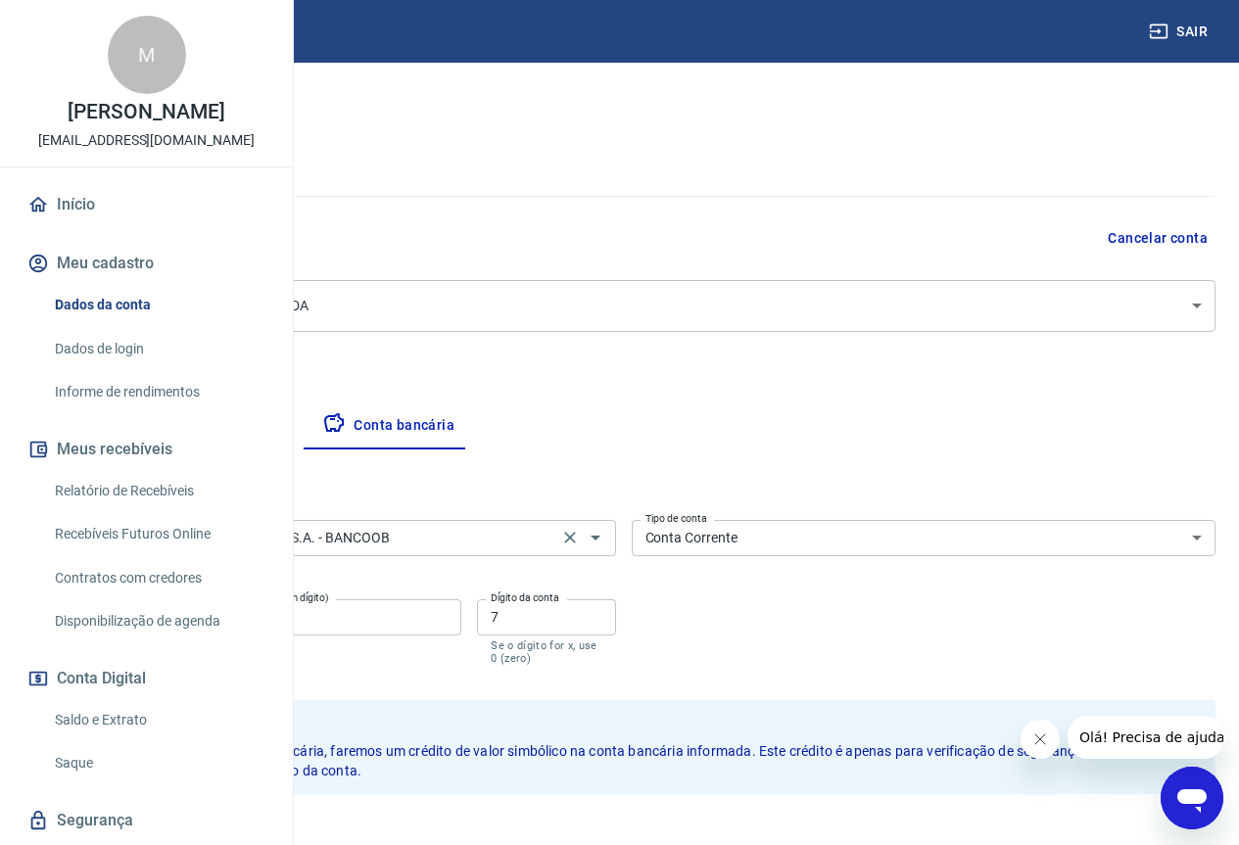
click at [552, 546] on input "756 - BANCO COOPERATIVO DO BRASIL S.A. - BANCOOB" at bounding box center [294, 538] width 515 height 24
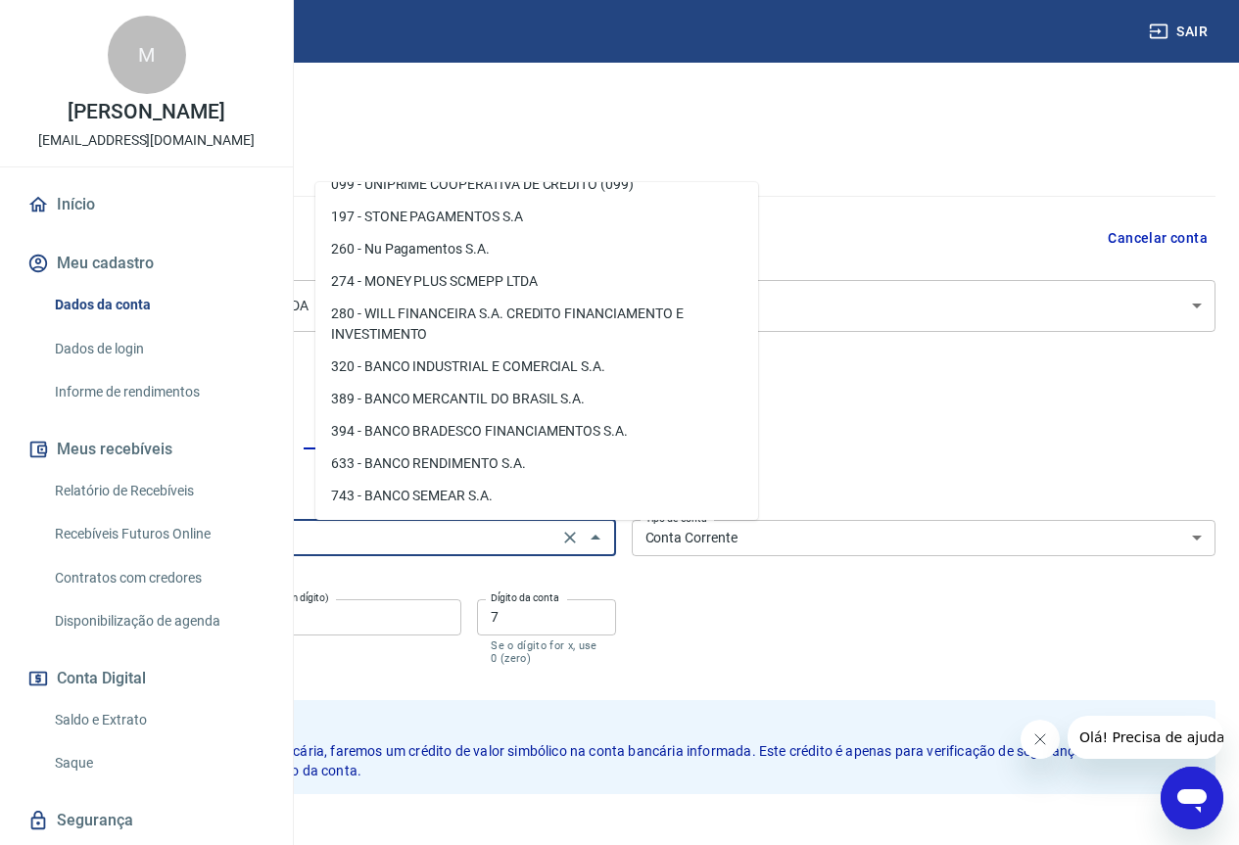
scroll to position [0, 0]
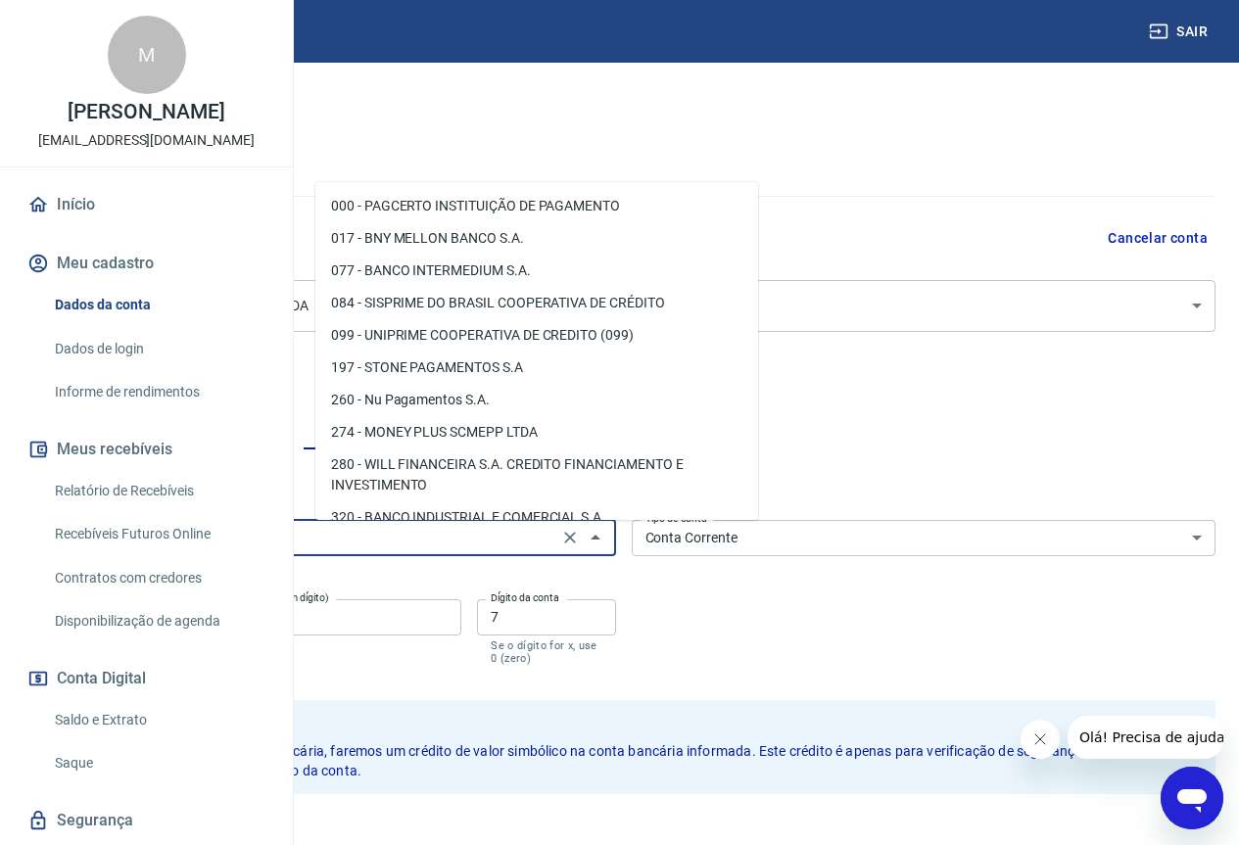
type input "mer"
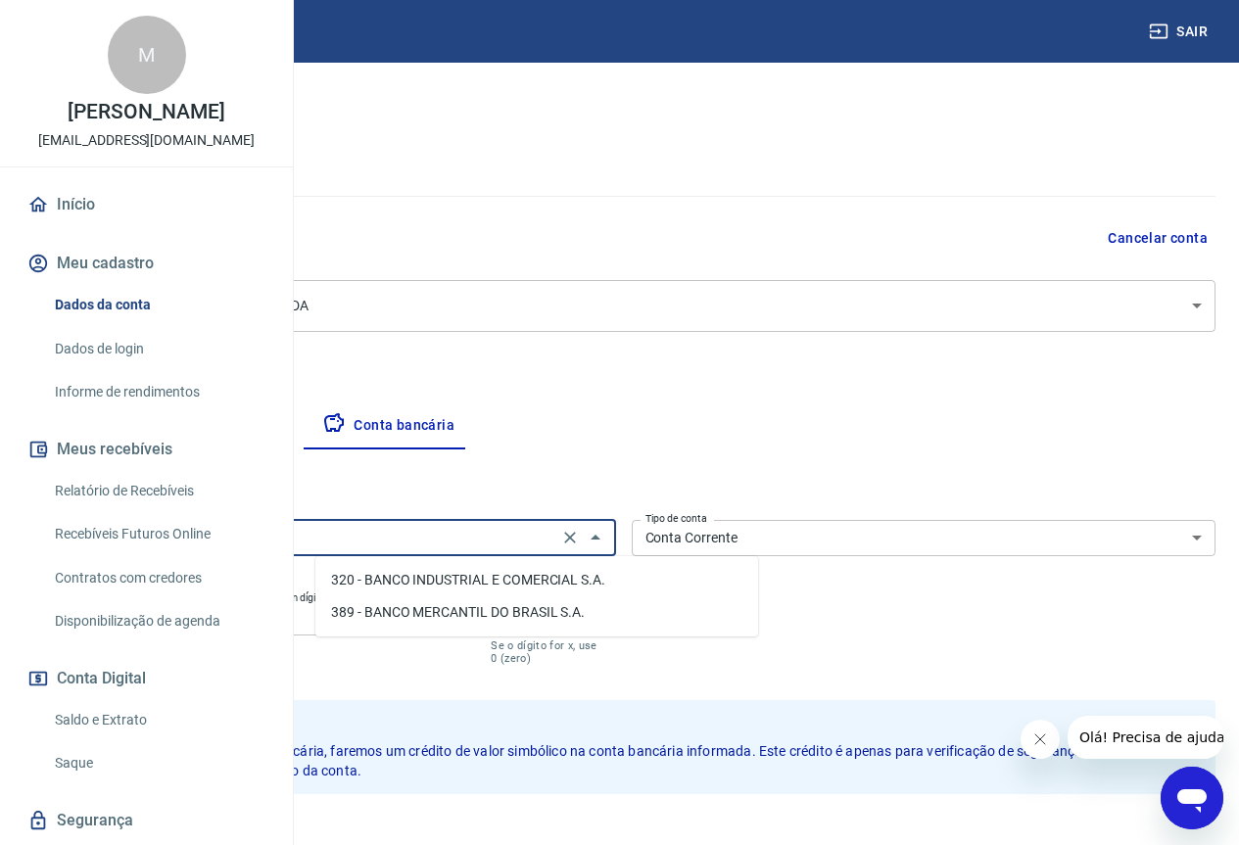
click at [576, 534] on icon "Clear" at bounding box center [570, 538] width 12 height 12
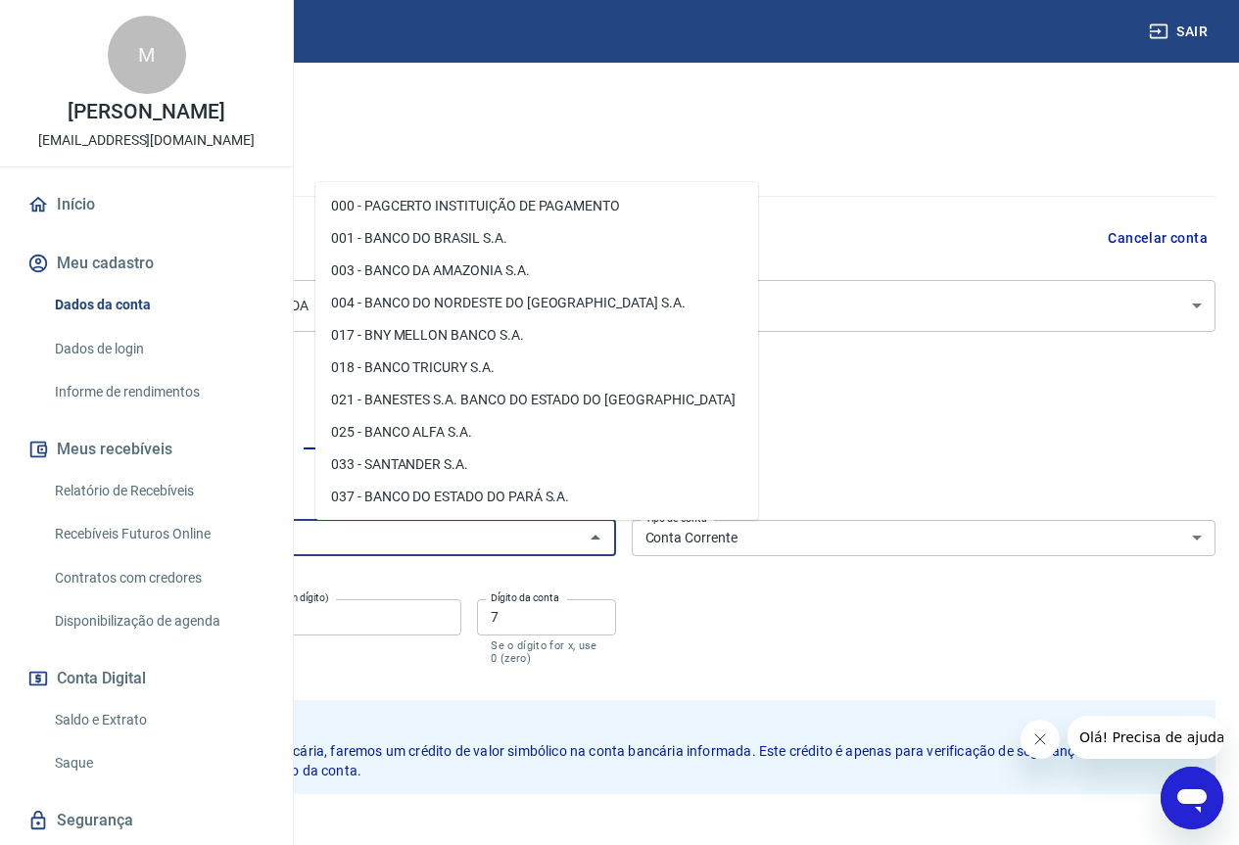
click at [551, 543] on input "Banco" at bounding box center [307, 538] width 541 height 24
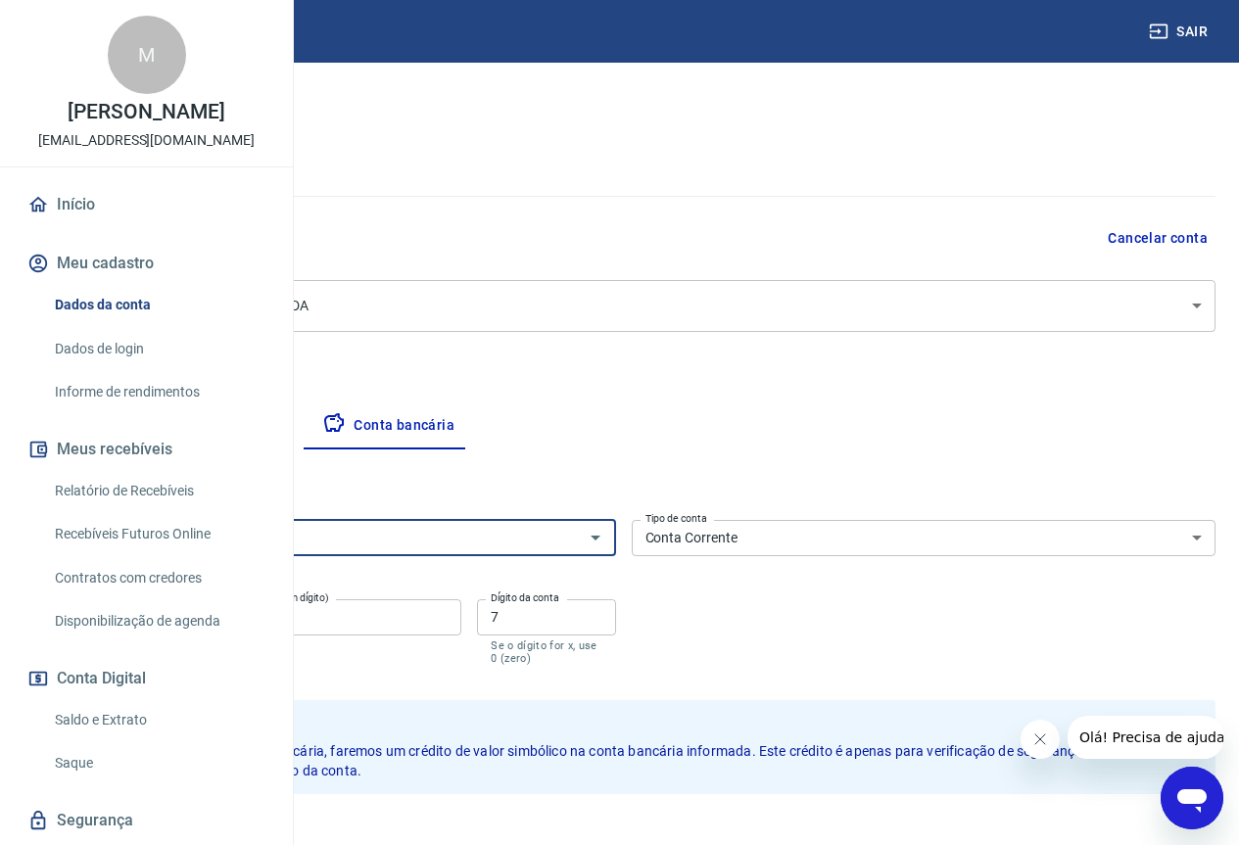
paste input "323 Mercado Pago"
type input "323 Mercado Pago"
click at [918, 580] on div "Banco Banco Tipo de conta Conta Corrente Conta Poupança Tipo de conta Agência (…" at bounding box center [623, 590] width 1184 height 157
click at [215, 622] on input "4399" at bounding box center [123, 617] width 184 height 36
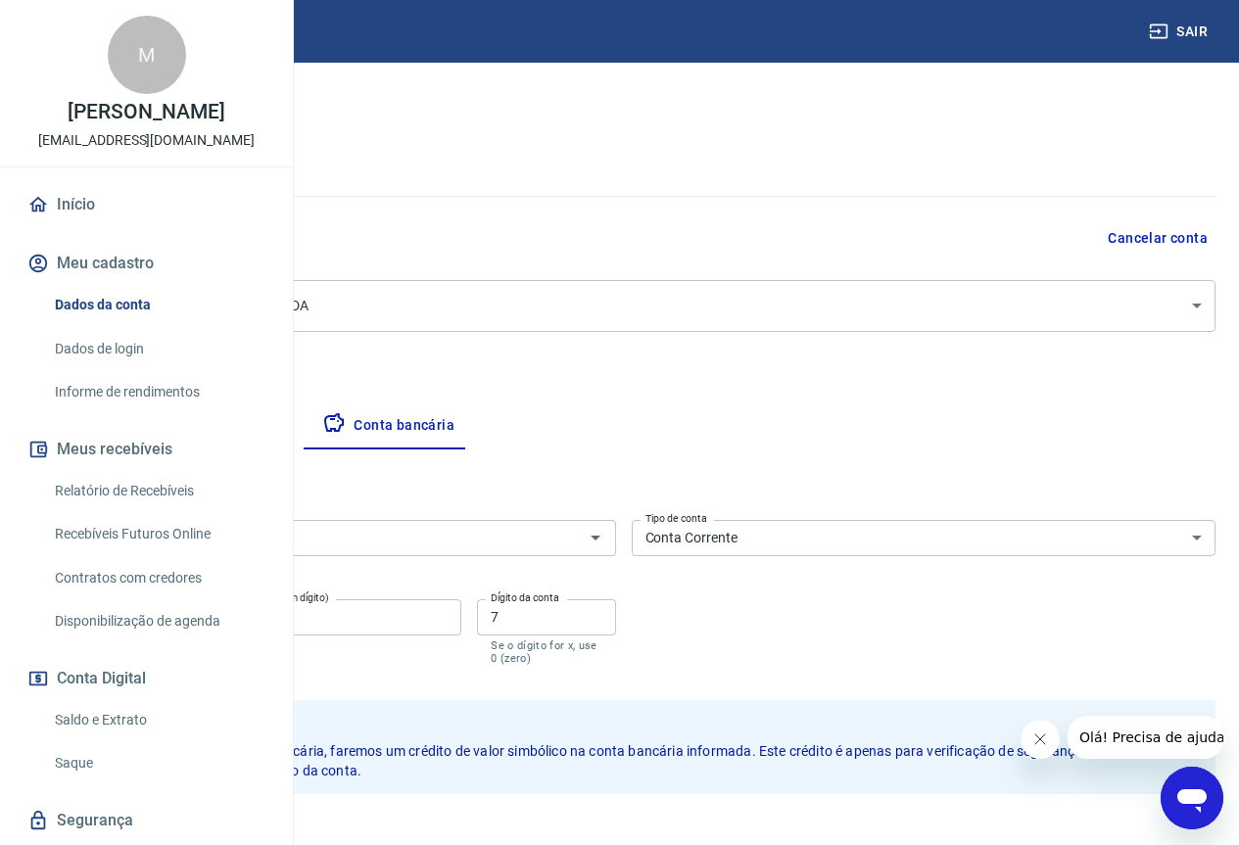
paste input "0001"
type input "0001"
click at [461, 634] on input "4955" at bounding box center [346, 617] width 230 height 36
paste input "98101016638"
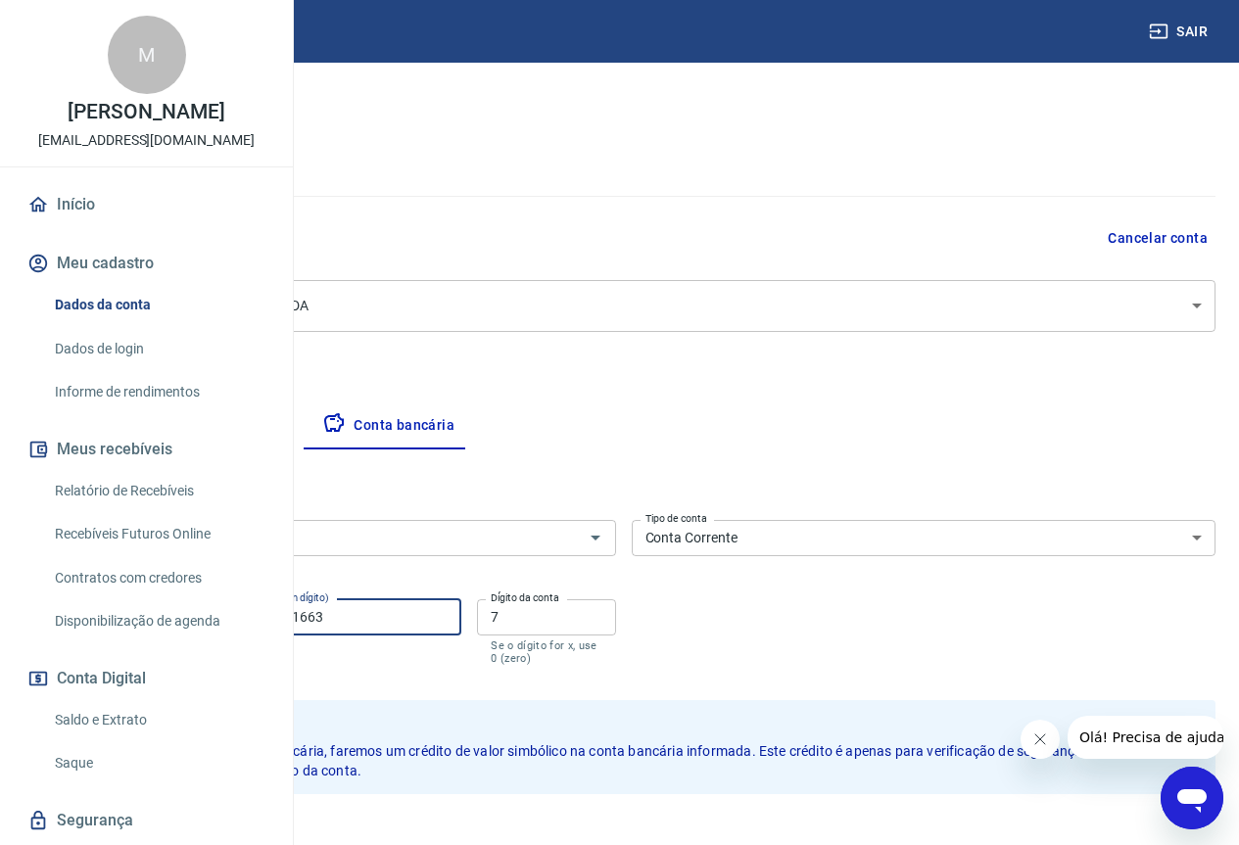
type input "9810101663"
click at [615, 617] on input "7" at bounding box center [546, 617] width 138 height 36
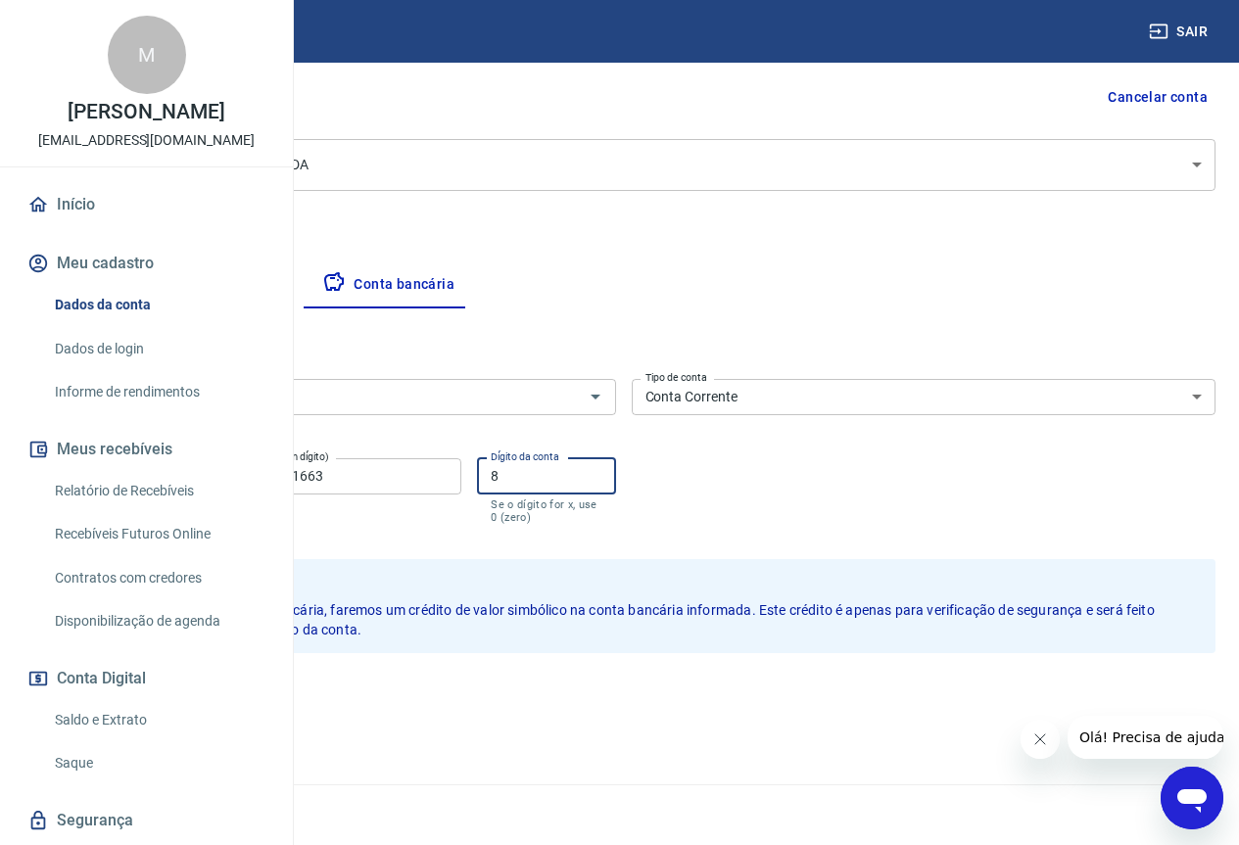
type input "8"
click at [563, 396] on input "Banco" at bounding box center [307, 397] width 541 height 24
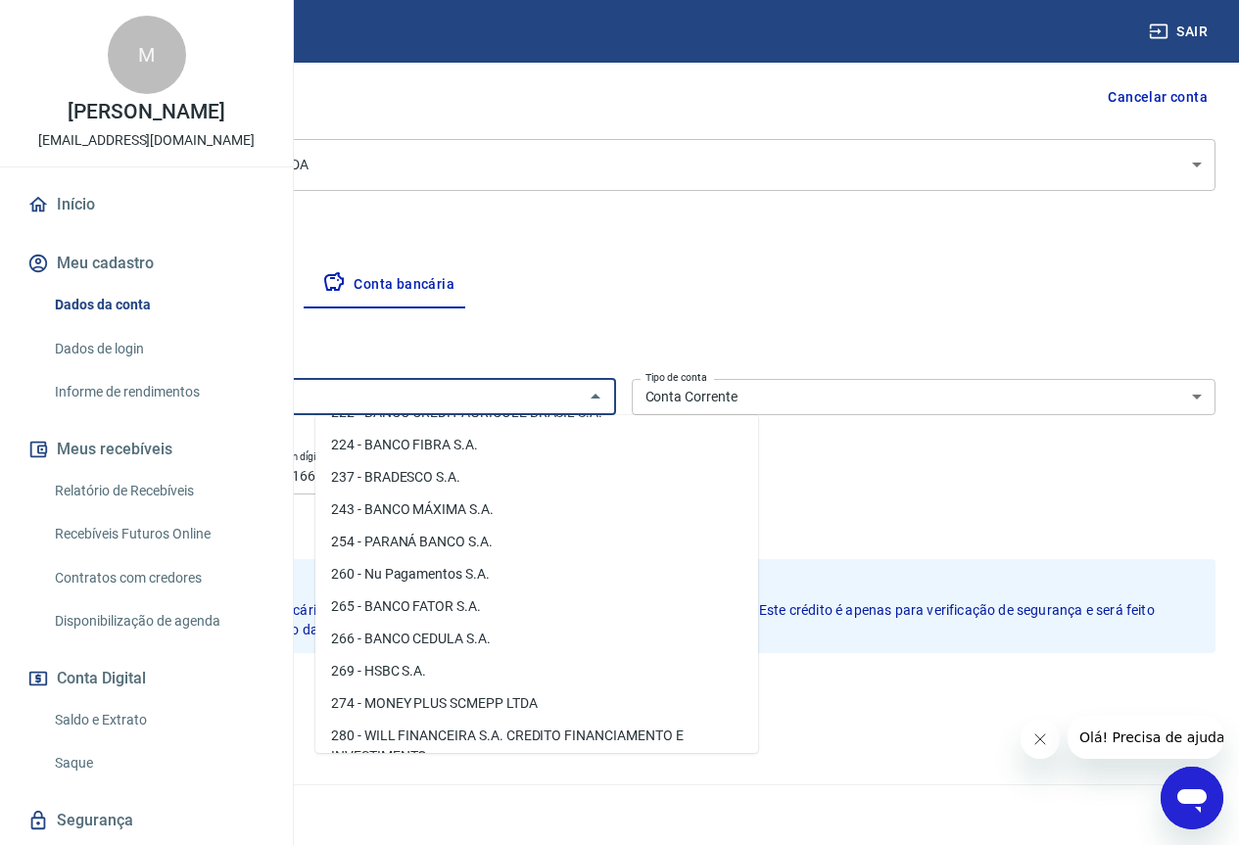
scroll to position [1567, 0]
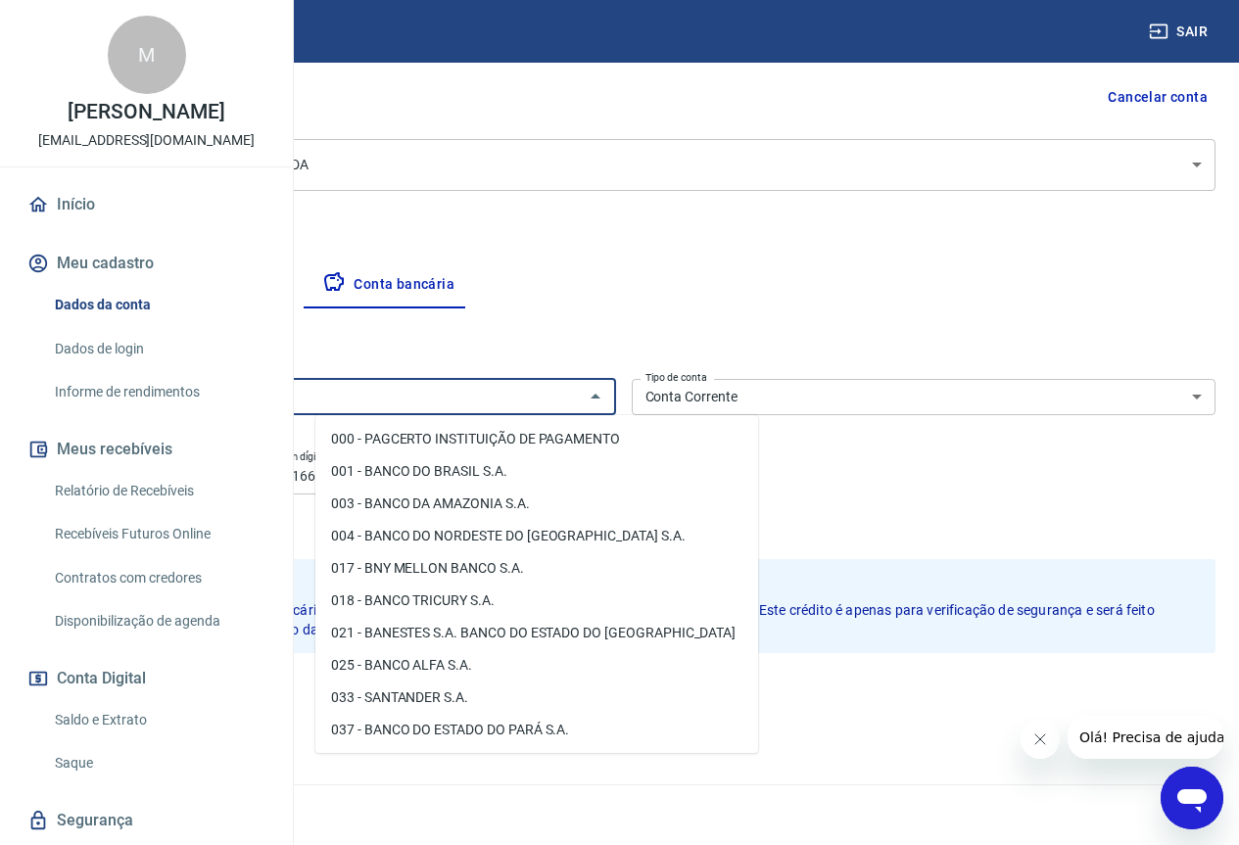
click at [578, 396] on input "Banco" at bounding box center [307, 397] width 541 height 24
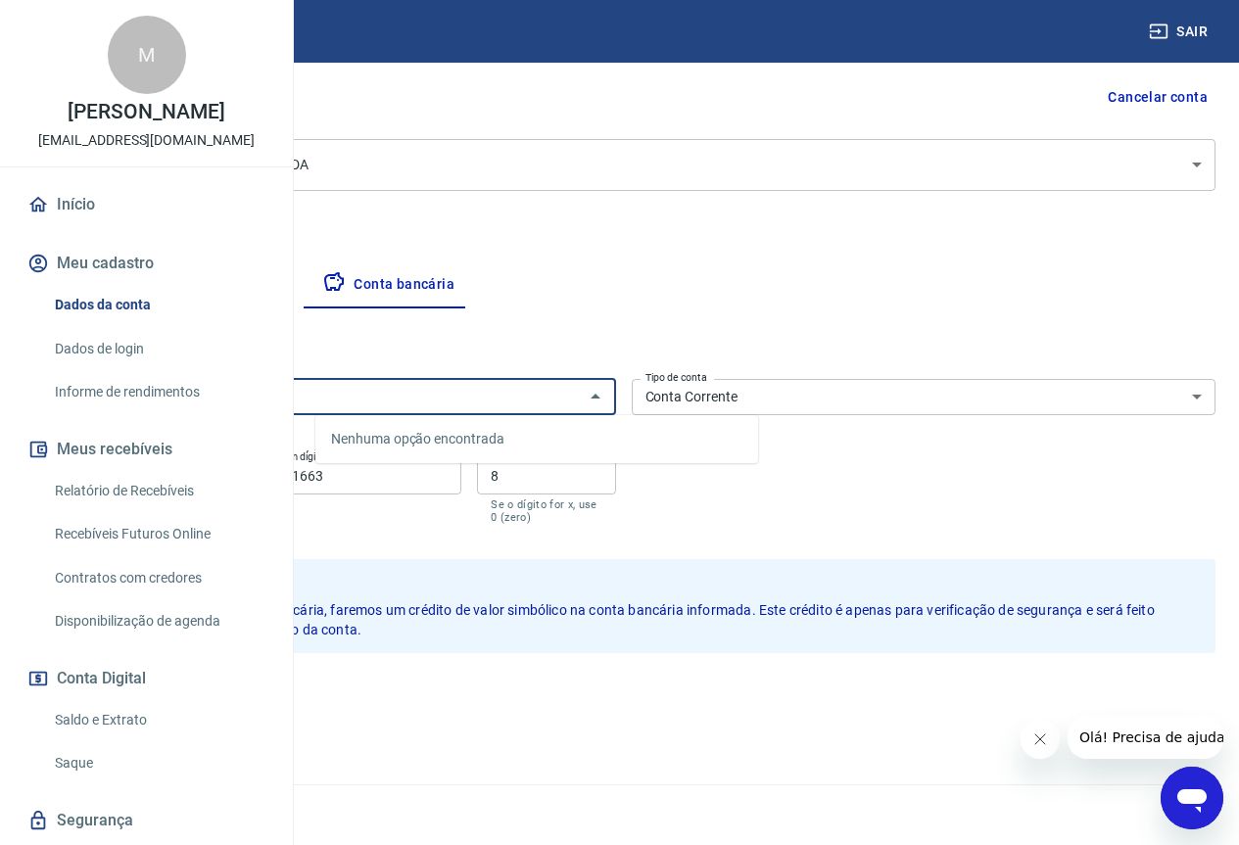
click at [578, 396] on input "323" at bounding box center [307, 397] width 541 height 24
type input "323"
click at [515, 403] on input "Banco" at bounding box center [307, 397] width 541 height 24
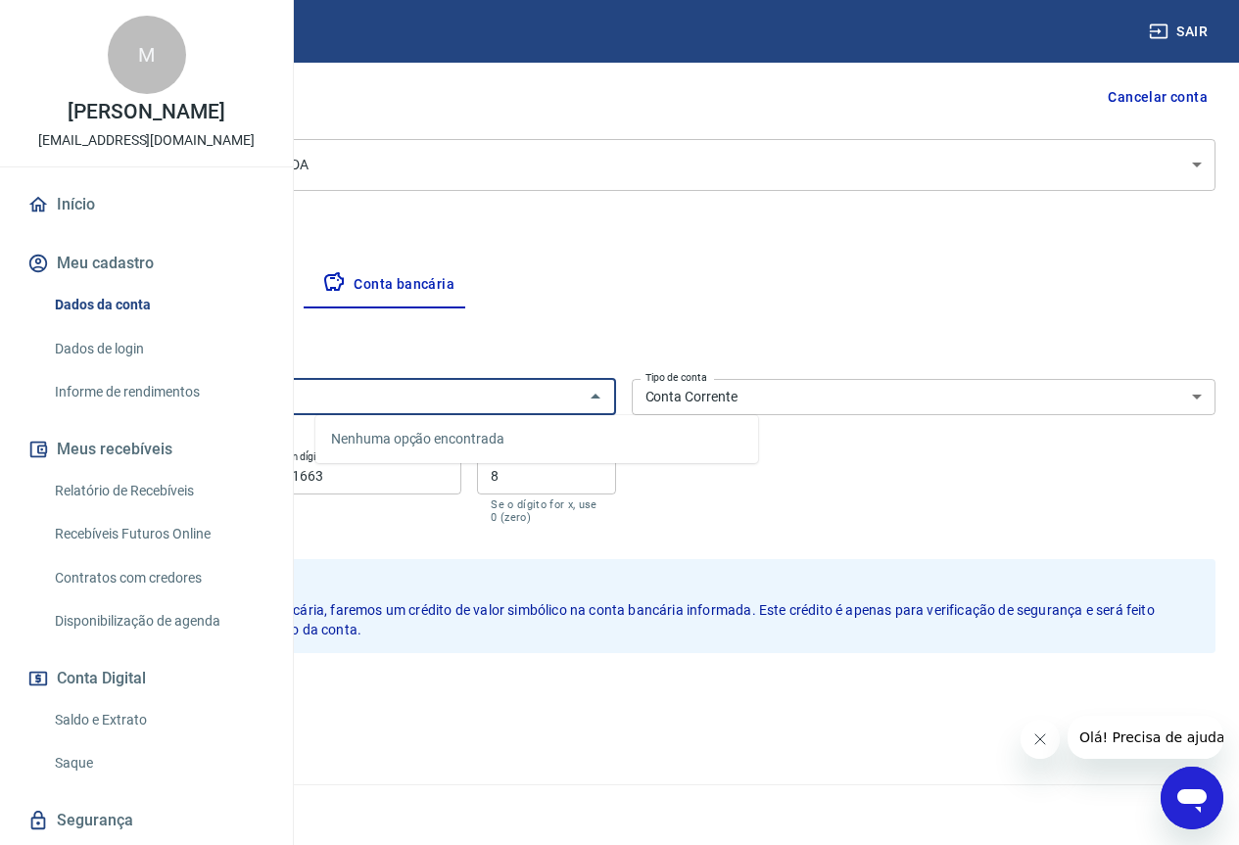
type input "323"
click at [214, 698] on button "Cancelar" at bounding box center [167, 695] width 93 height 37
type input "756 - BANCO COOPERATIVO DO BRASIL S.A. - BANCOOB"
type input "4399"
type input "4955"
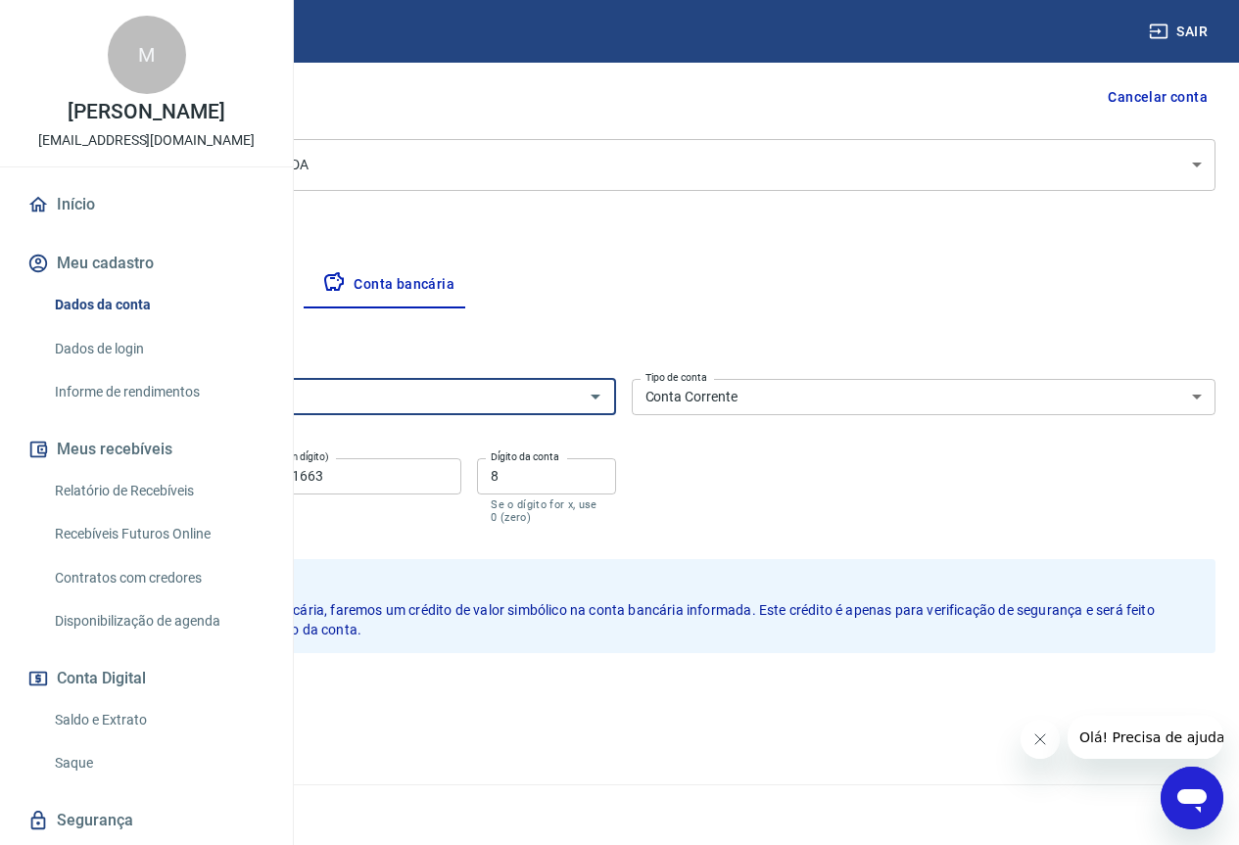
type input "7"
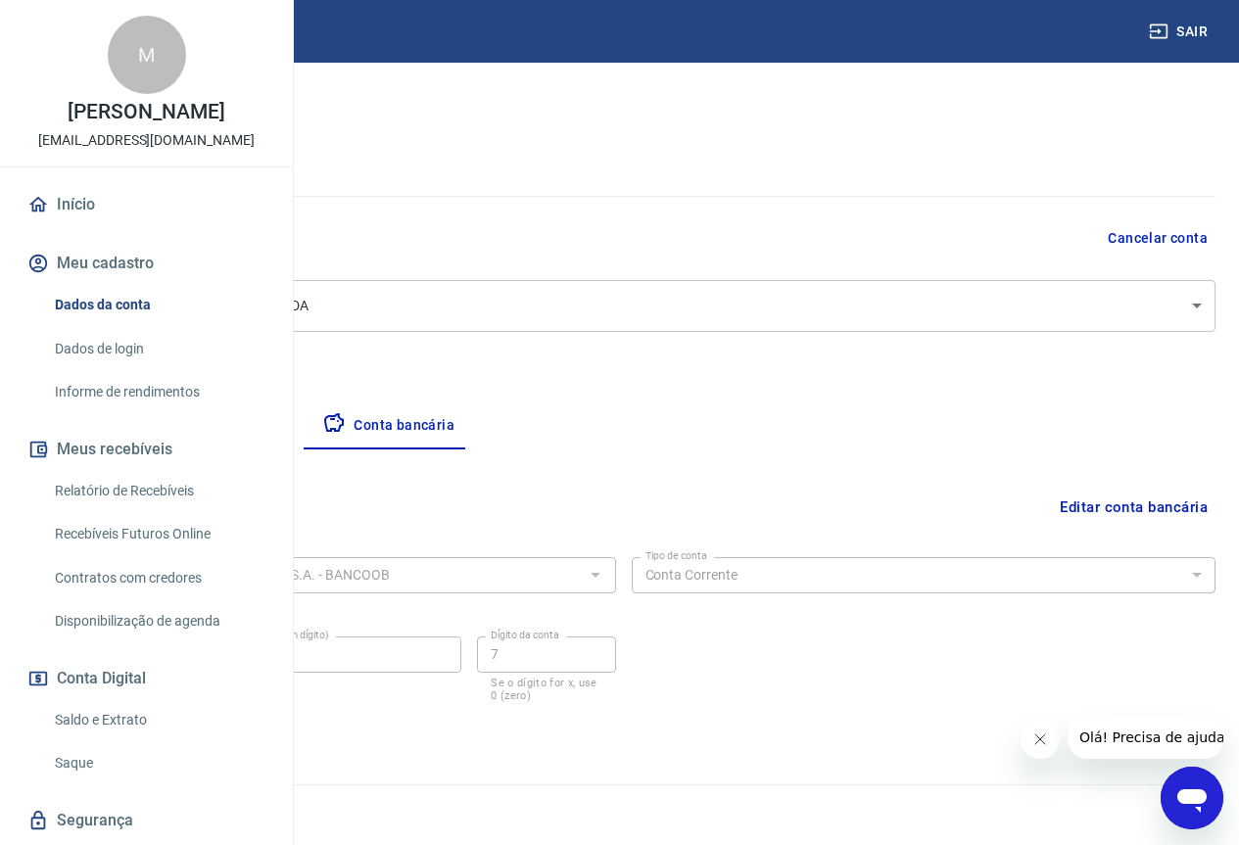
scroll to position [47, 0]
